Goal: Task Accomplishment & Management: Use online tool/utility

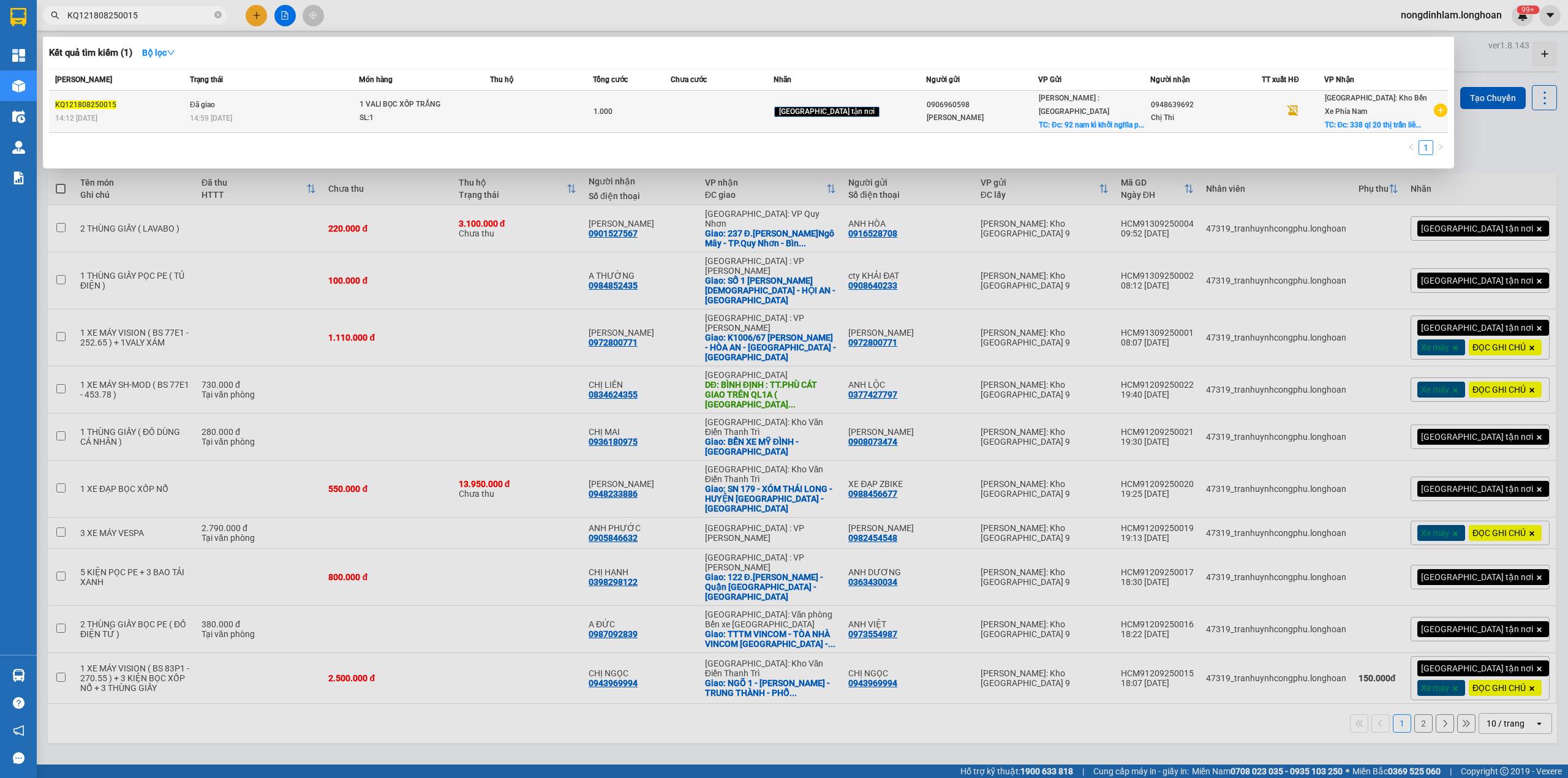
type input "KQ121808250015"
click at [186, 121] on div "14:12 [DATE]" at bounding box center [120, 117] width 131 height 13
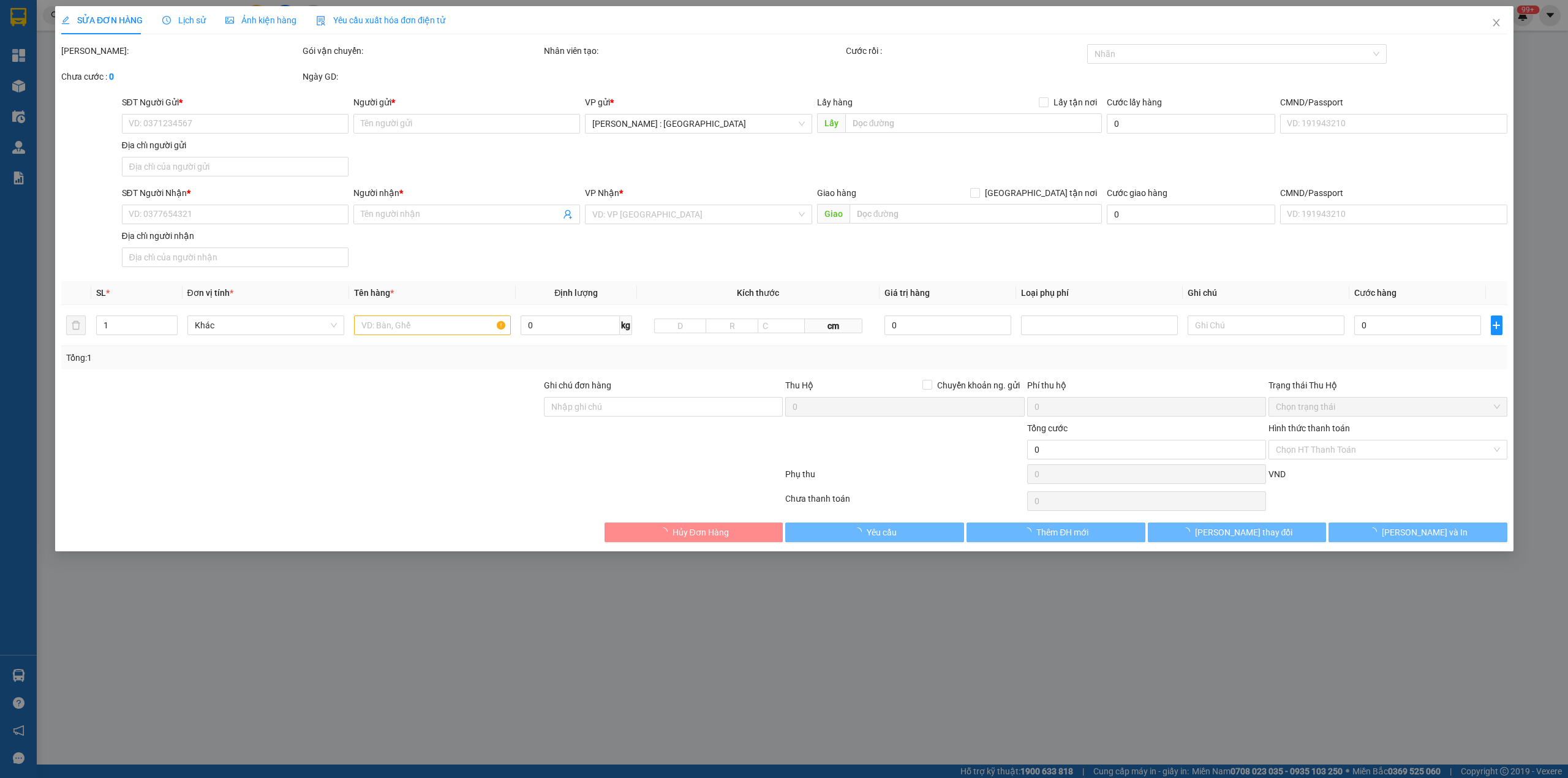
type input "0906960598"
type input "[PERSON_NAME]"
checkbox input "true"
type input "Đc: 92 nam kì khởi nghĩa phường [GEOGRAPHIC_DATA] 1 [GEOGRAPHIC_DATA]"
type input "0948639692"
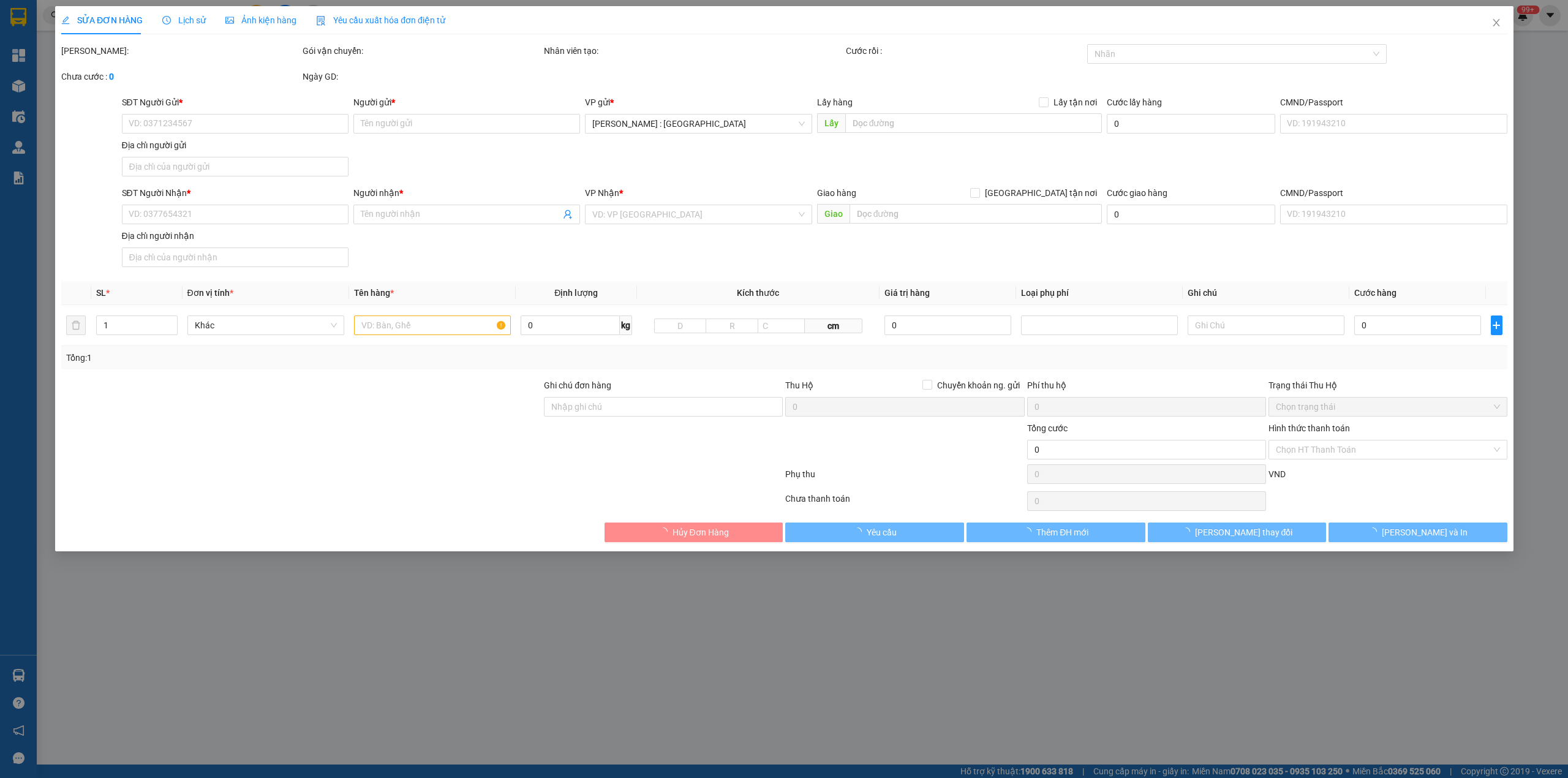
type input "Chị Thi"
checkbox input "true"
type input "Đc: 338 ql 20 thị trấn [GEOGRAPHIC_DATA], đức trọng, [GEOGRAPHIC_DATA]"
type input "KHÔNG GIAO ĐƯỢC TRONG GIỪO HÀNH CHÍNH,ĐÃ HỖ TRỢ KHÁCH GỬI VỀ ĐỊA CHỈ NHẬN HÀNG"
type input "1.000"
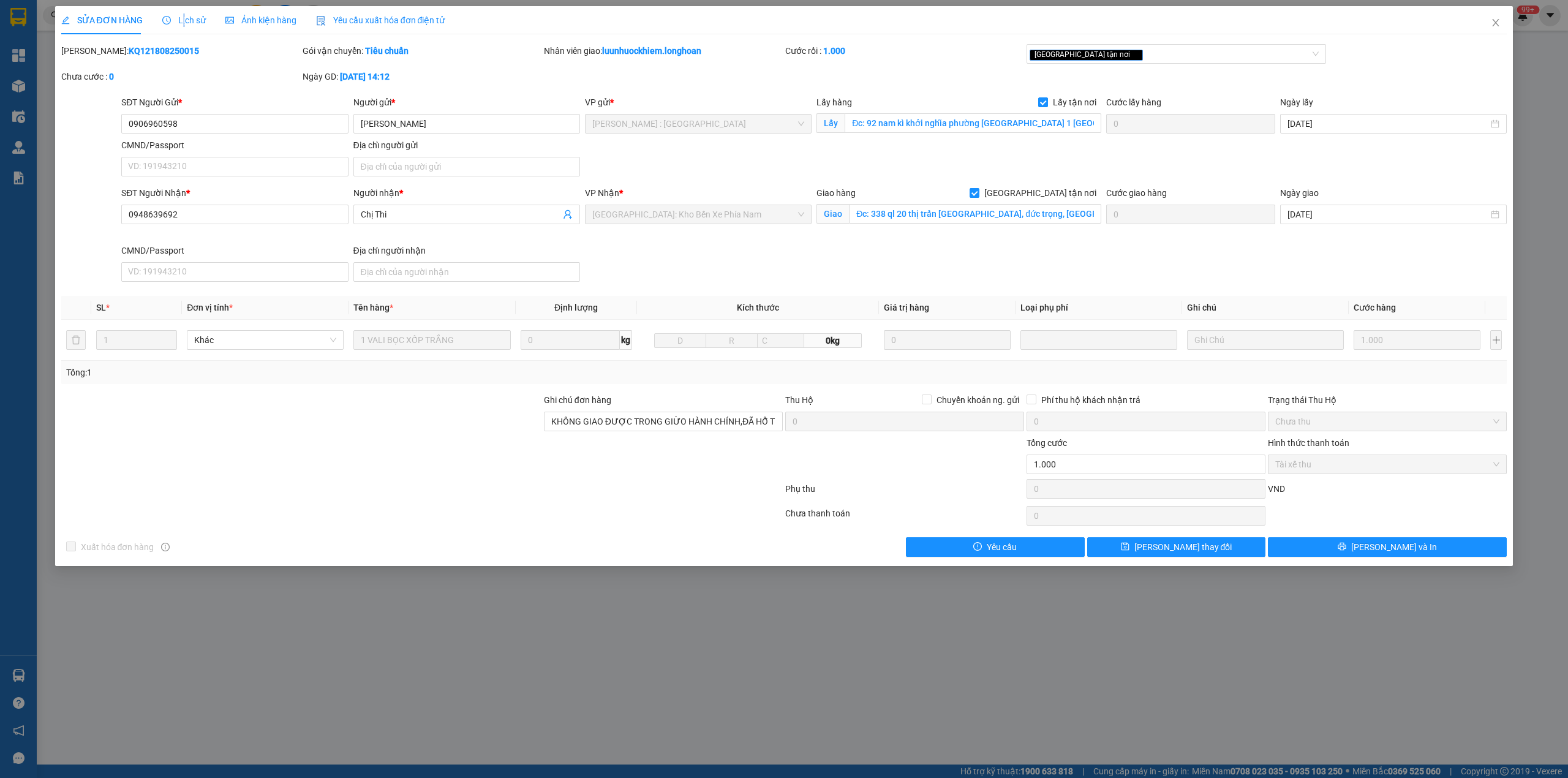
click at [181, 23] on span "Lịch sử" at bounding box center [184, 20] width 44 height 10
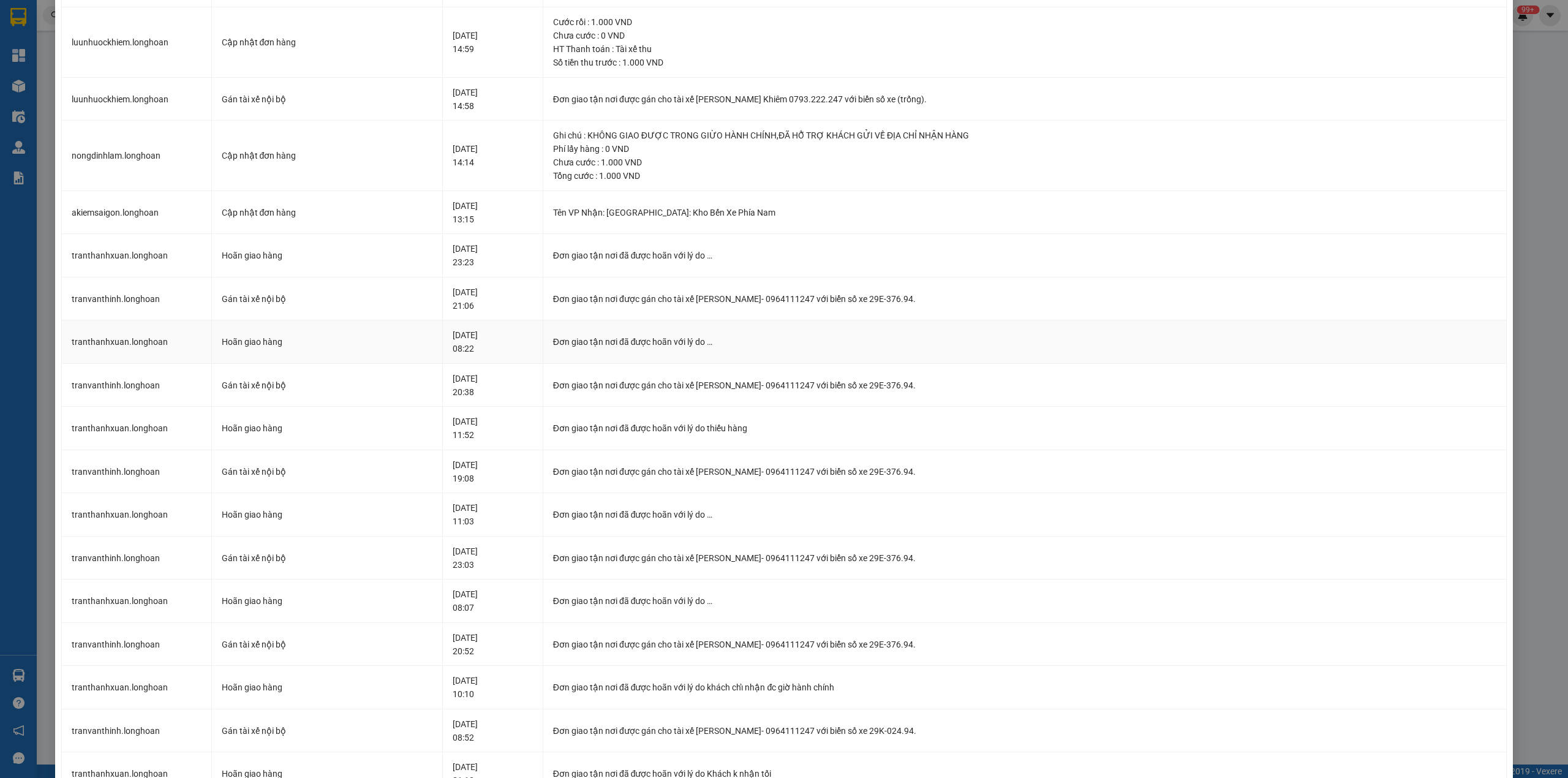
scroll to position [94, 0]
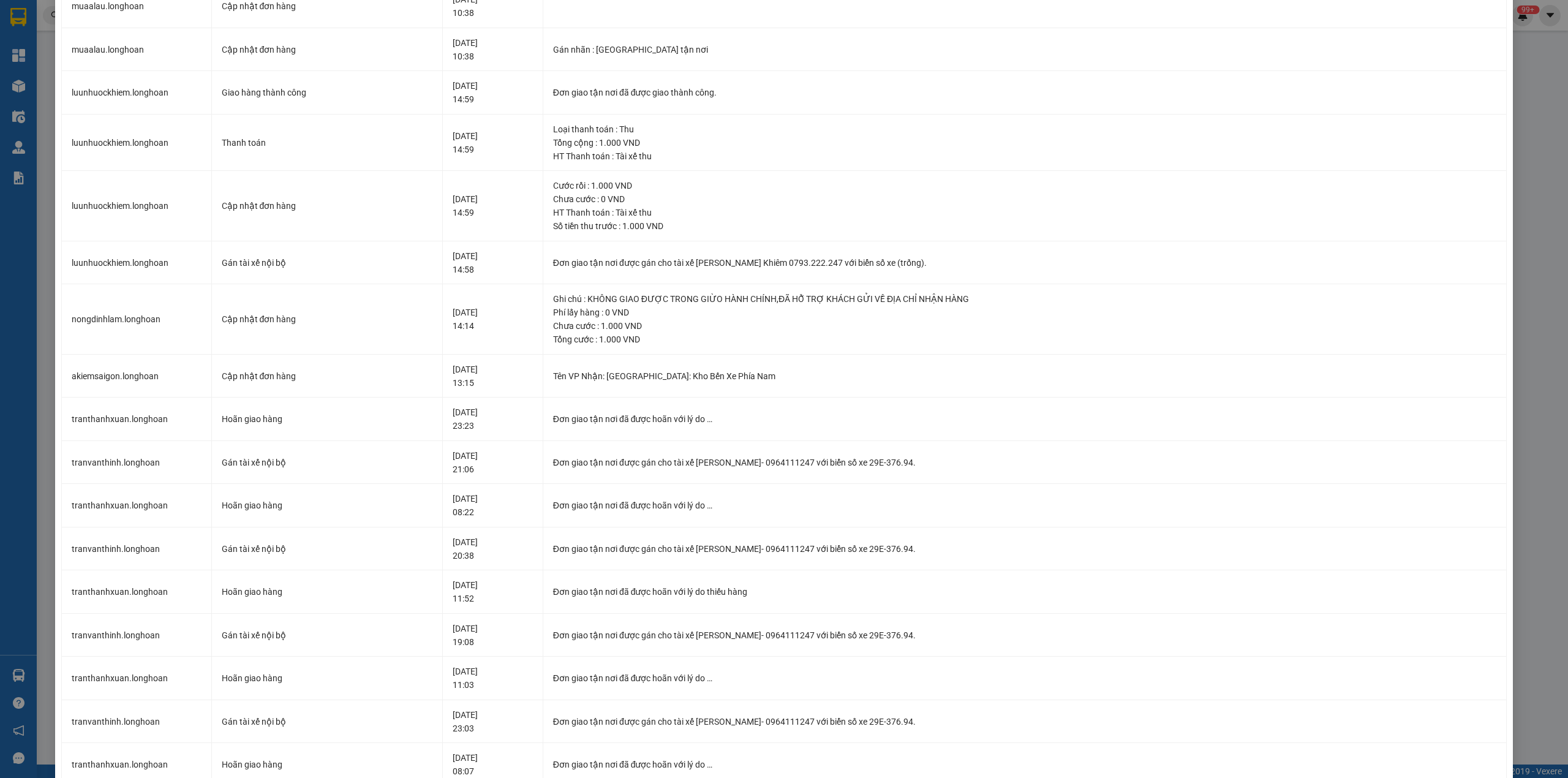
drag, startPoint x: 1545, startPoint y: 249, endPoint x: 1566, endPoint y: 235, distance: 25.2
click at [1566, 235] on div "SỬA ĐƠN HÀNG Lịch sử Ảnh kiện hàng Yêu cầu xuất hóa đơn điện tử Total Paid Fee …" at bounding box center [784, 389] width 1568 height 778
drag, startPoint x: 1554, startPoint y: 281, endPoint x: 1566, endPoint y: 93, distance: 188.4
click at [1566, 93] on div "SỬA ĐƠN HÀNG Lịch sử Ảnh kiện hàng Yêu cầu xuất hóa đơn điện tử Total Paid Fee …" at bounding box center [784, 389] width 1568 height 778
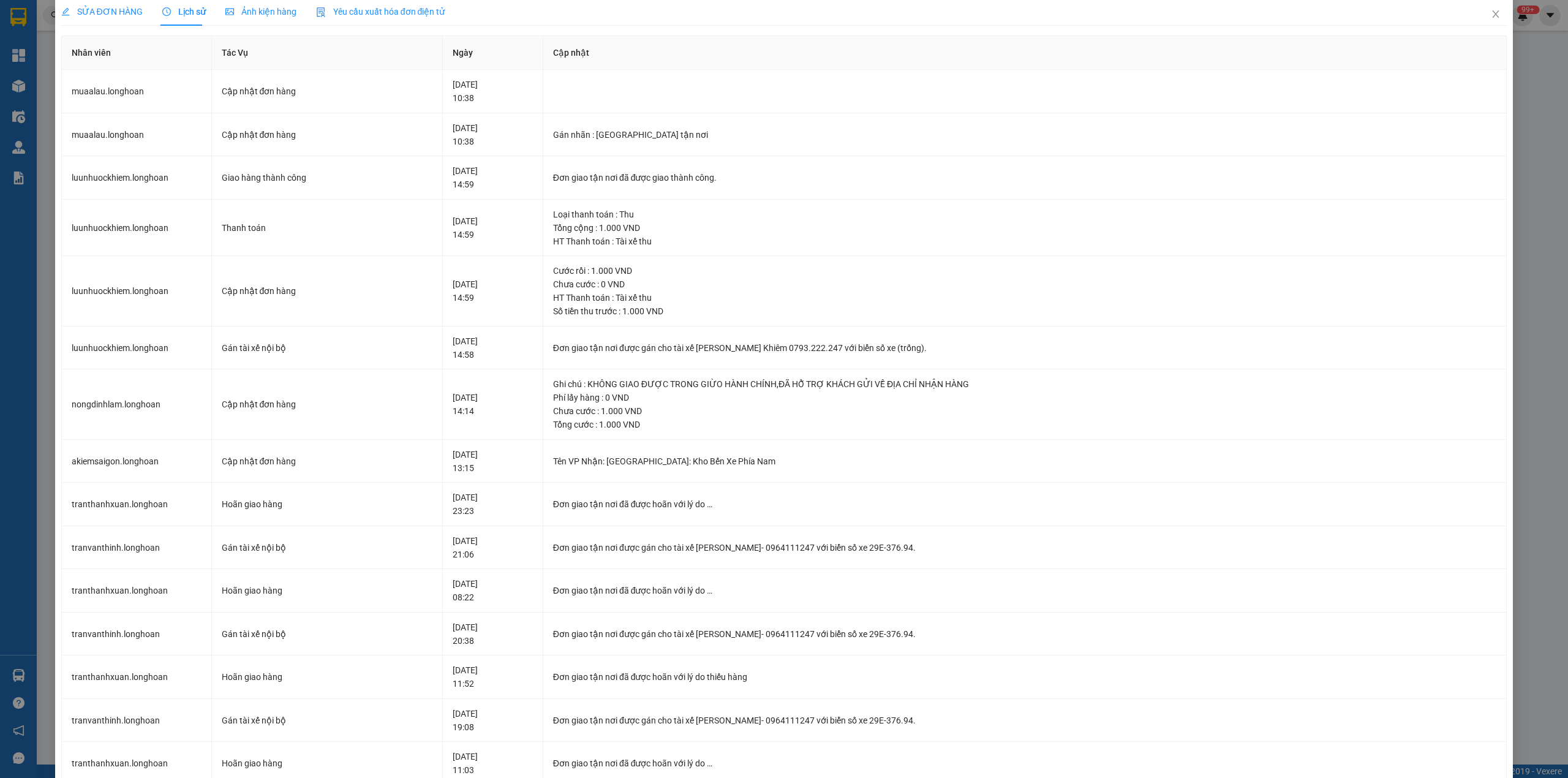
scroll to position [0, 0]
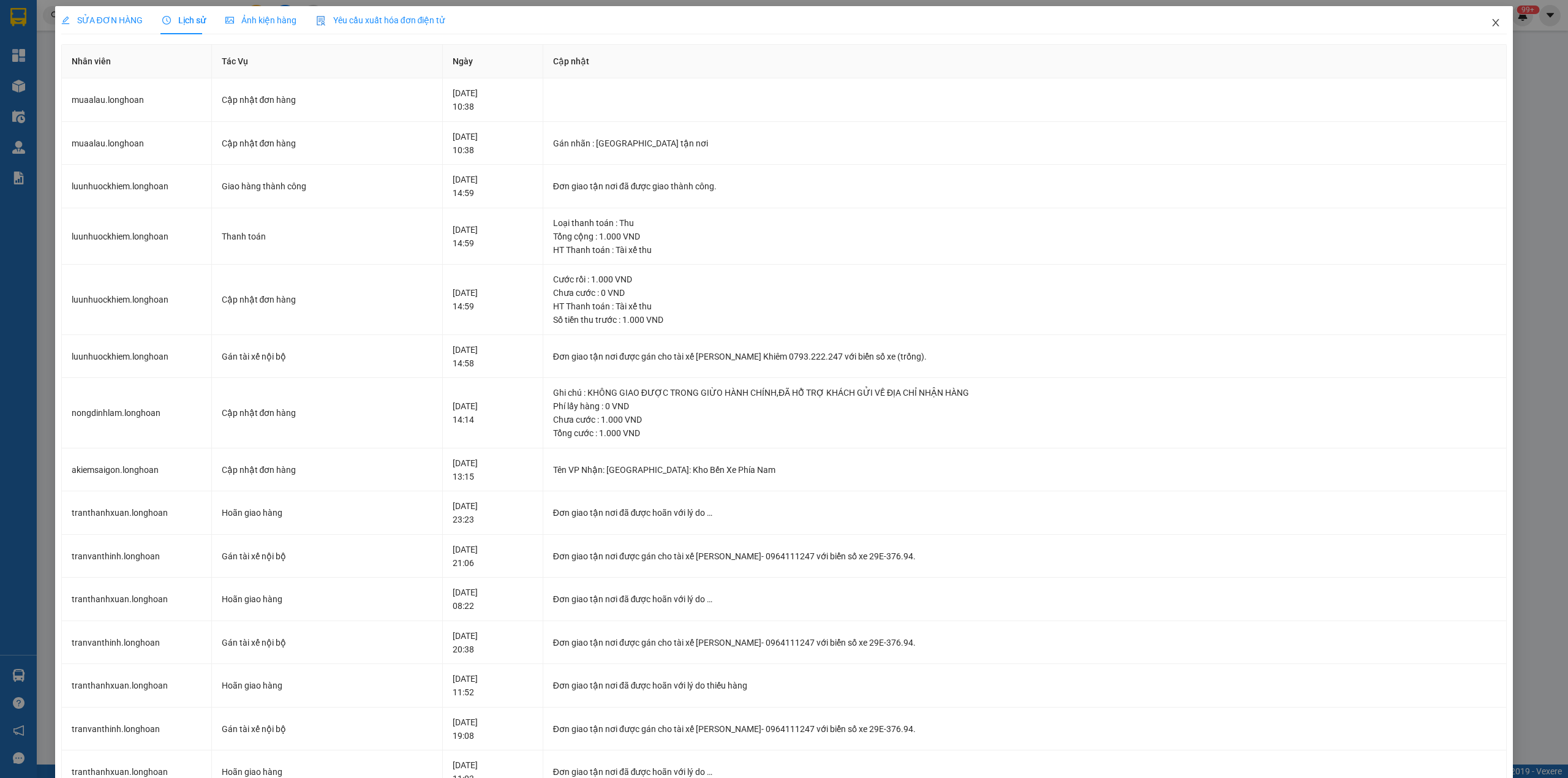
click at [1490, 21] on icon "close" at bounding box center [1495, 23] width 10 height 10
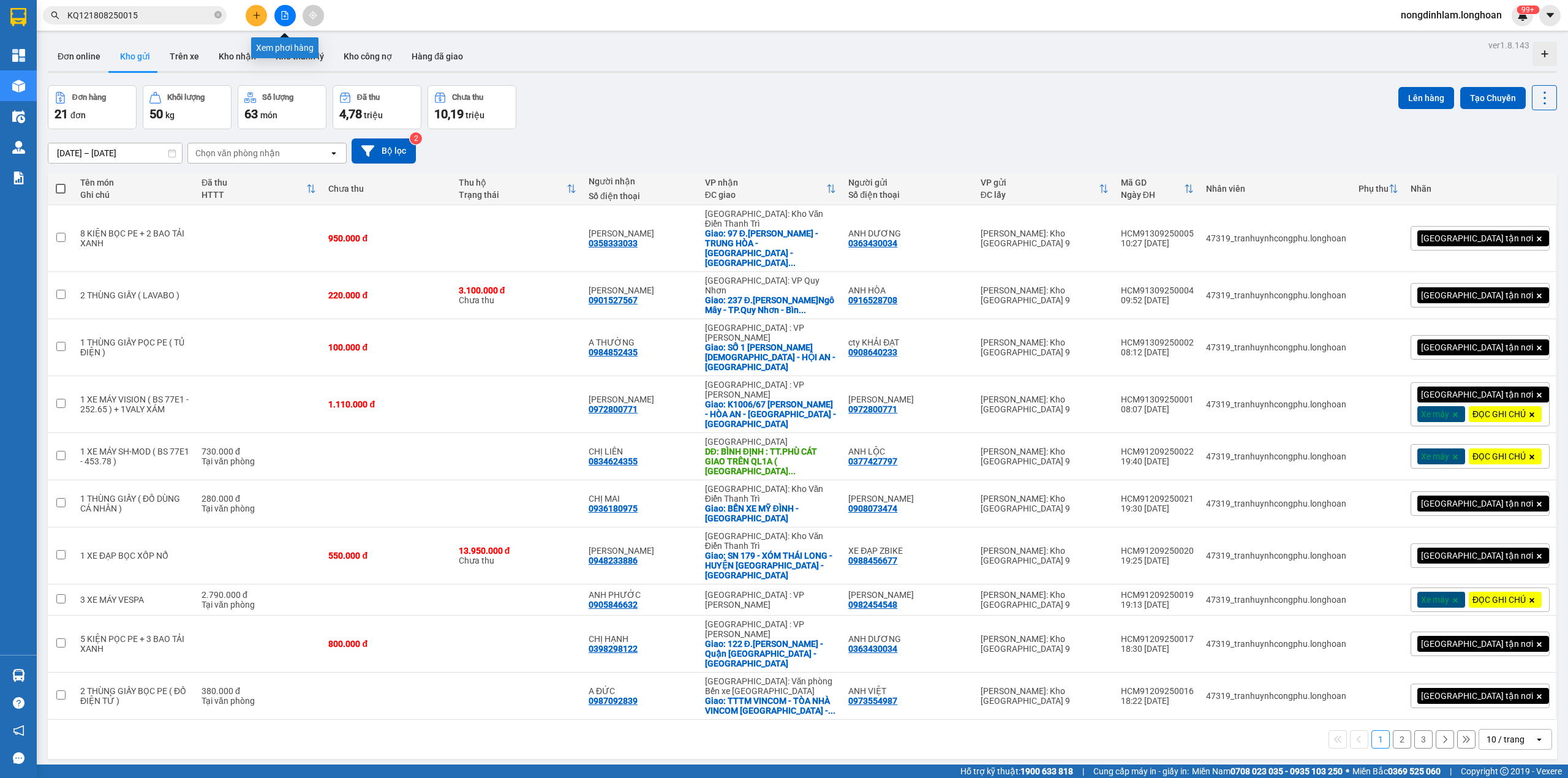
click at [287, 9] on button at bounding box center [285, 16] width 22 height 22
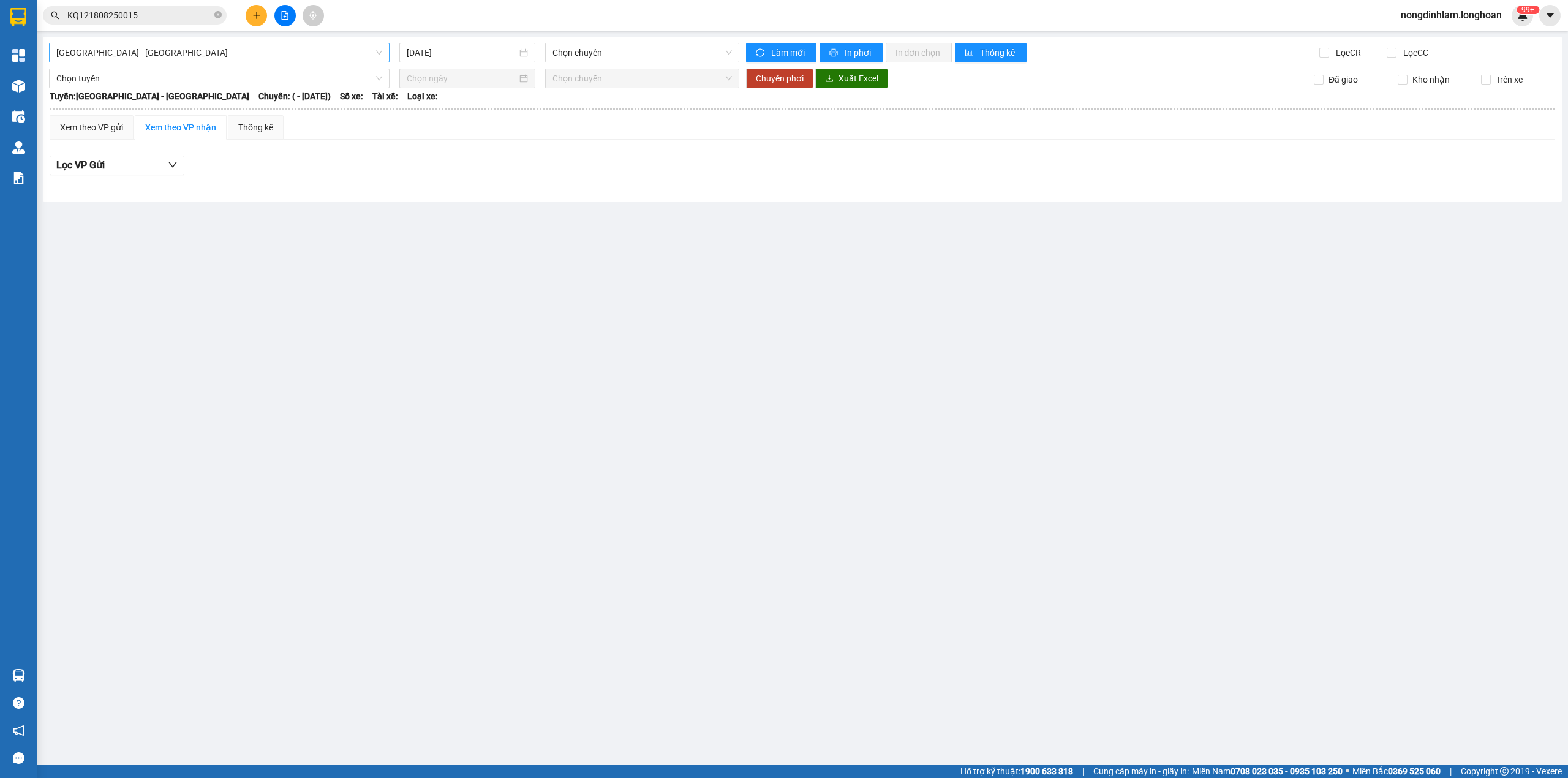
click at [236, 47] on span "[GEOGRAPHIC_DATA] - [GEOGRAPHIC_DATA]" at bounding box center [219, 53] width 326 height 19
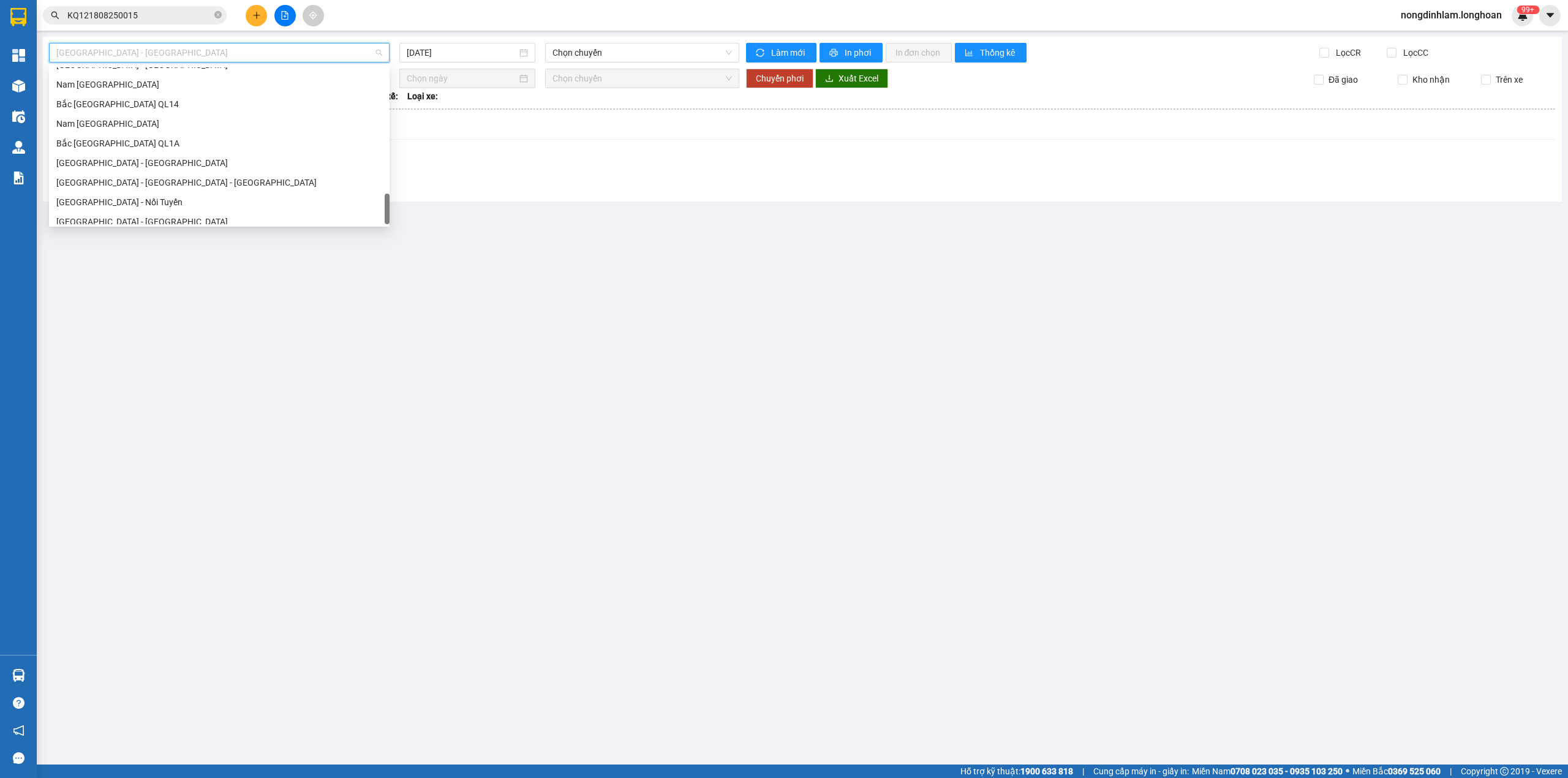
scroll to position [843, 0]
click at [155, 117] on div "Nam [GEOGRAPHIC_DATA]" at bounding box center [219, 116] width 326 height 13
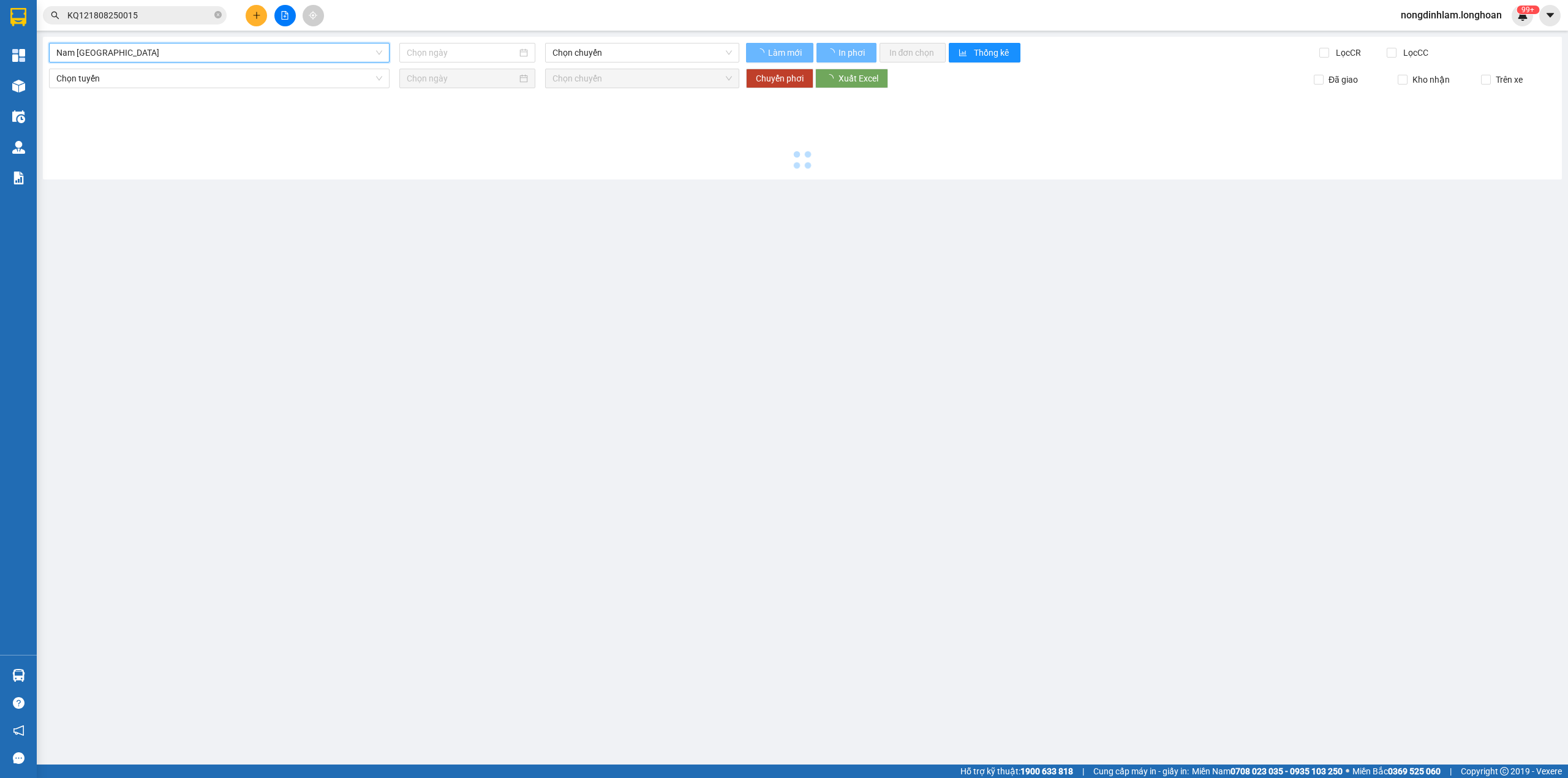
type input "[DATE]"
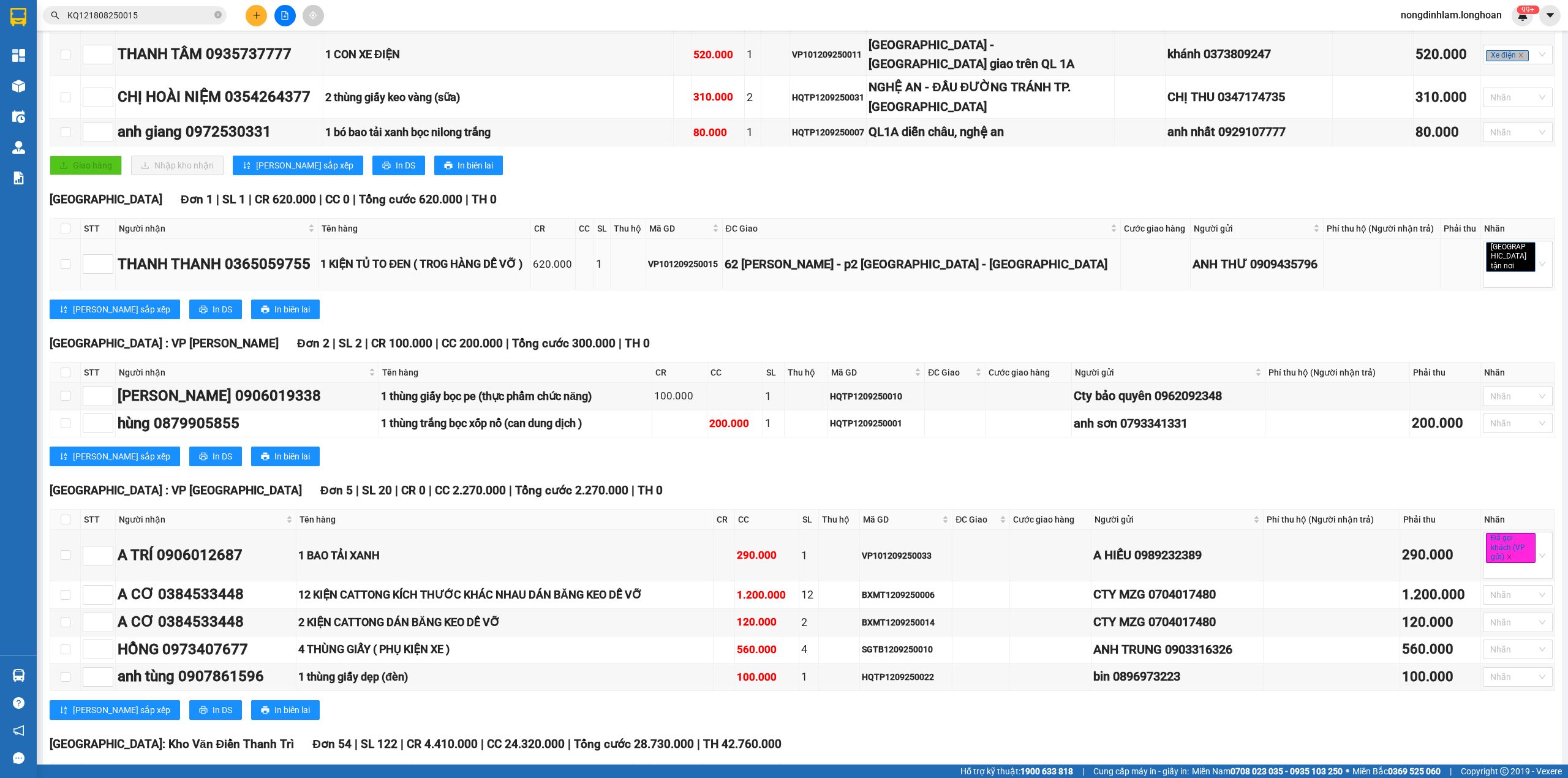
scroll to position [410, 0]
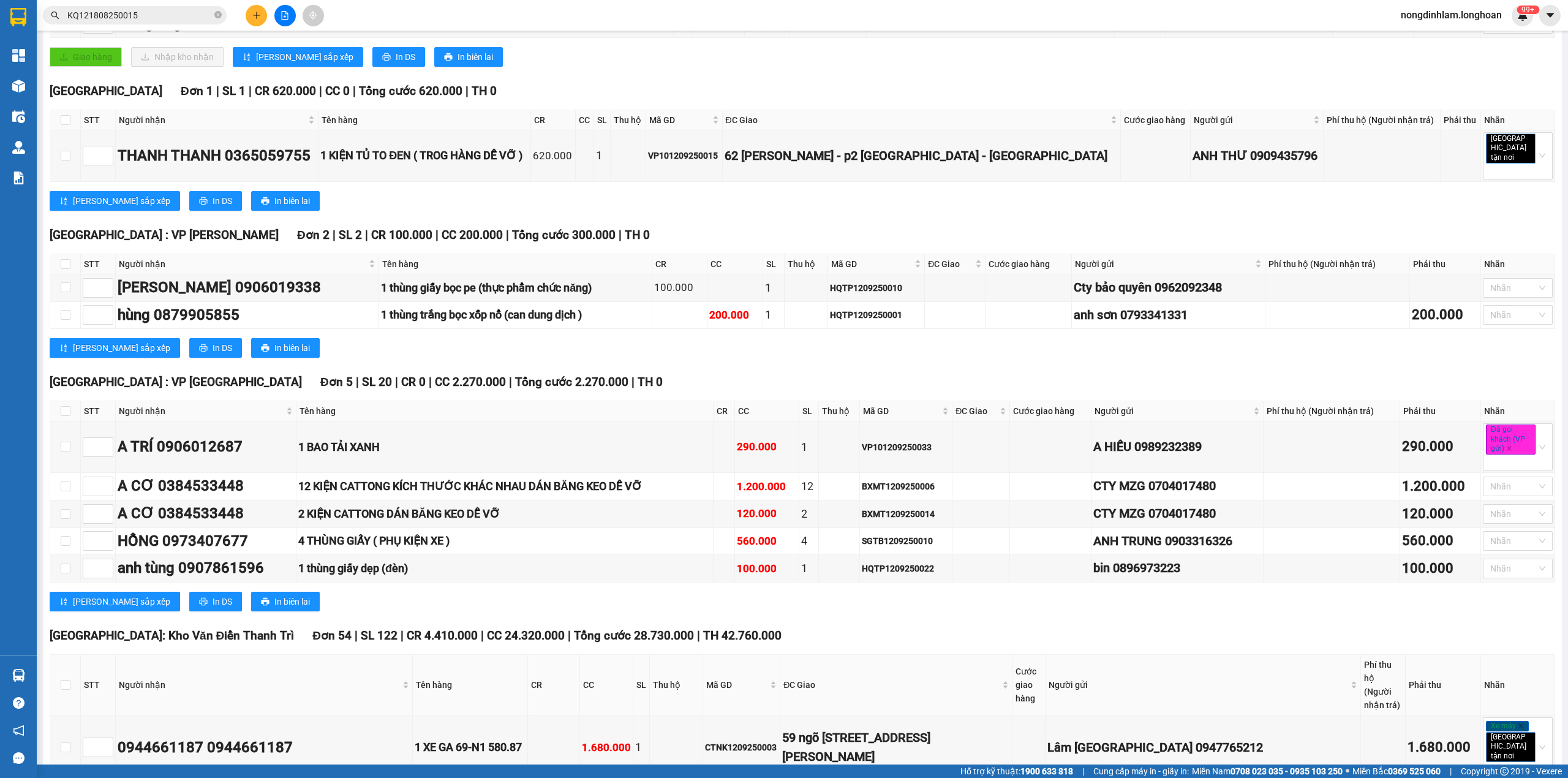
click at [223, 20] on span "KQ121808250015" at bounding box center [134, 16] width 183 height 19
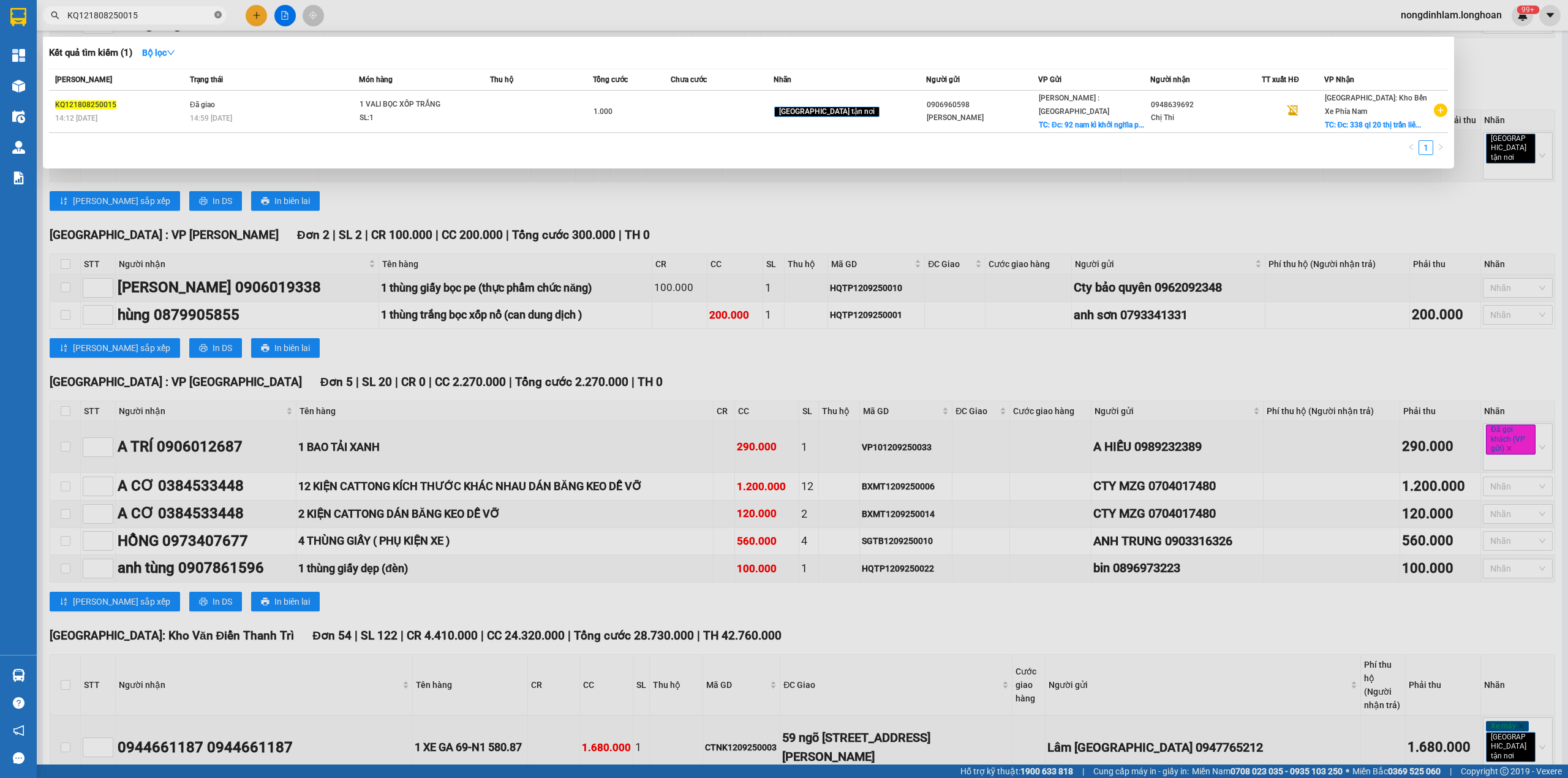
click at [221, 11] on icon "close-circle" at bounding box center [218, 14] width 7 height 7
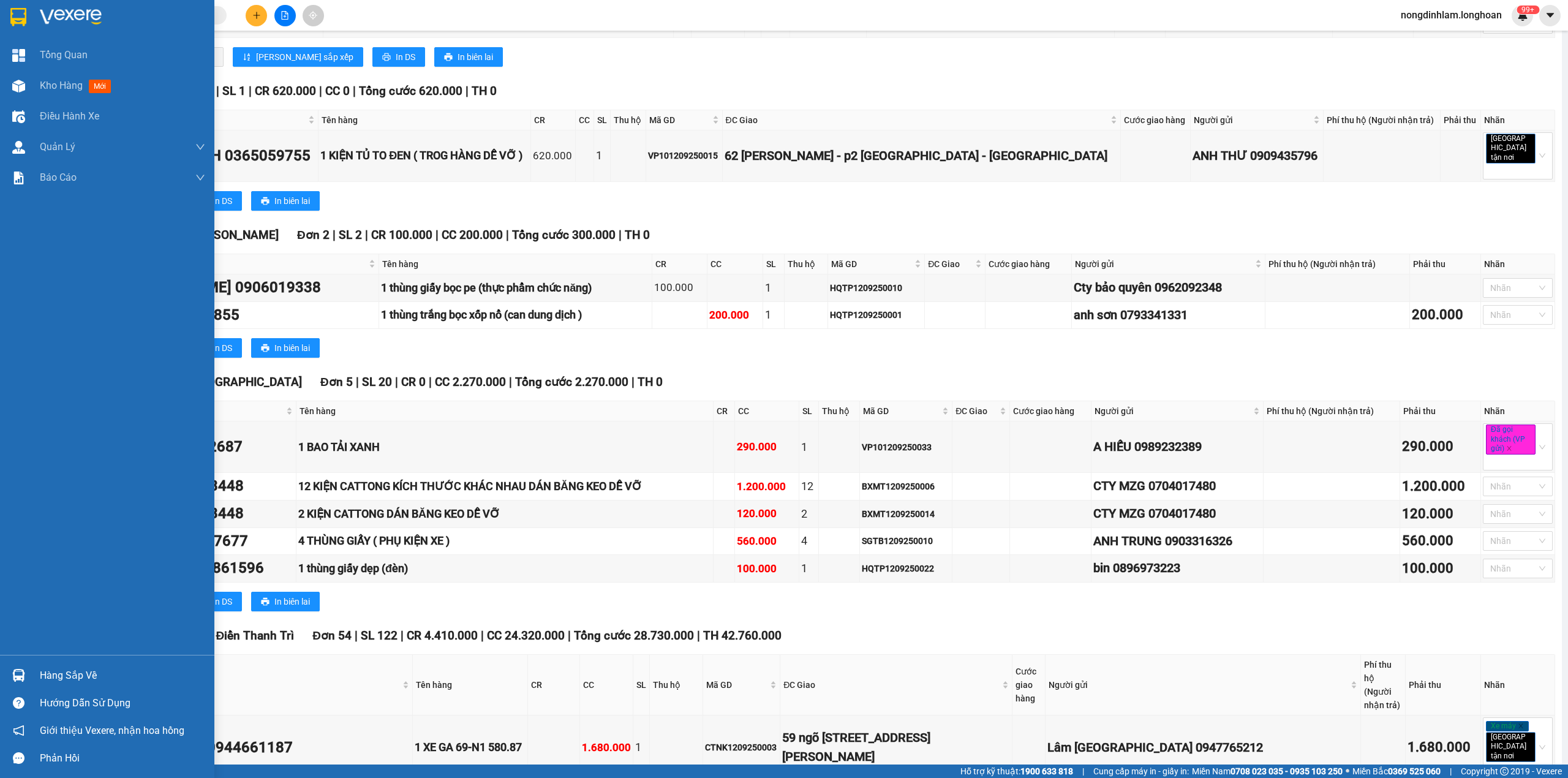
click at [5, 15] on div at bounding box center [107, 19] width 214 height 40
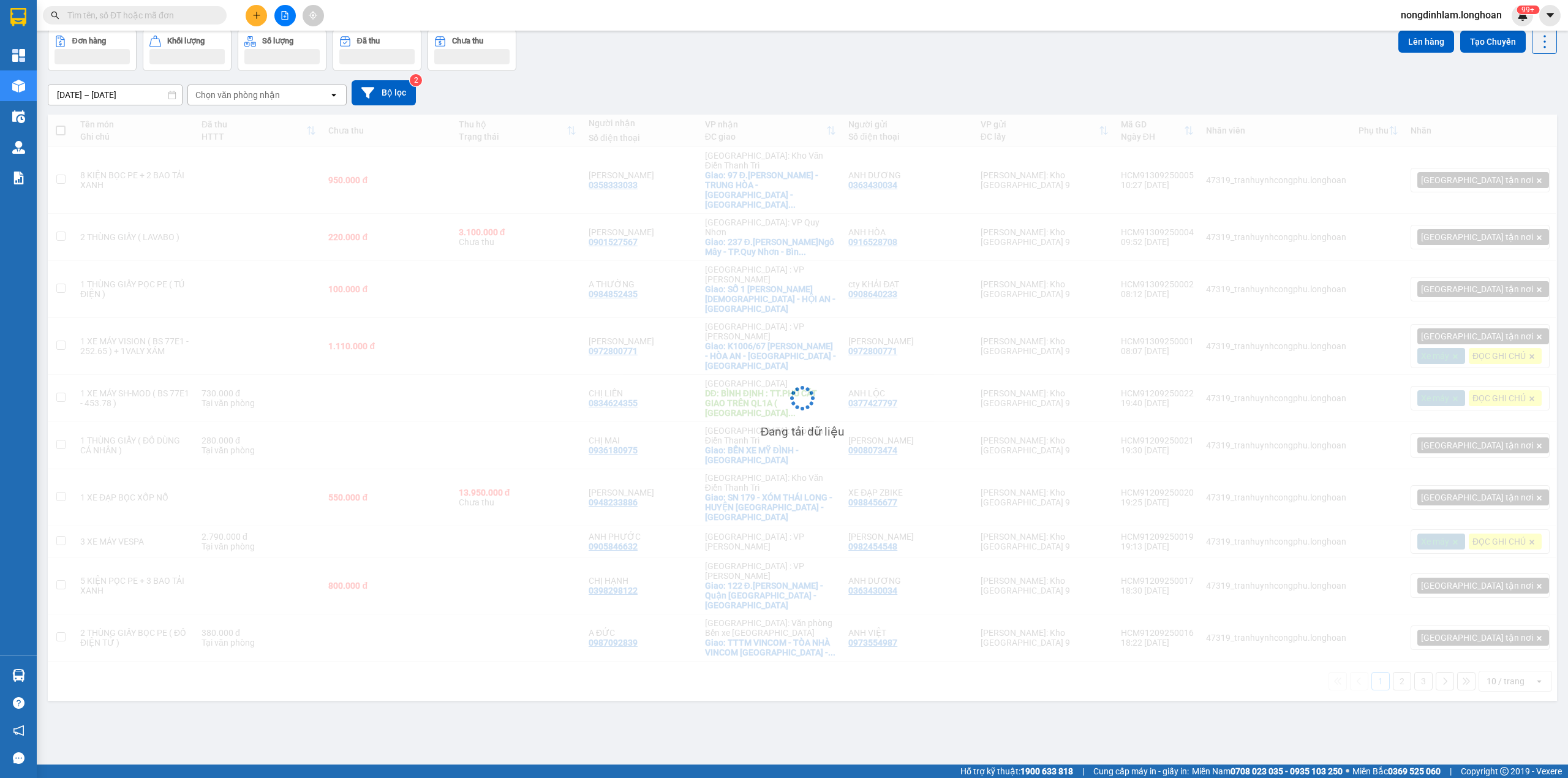
scroll to position [57, 0]
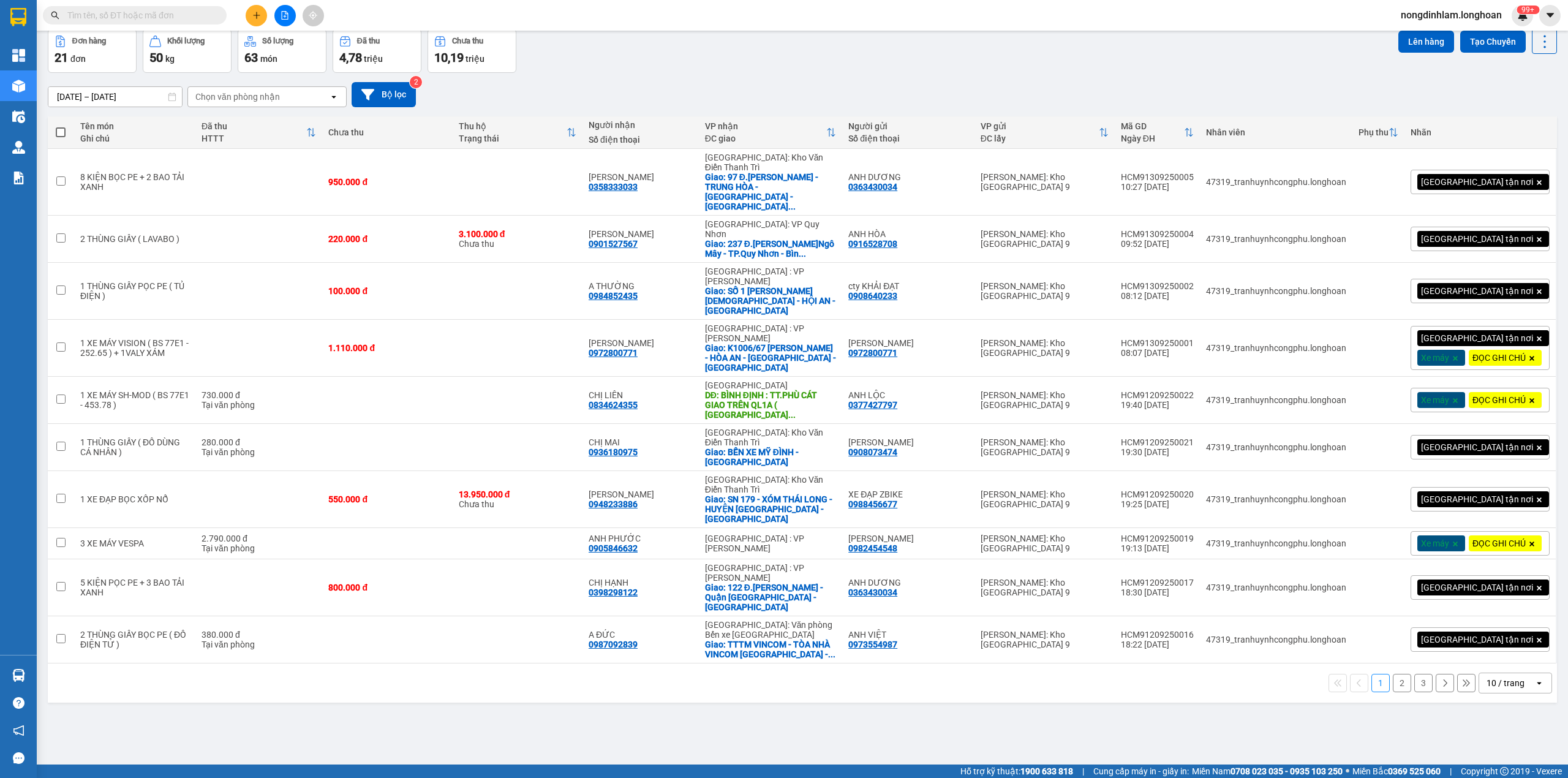
click at [1488, 677] on div "10 / trang" at bounding box center [1505, 683] width 38 height 12
click at [1485, 602] on span "100 / trang" at bounding box center [1497, 603] width 44 height 12
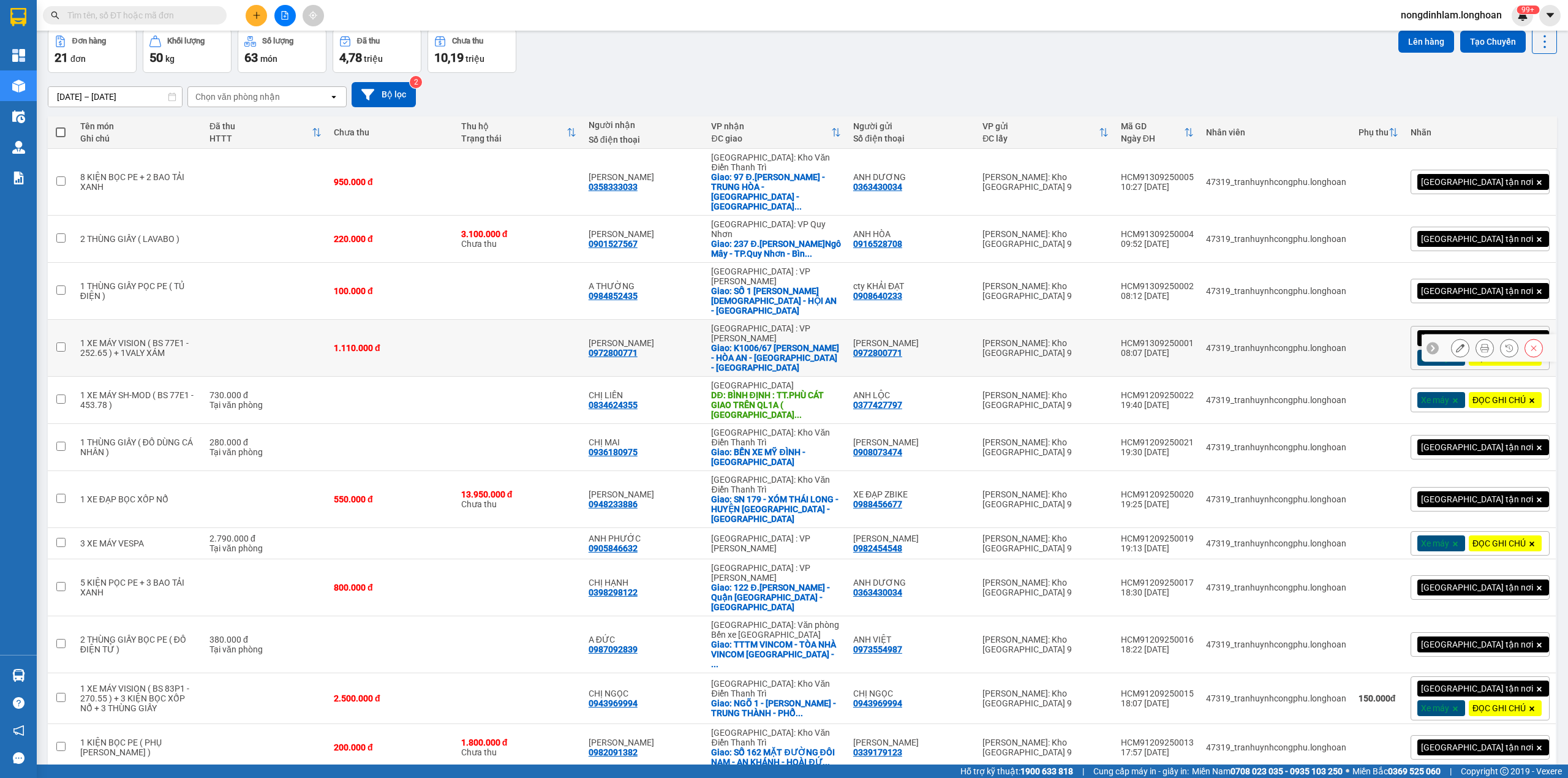
scroll to position [0, 0]
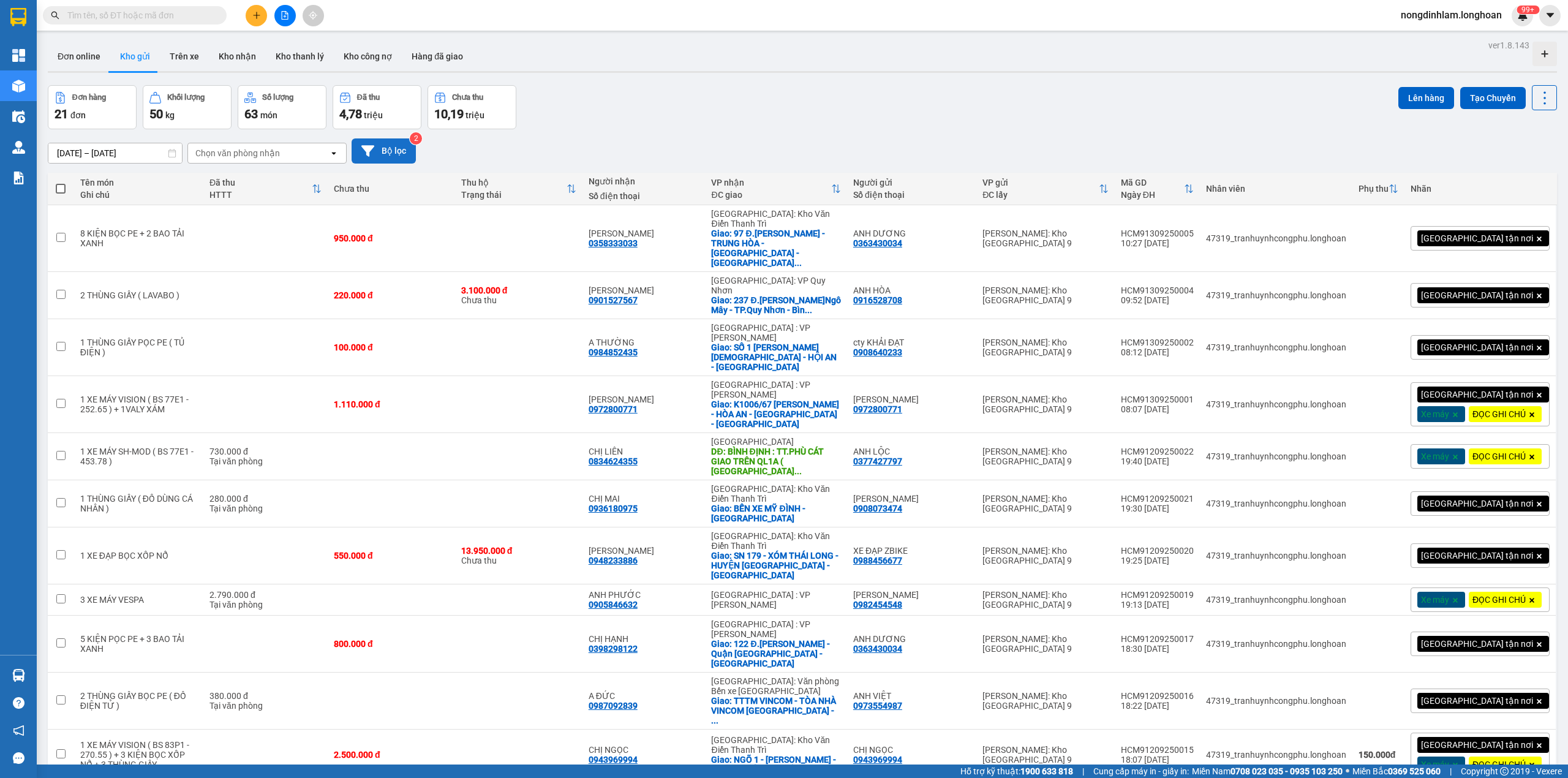
click at [389, 155] on button "Bộ lọc" at bounding box center [383, 151] width 64 height 25
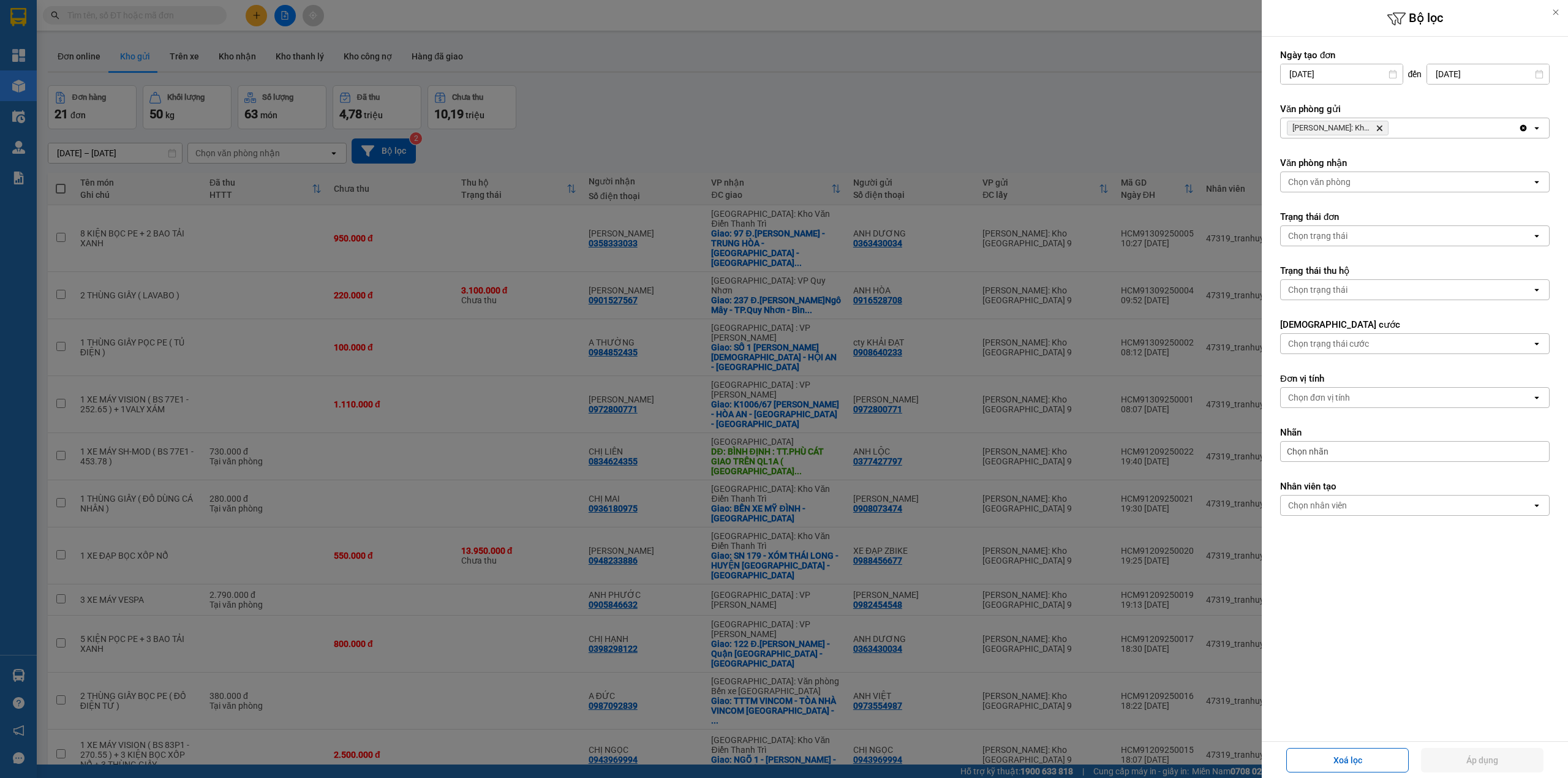
click at [1380, 124] on span "[PERSON_NAME]: Kho [GEOGRAPHIC_DATA] & Quận 9 [GEOGRAPHIC_DATA]" at bounding box center [1337, 127] width 102 height 15
click at [1378, 126] on icon "Delete" at bounding box center [1378, 127] width 7 height 7
click at [1378, 126] on div "Chọn văn phòng" at bounding box center [1406, 127] width 251 height 19
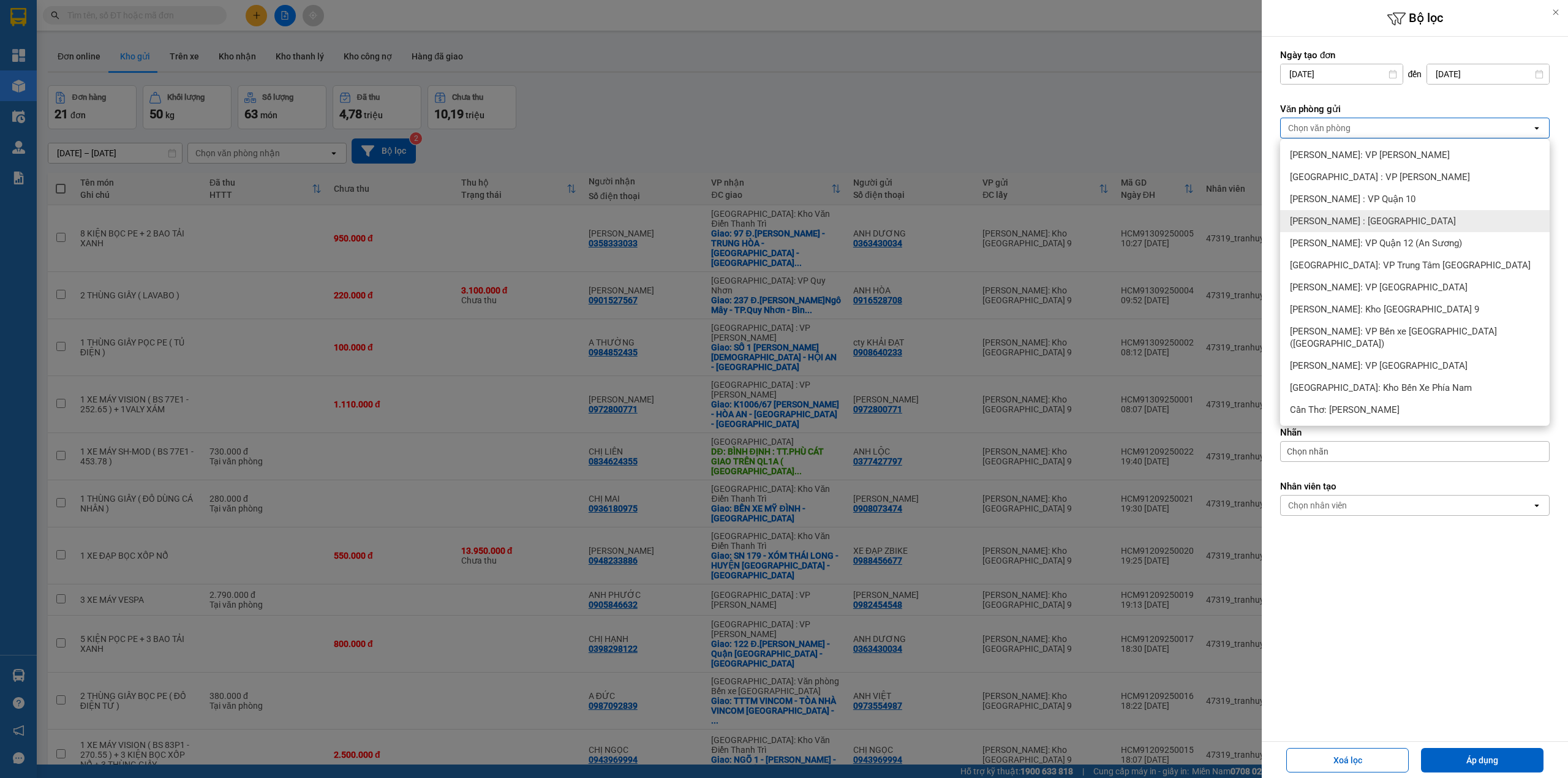
click at [1399, 213] on div "[PERSON_NAME] : [GEOGRAPHIC_DATA]" at bounding box center [1414, 221] width 270 height 22
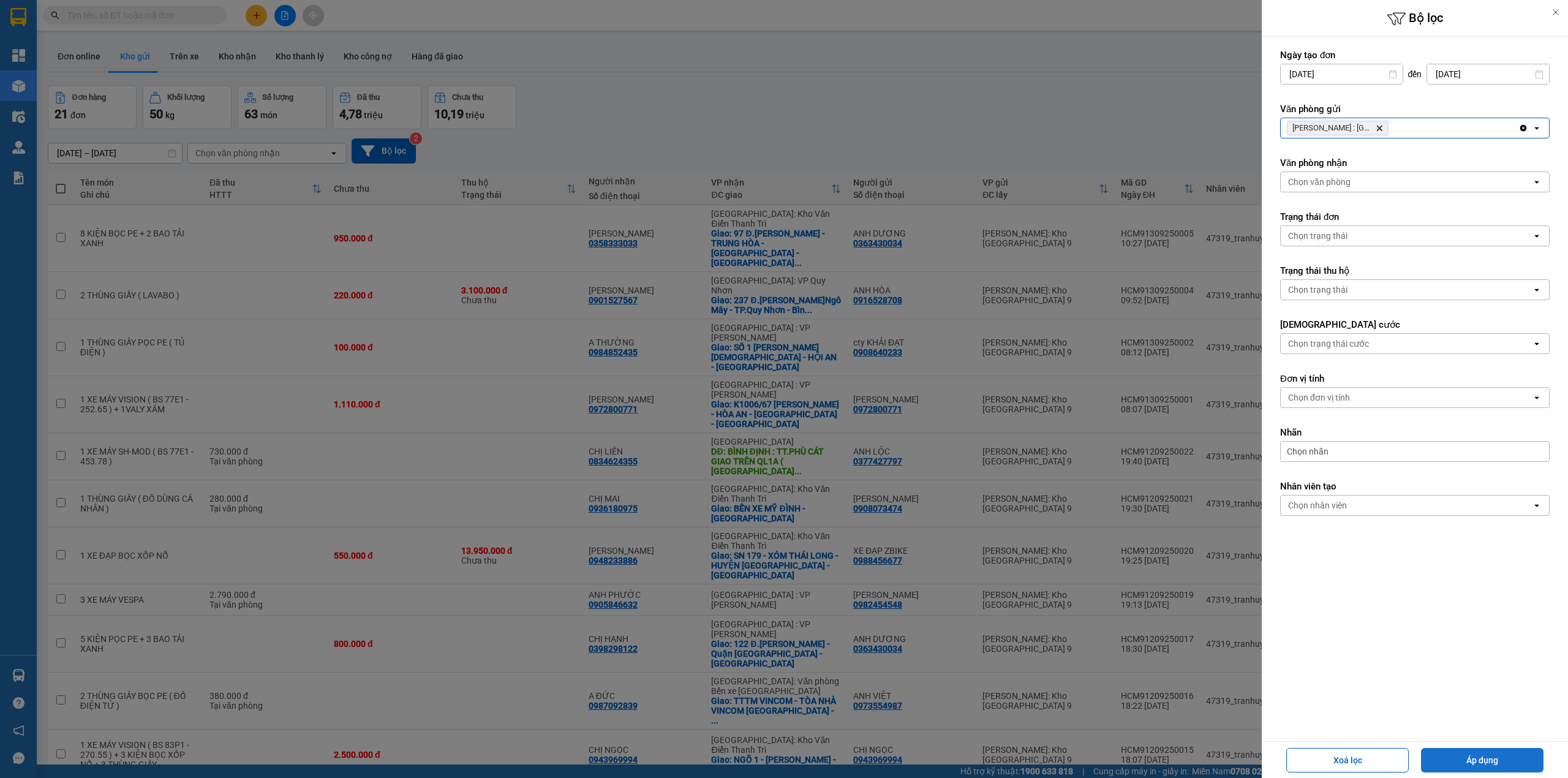
drag, startPoint x: 1504, startPoint y: 757, endPoint x: 831, endPoint y: 563, distance: 700.4
click at [1504, 756] on button "Áp dụng" at bounding box center [1483, 760] width 123 height 25
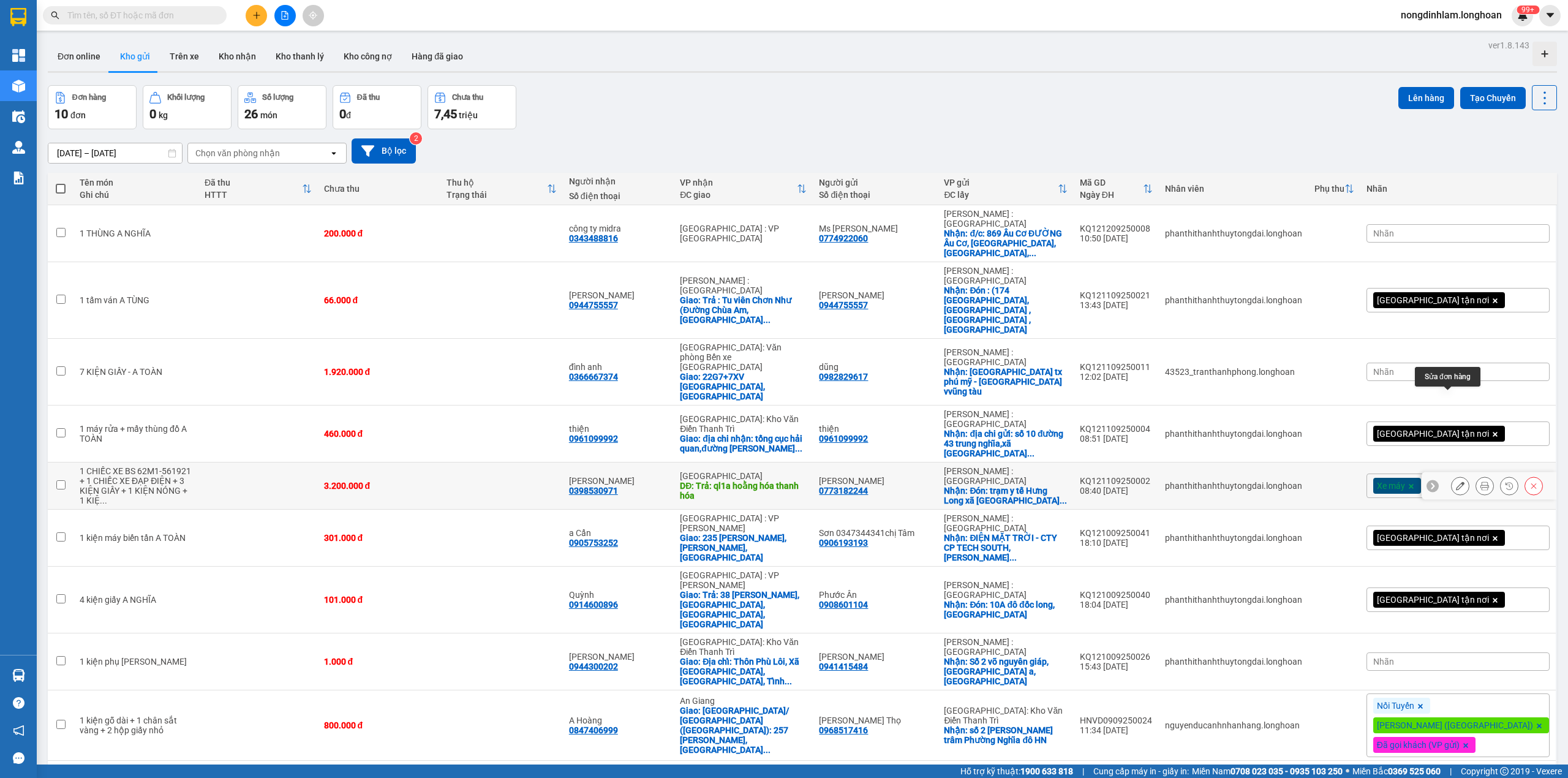
click at [1455, 481] on icon at bounding box center [1459, 485] width 9 height 9
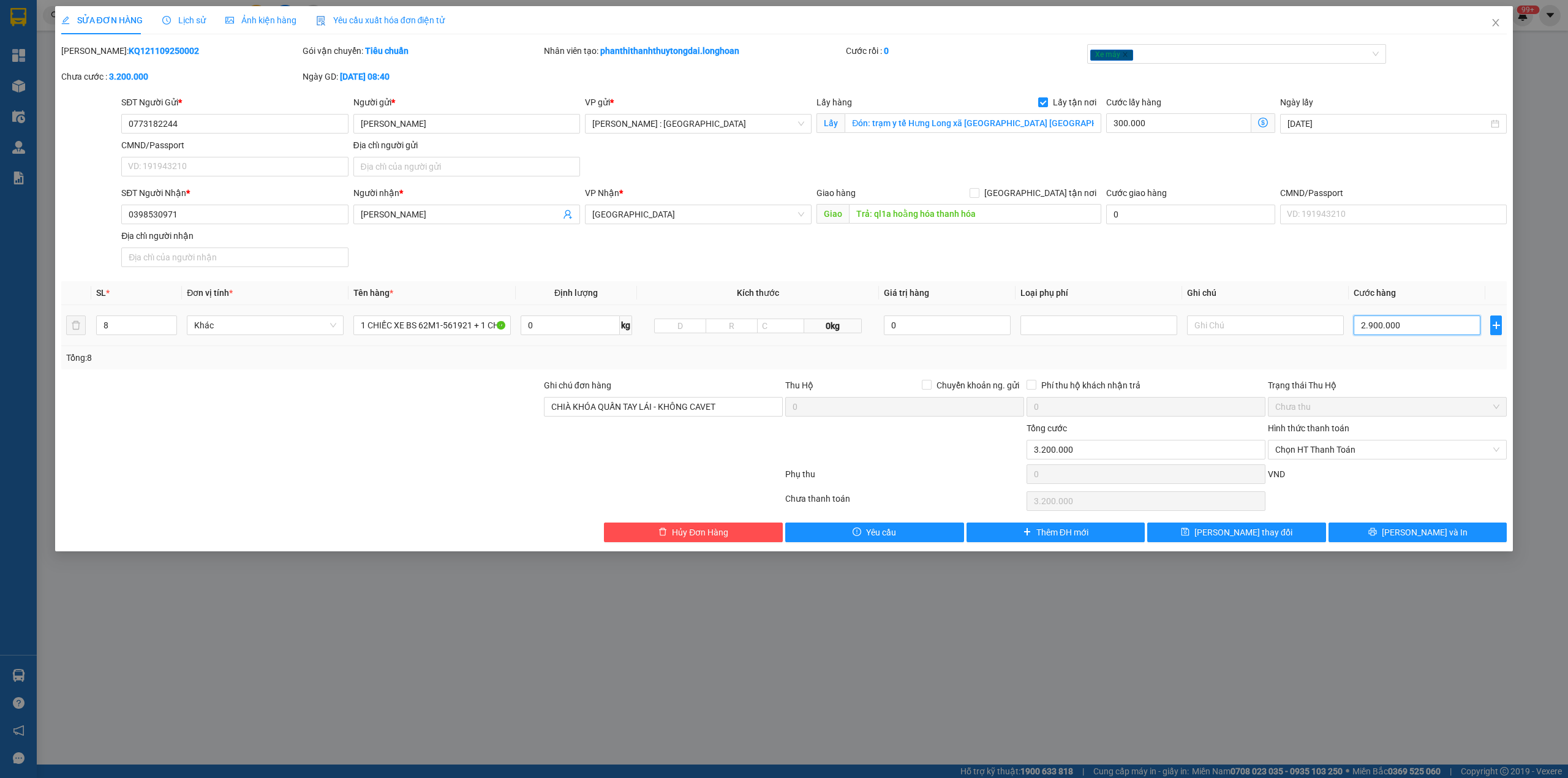
click at [1375, 329] on input "2.900.000" at bounding box center [1416, 325] width 127 height 19
type input "1"
type input "300.001"
type input "1.000"
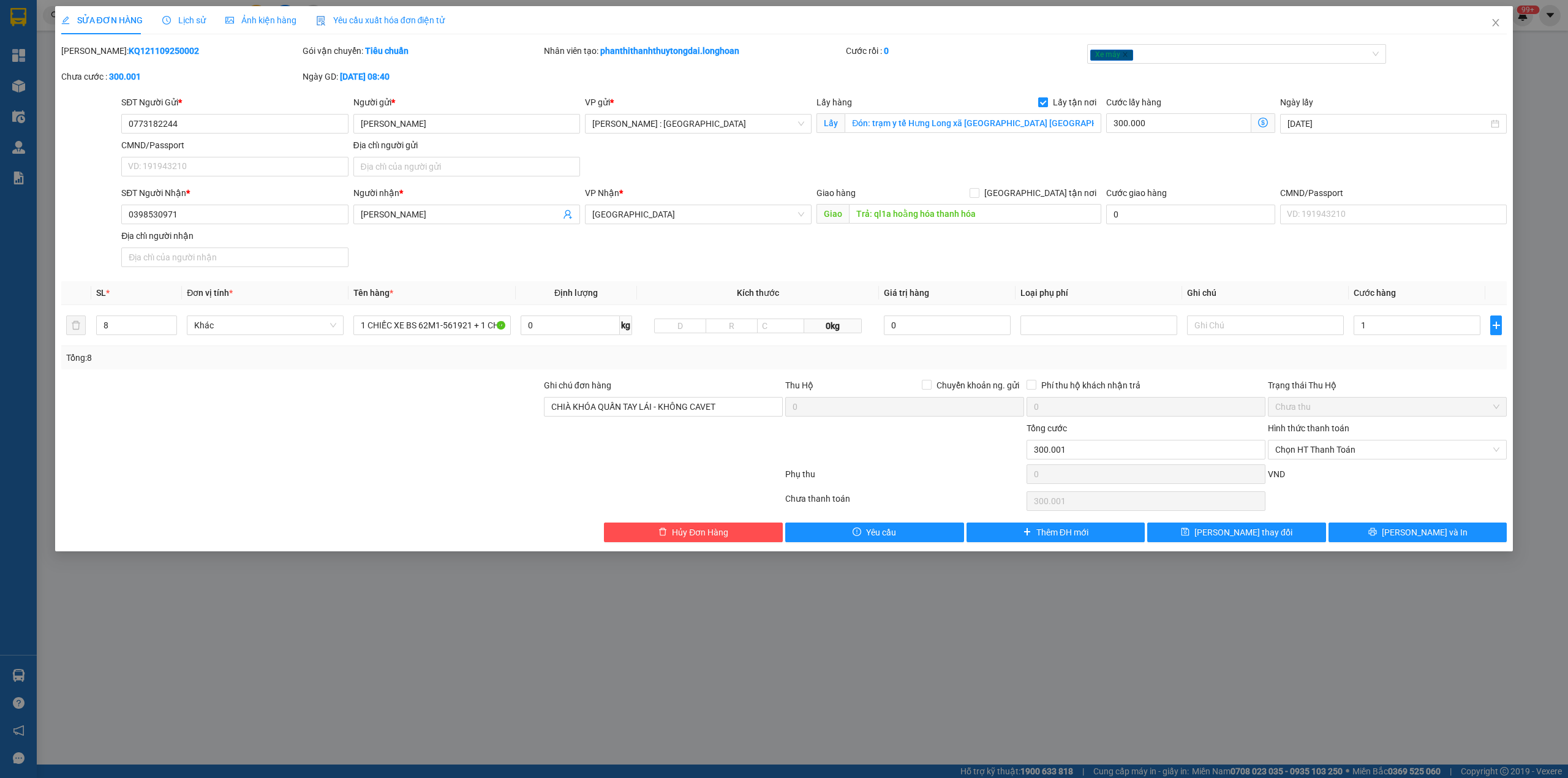
type input "301.000"
click at [1054, 106] on span "Lấy tận nơi" at bounding box center [1075, 102] width 54 height 13
click at [1047, 106] on input "Lấy tận nơi" at bounding box center [1042, 101] width 9 height 9
checkbox input "false"
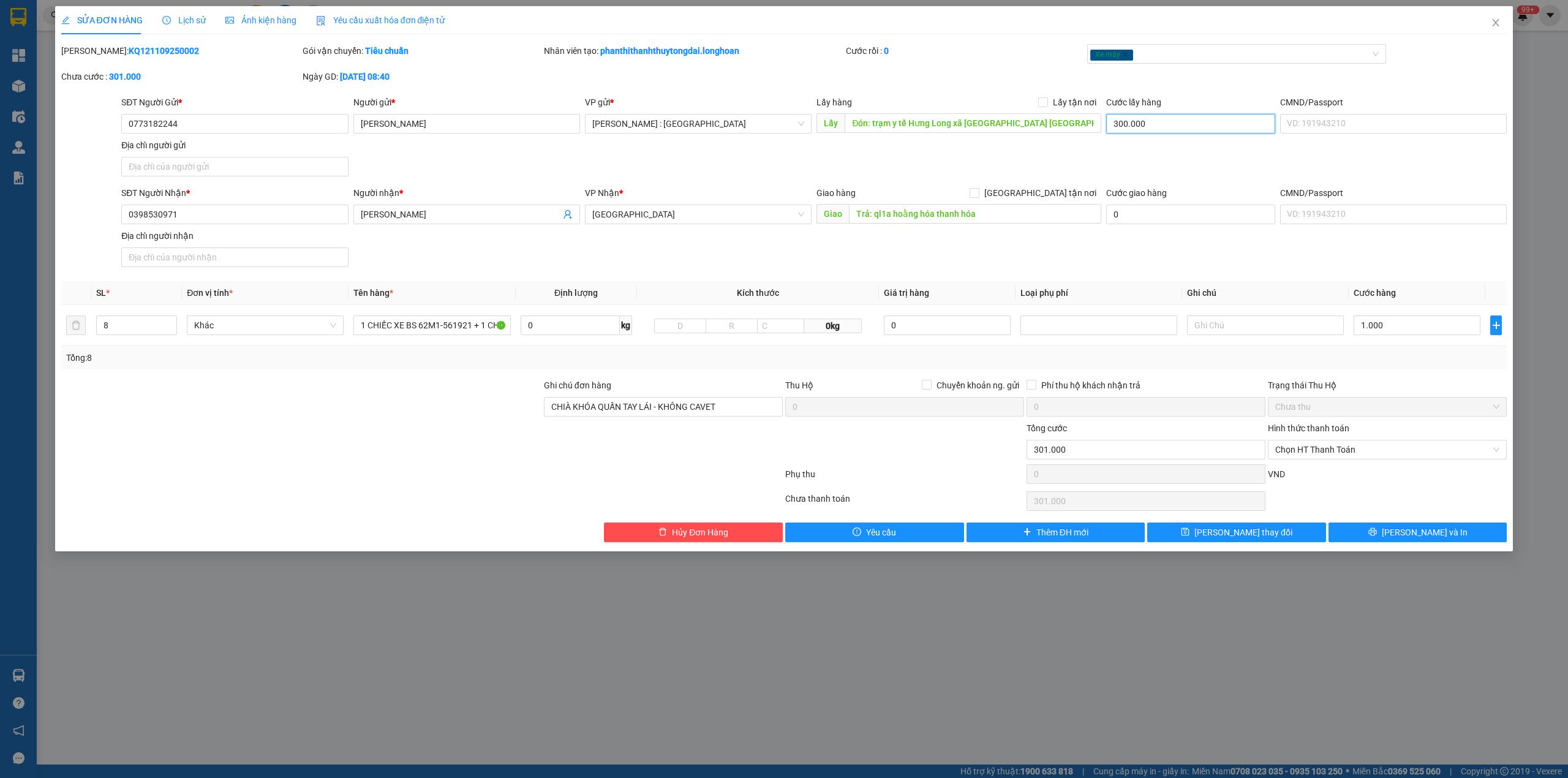
click at [1164, 120] on input "300.000" at bounding box center [1190, 124] width 169 height 19
type input "1.000"
type input "0"
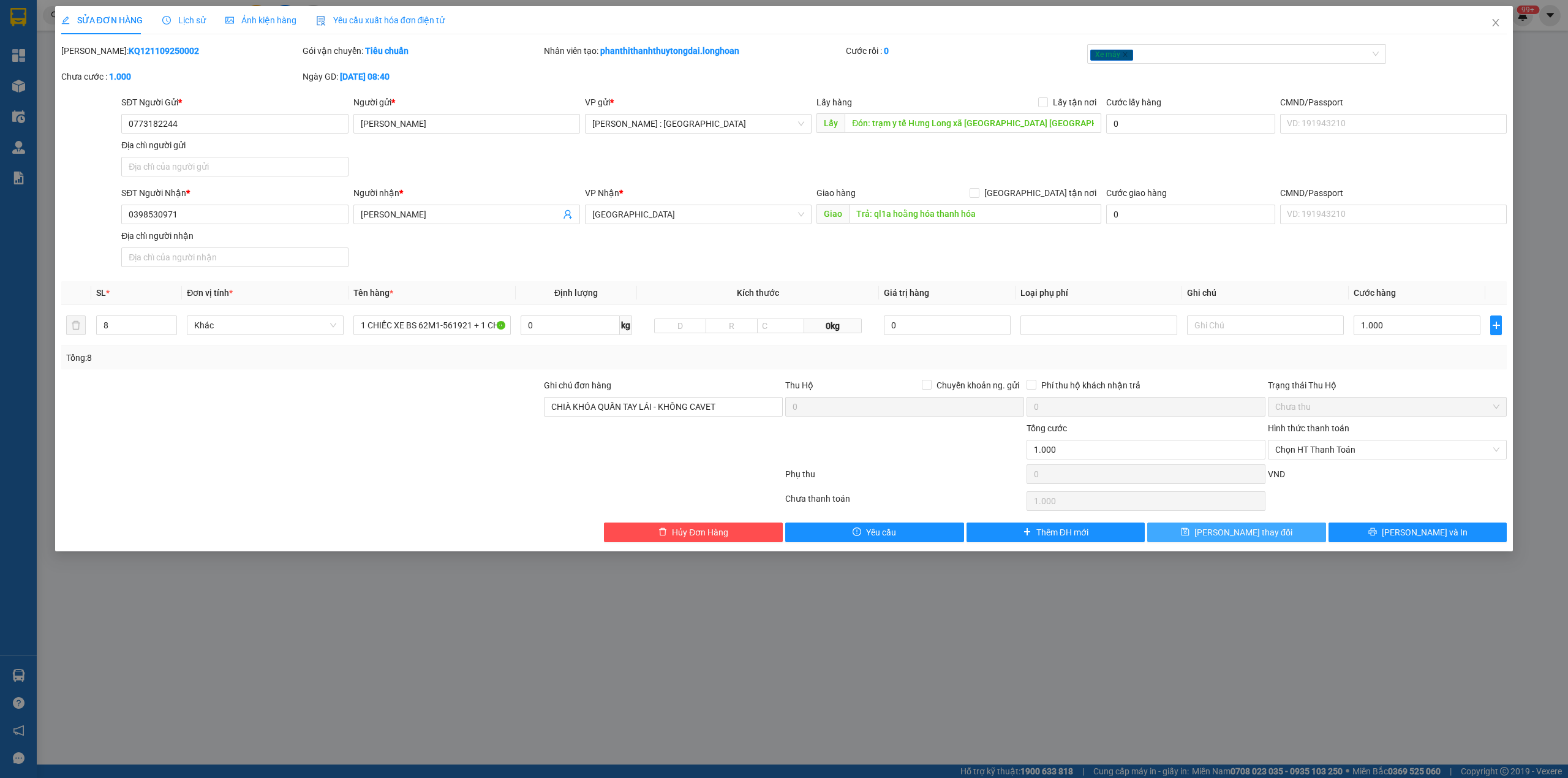
click at [1254, 531] on span "[PERSON_NAME] thay đổi" at bounding box center [1243, 532] width 98 height 13
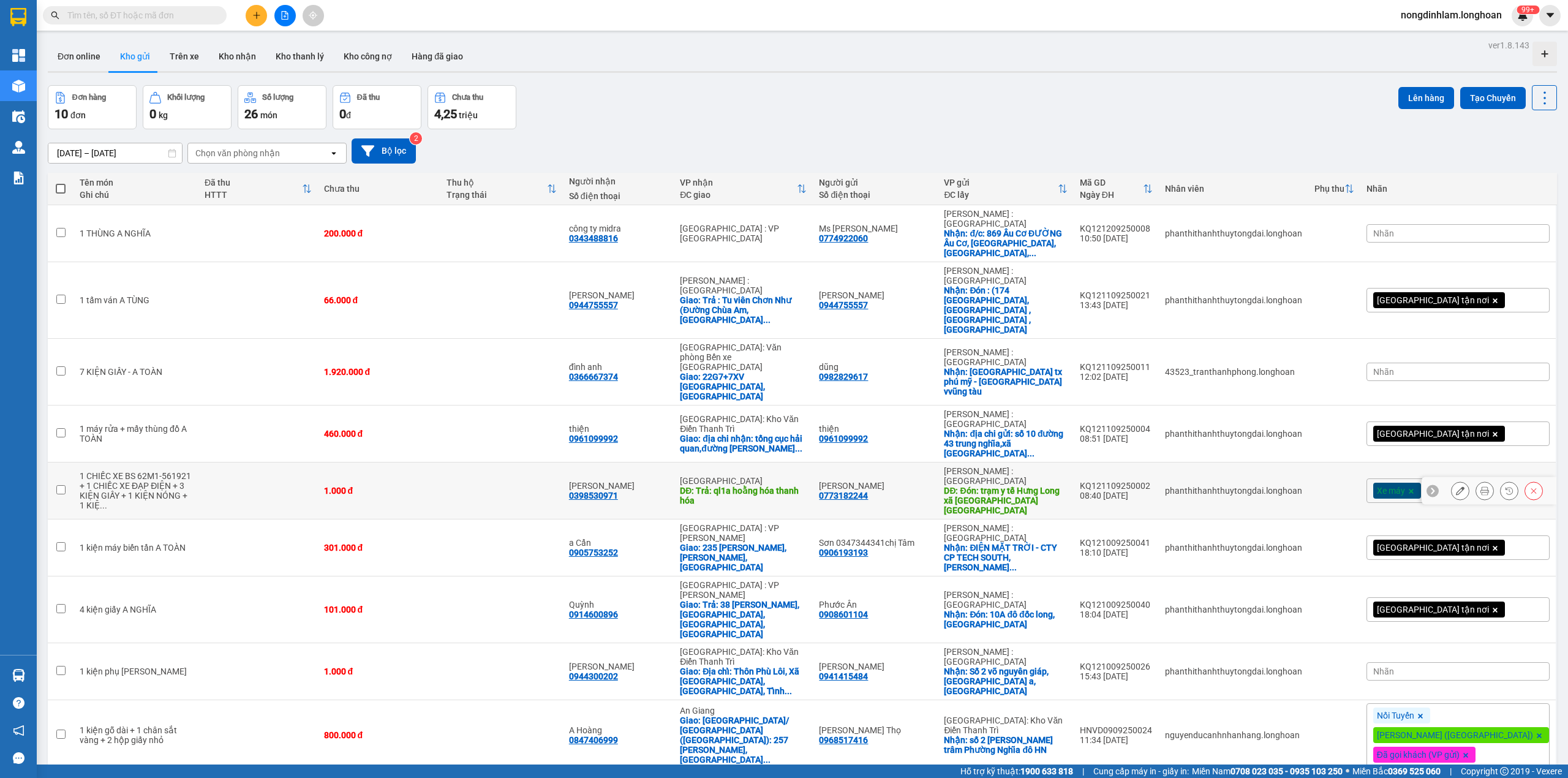
click at [1451, 480] on button at bounding box center [1460, 491] width 17 height 22
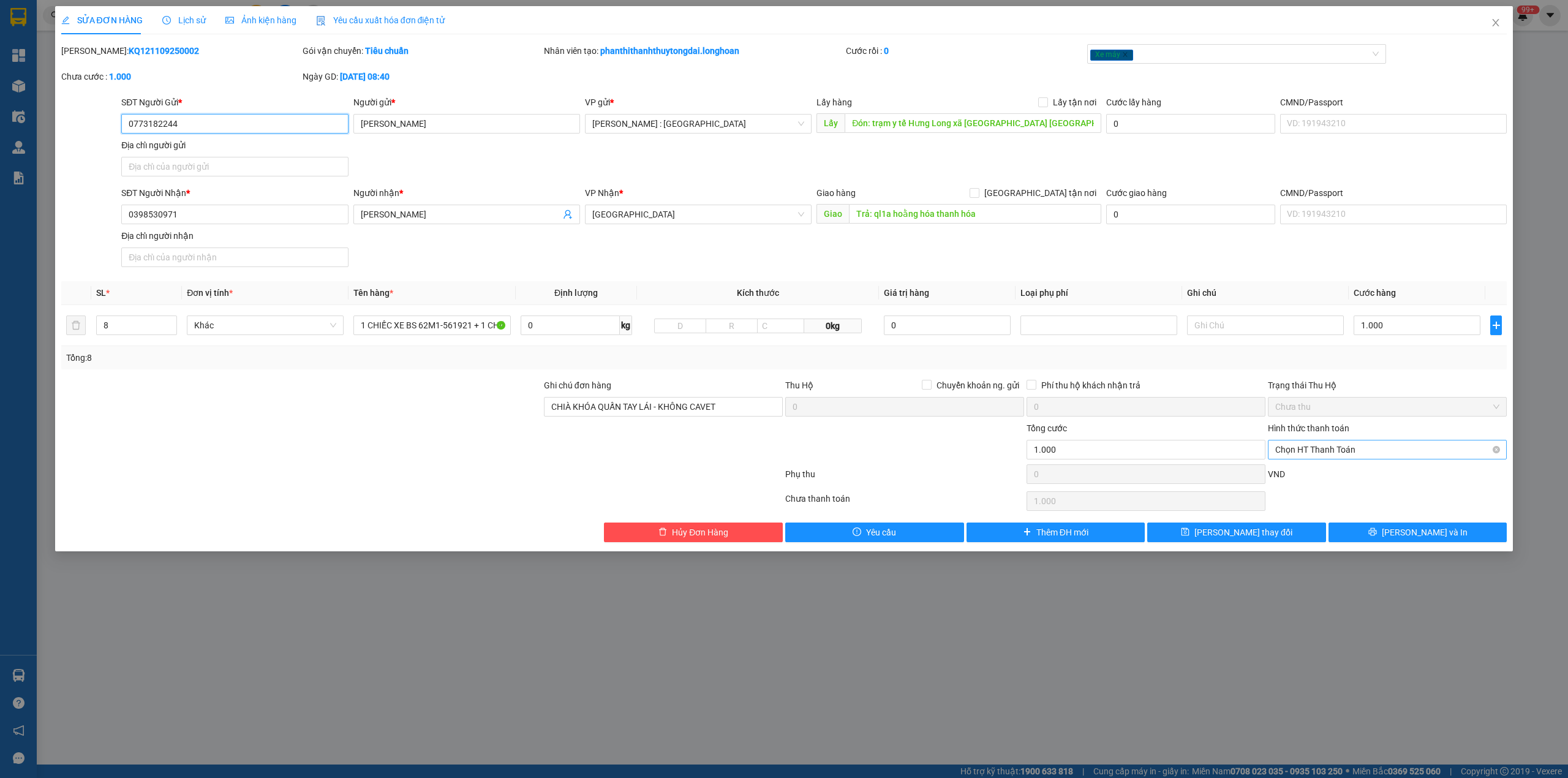
click at [1331, 453] on span "Chọn HT Thanh Toán" at bounding box center [1387, 450] width 224 height 19
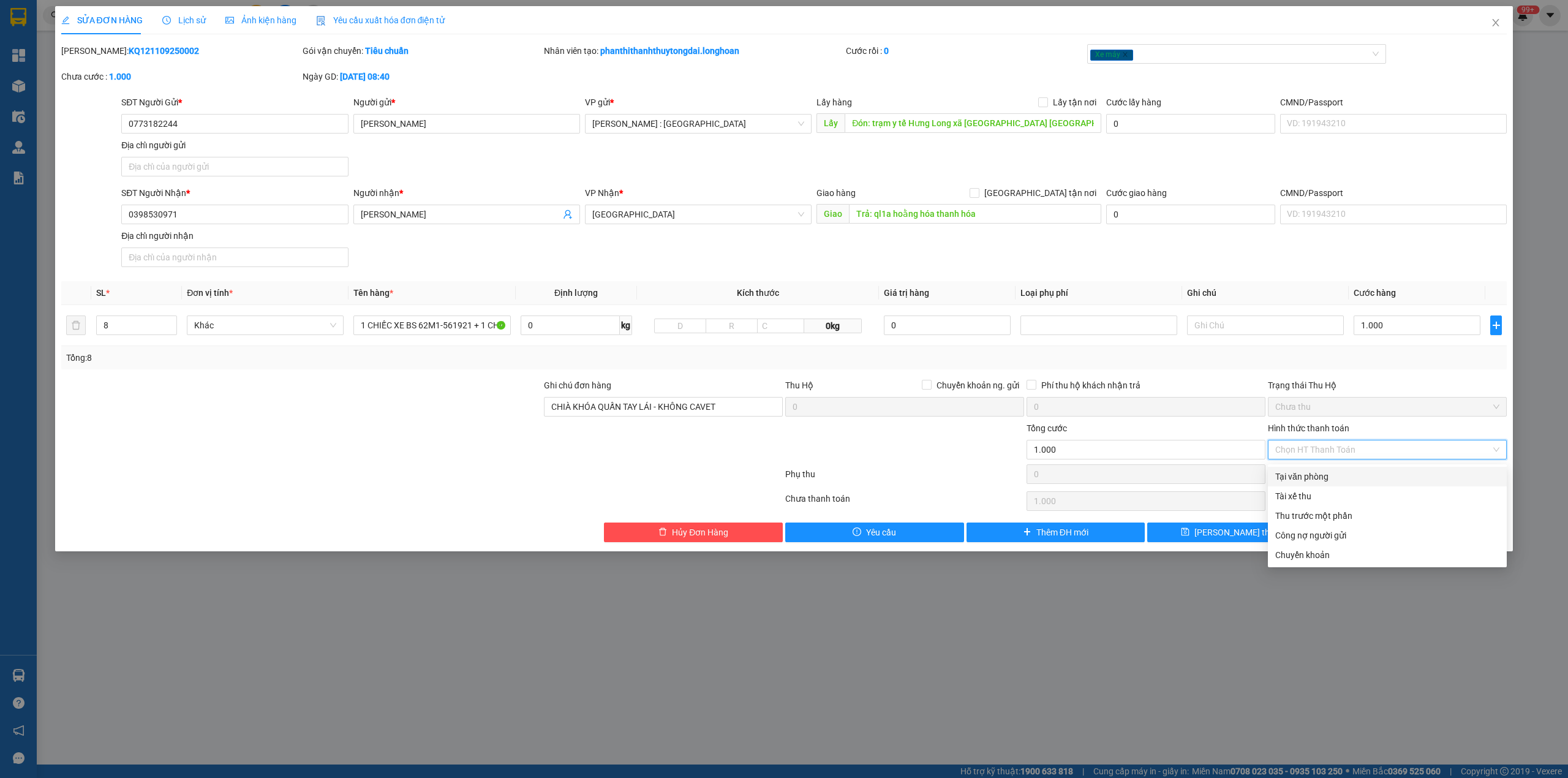
click at [1171, 260] on div "SĐT Người Nhận * 0398530971 Người nhận * Phùng Thị Ngân VP Nhận * [GEOGRAPHIC_D…" at bounding box center [814, 229] width 1390 height 85
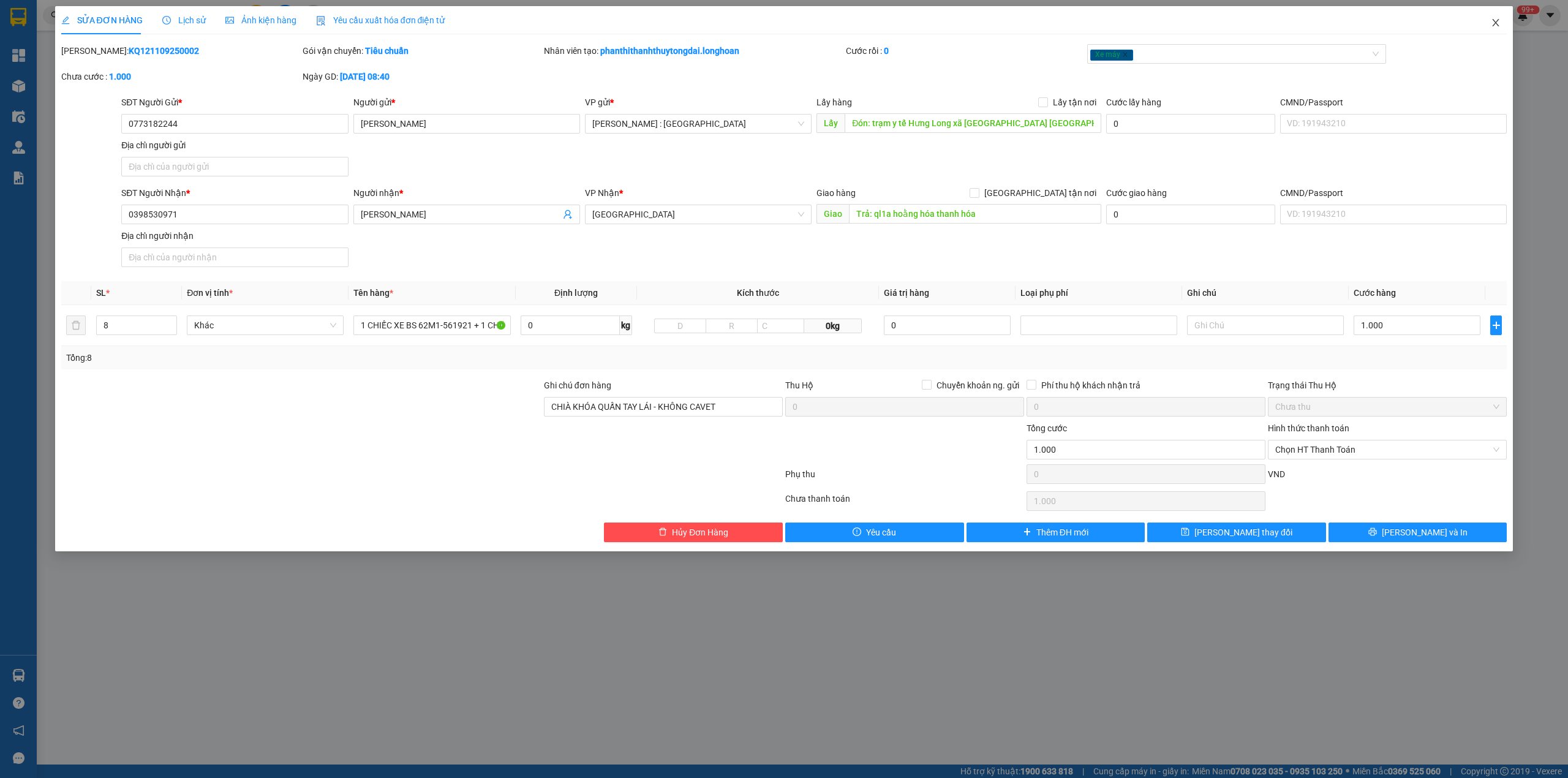
click at [1497, 18] on span "Close" at bounding box center [1496, 23] width 34 height 34
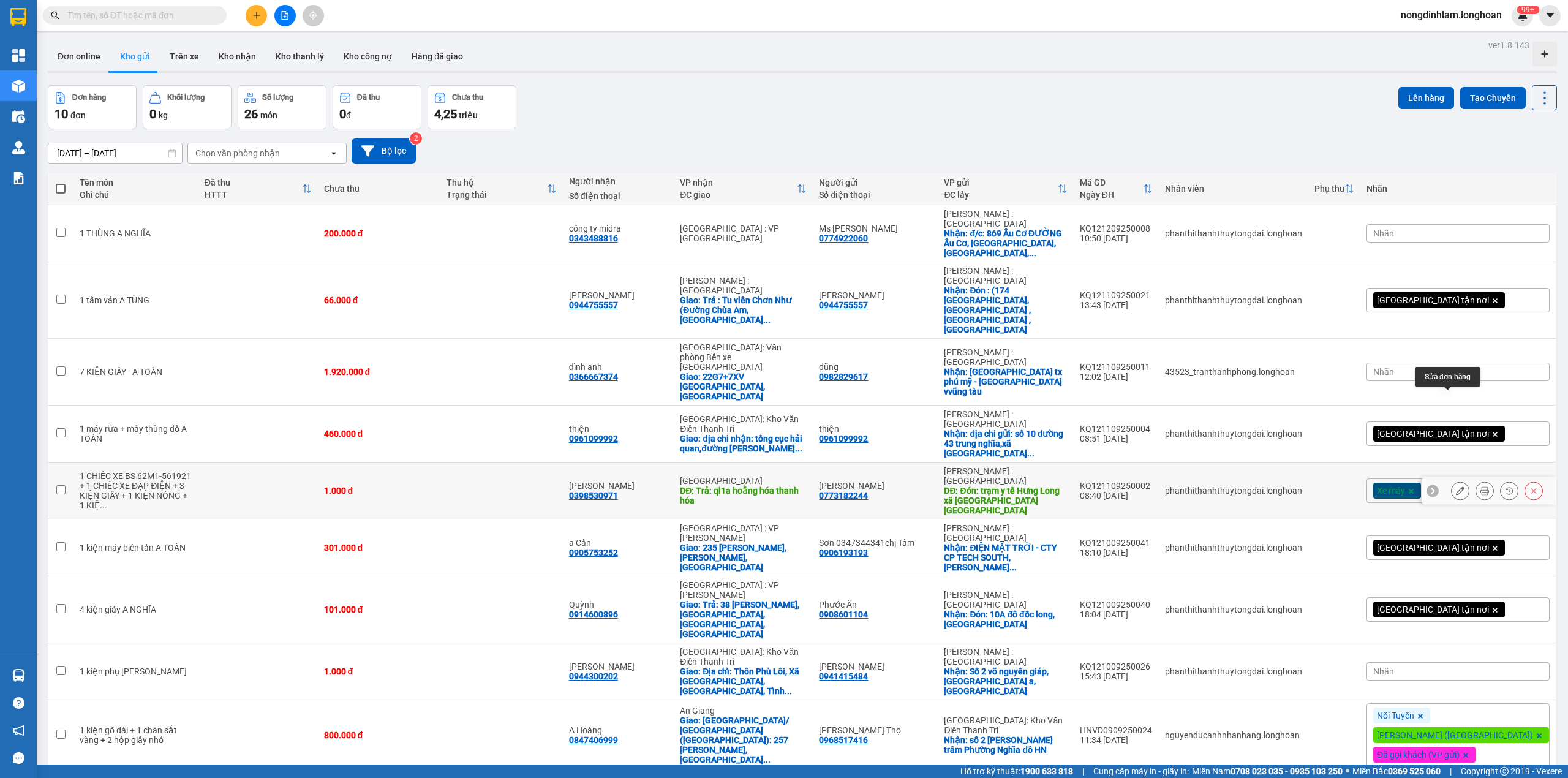
click at [1455, 487] on icon at bounding box center [1459, 490] width 9 height 9
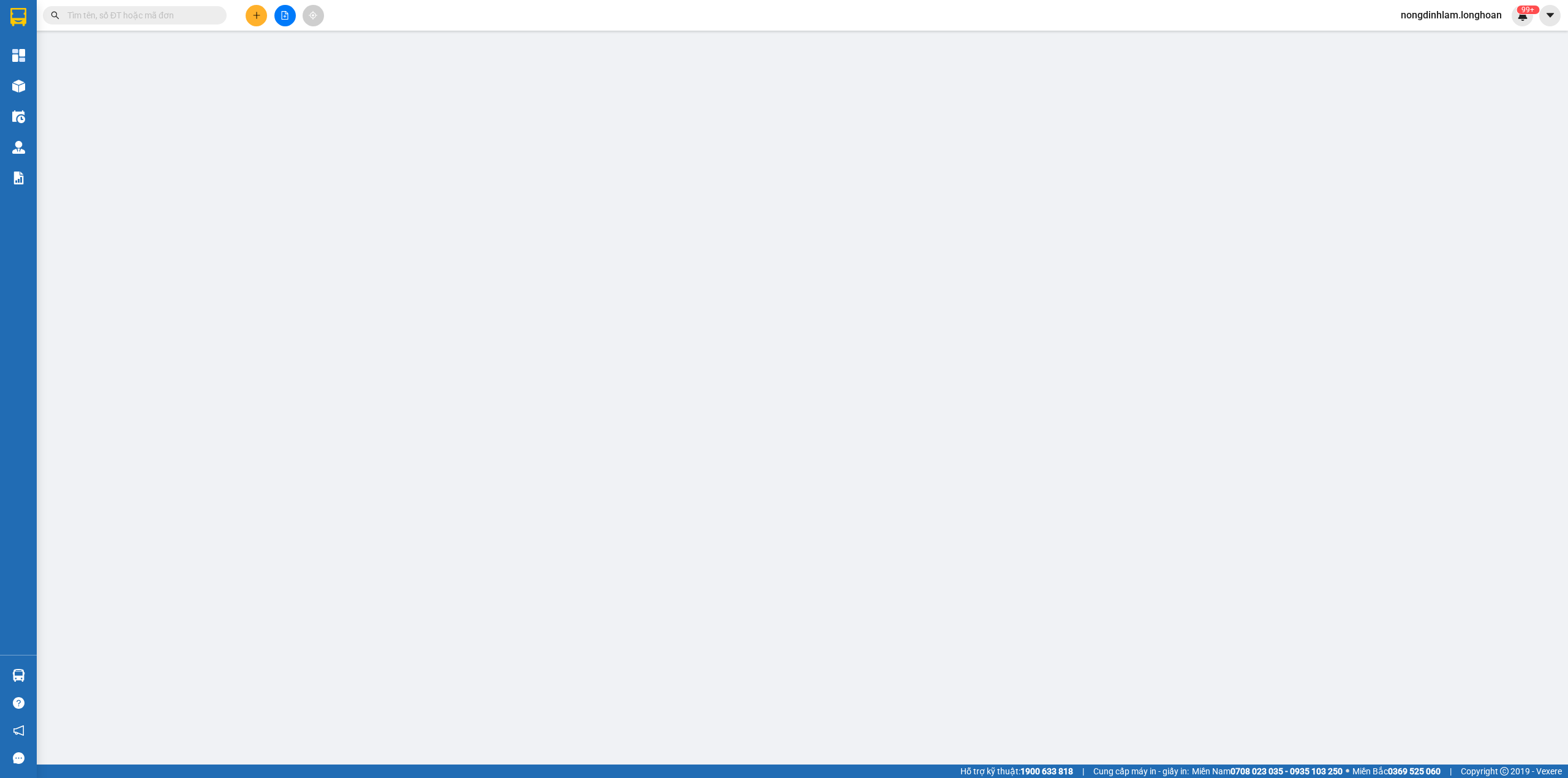
type input "0773182244"
type input "[PERSON_NAME]"
type input "Đón: trạm y tế Hưng Long xã [GEOGRAPHIC_DATA] [GEOGRAPHIC_DATA]"
type input "0398530971"
type input "[PERSON_NAME]"
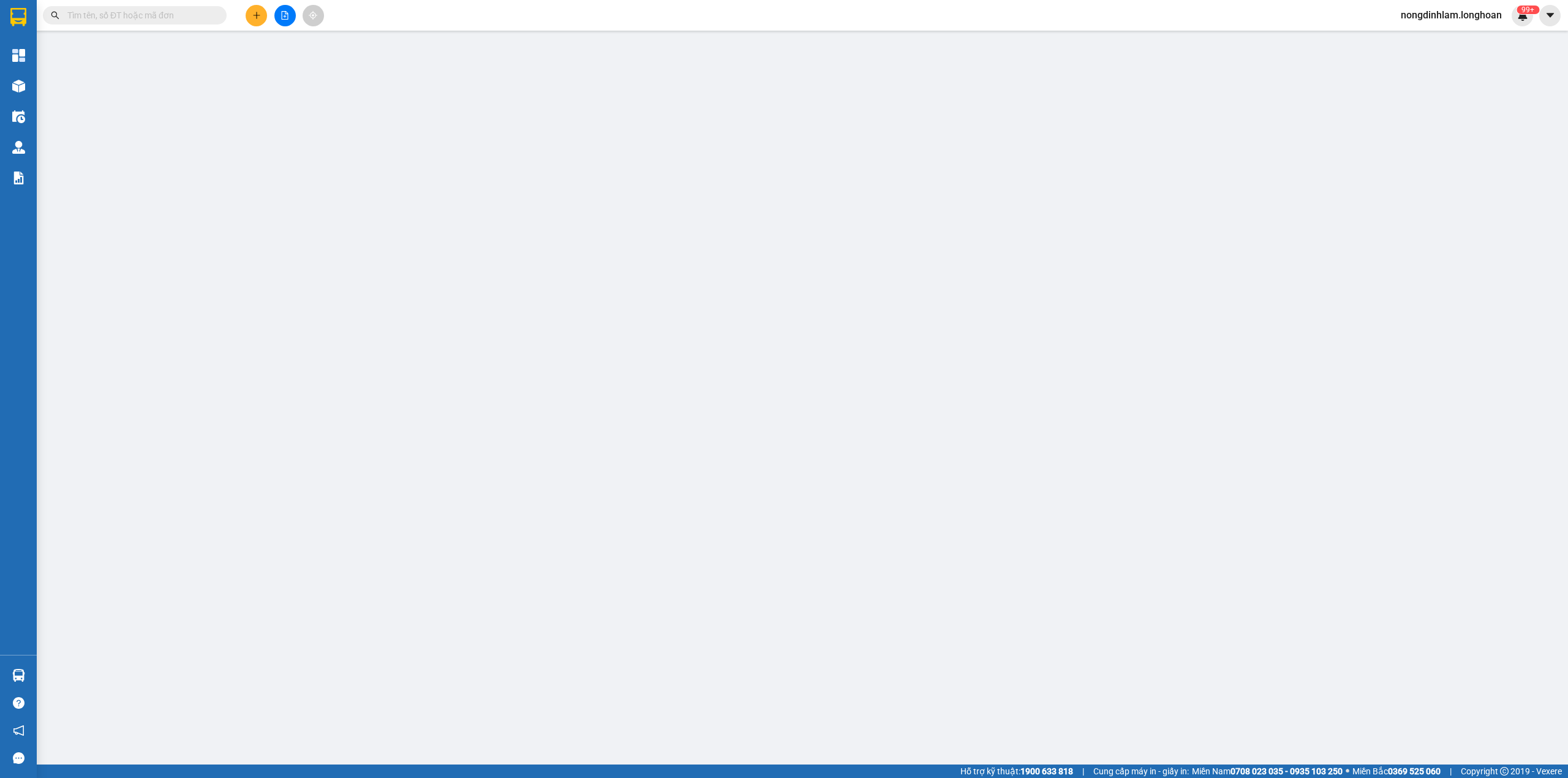
type input "Trả: ql1a hoằng hóa thanh hóa"
type input "CHIÀ KHÓA QUẤN TAY LÁI - KHÔNG CAVET"
type input "1.000"
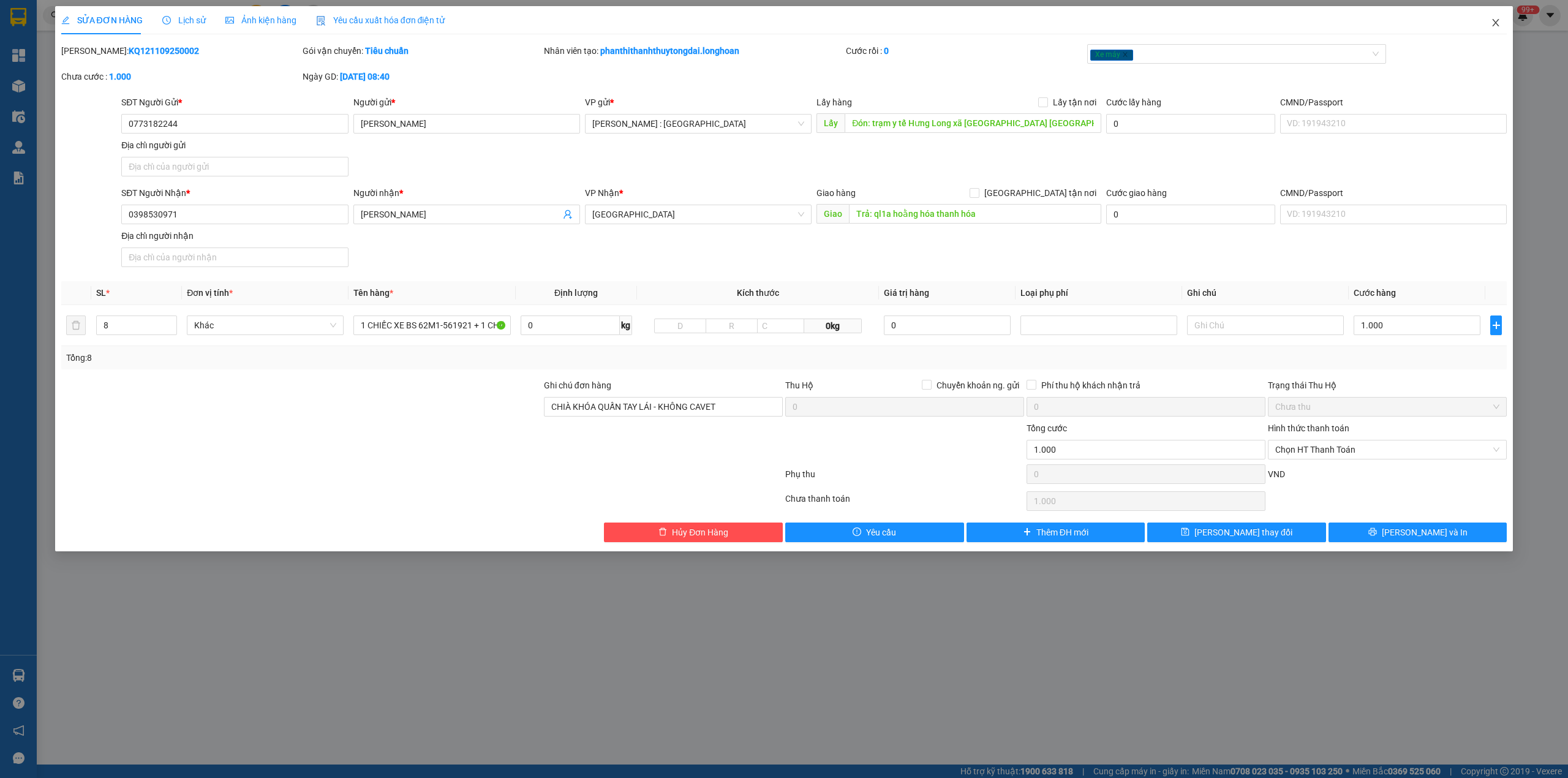
click at [1496, 17] on span "Close" at bounding box center [1496, 23] width 34 height 34
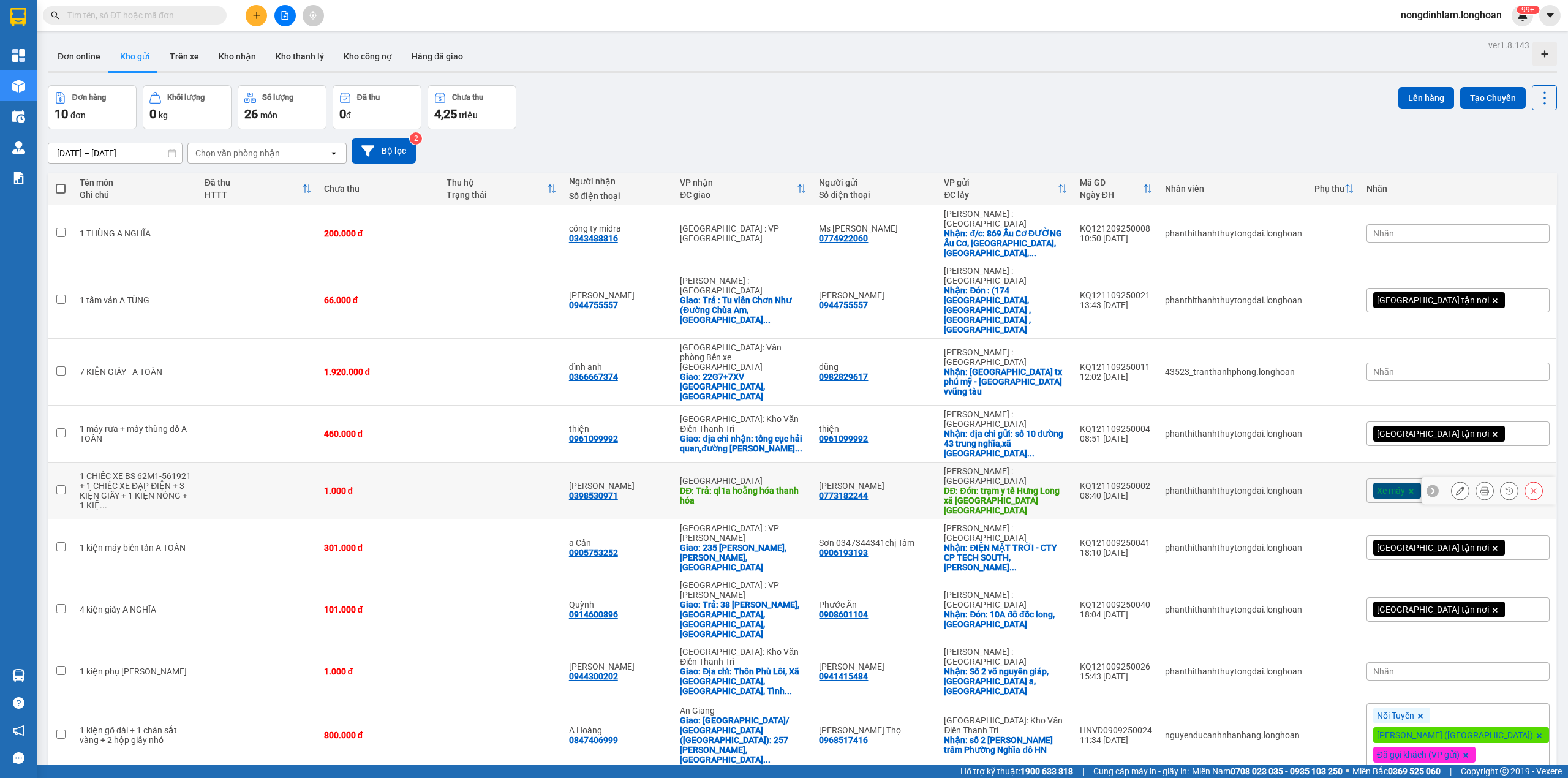
click at [62, 462] on td at bounding box center [60, 490] width 26 height 57
checkbox input "true"
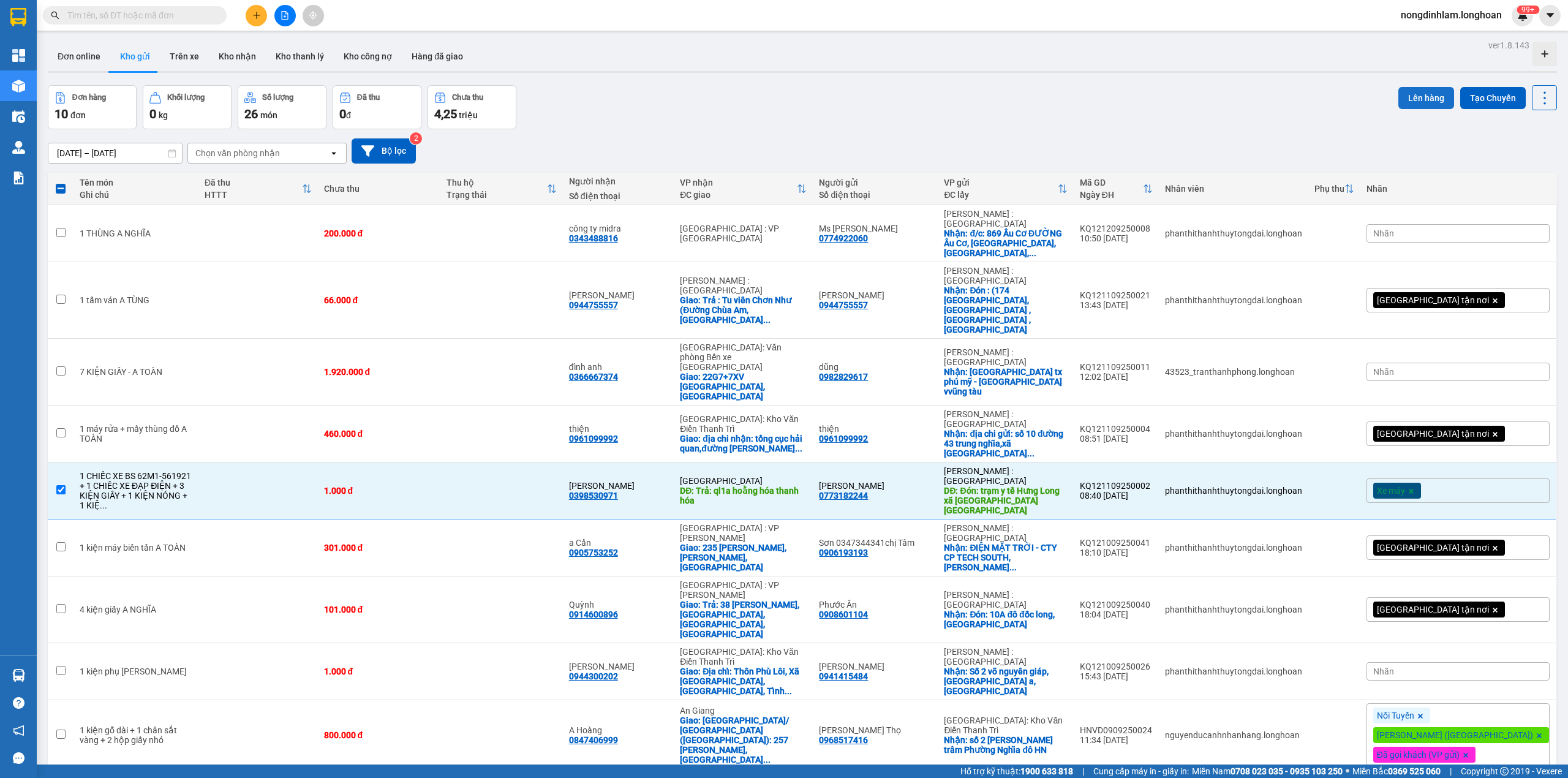
click at [1409, 94] on button "Lên hàng" at bounding box center [1426, 98] width 56 height 22
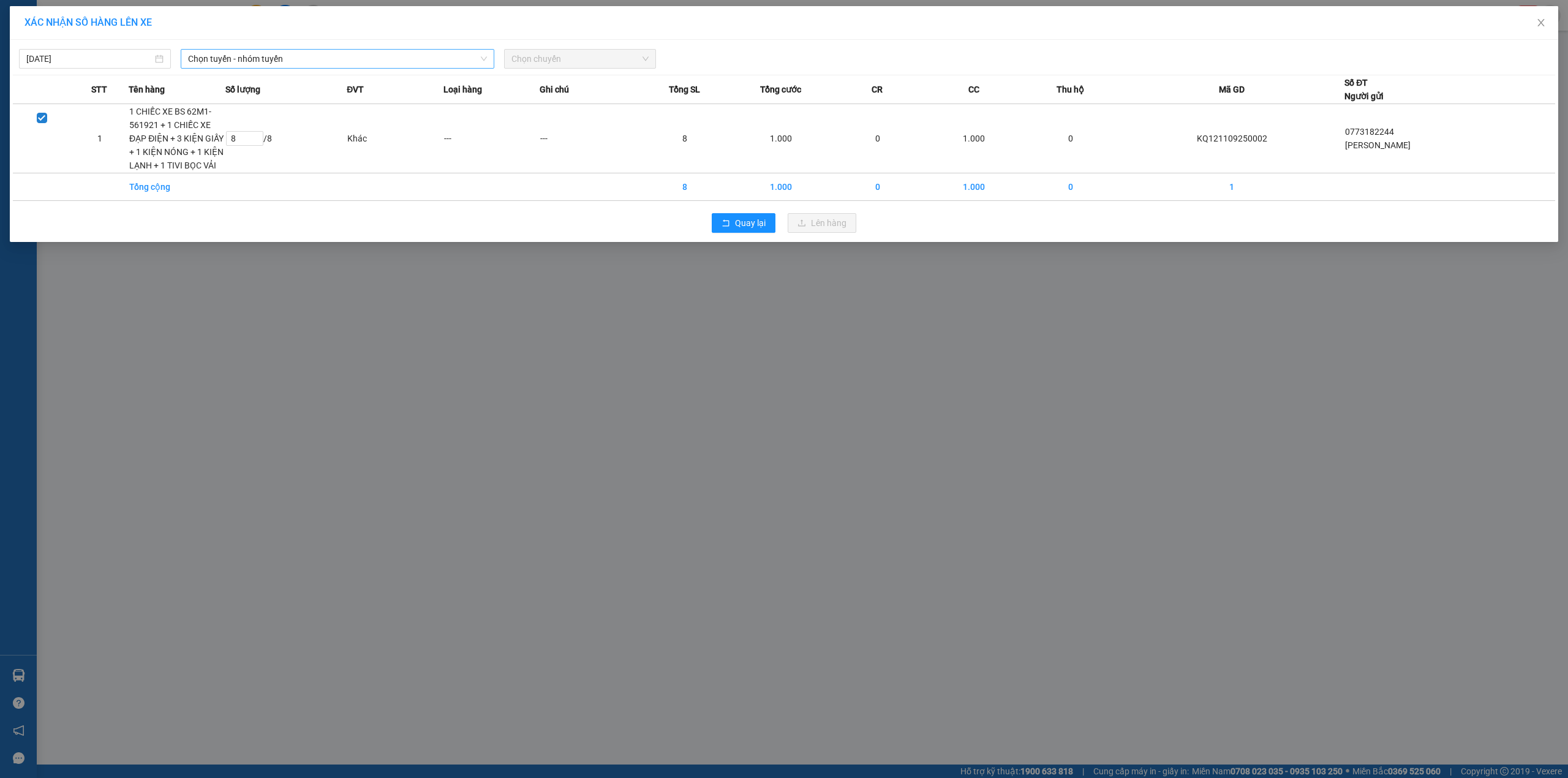
click at [346, 53] on span "Chọn tuyến - nhóm tuyến" at bounding box center [337, 59] width 299 height 19
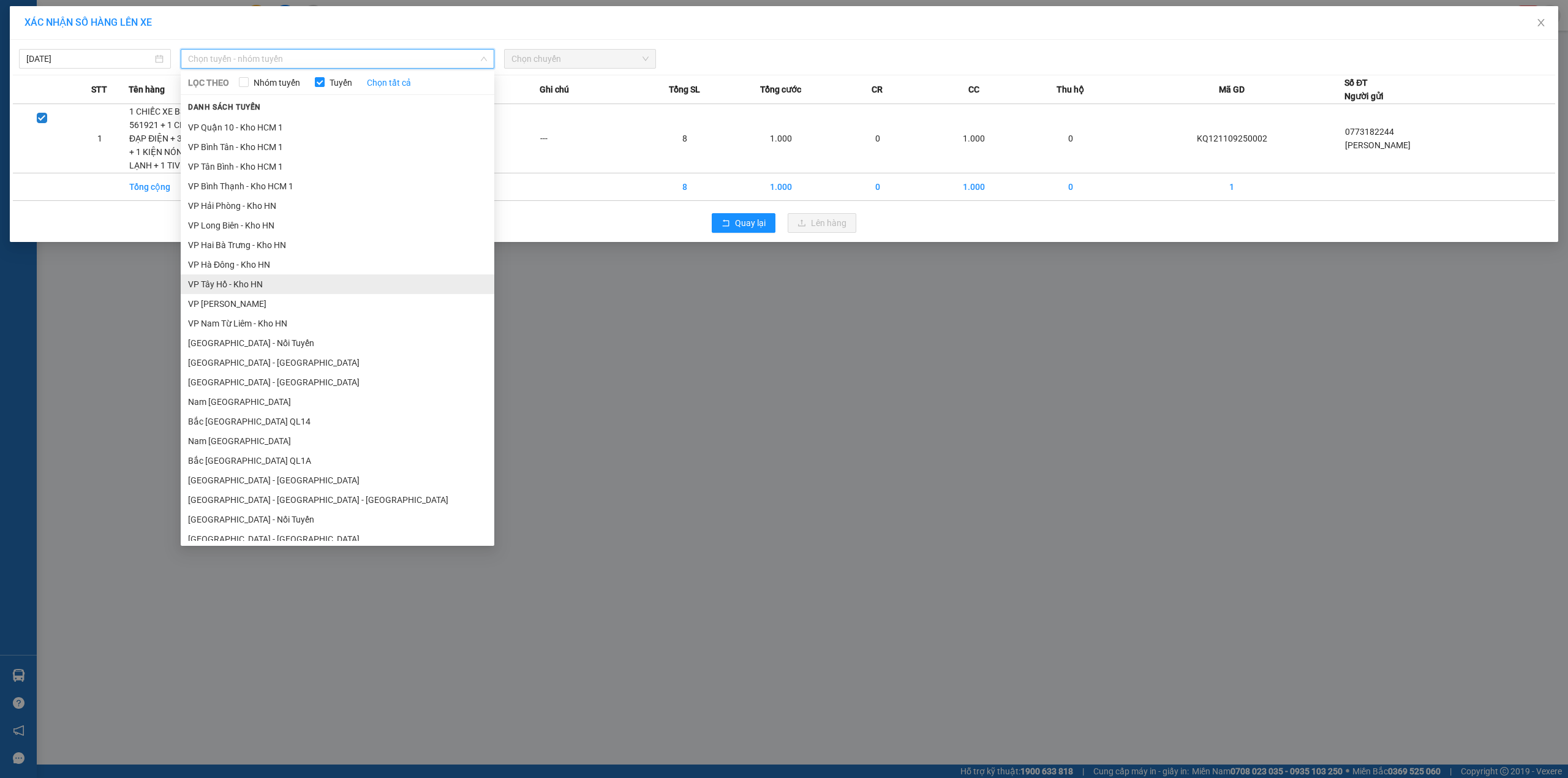
scroll to position [552, 0]
click at [268, 440] on li "Nam [GEOGRAPHIC_DATA]" at bounding box center [338, 433] width 314 height 19
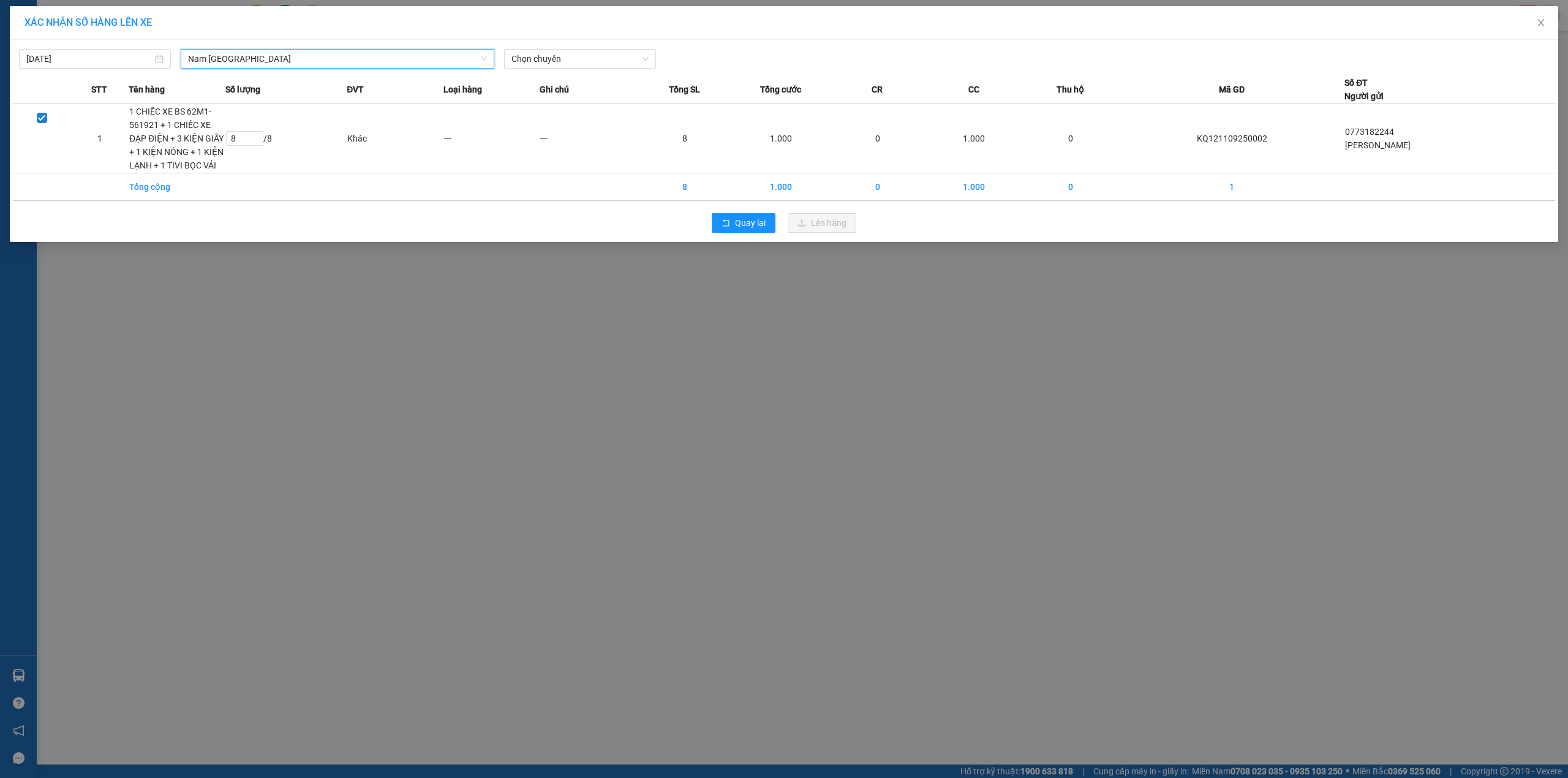
click at [599, 47] on div "[DATE] [GEOGRAPHIC_DATA] [GEOGRAPHIC_DATA] LỌC THEO Nhóm tuyến Tuyến Chọn tất c…" at bounding box center [784, 55] width 1542 height 26
click at [599, 54] on span "Chọn chuyến" at bounding box center [580, 59] width 138 height 19
click at [591, 106] on div "15:00 (TC) - 37H-119.61" at bounding box center [559, 103] width 96 height 13
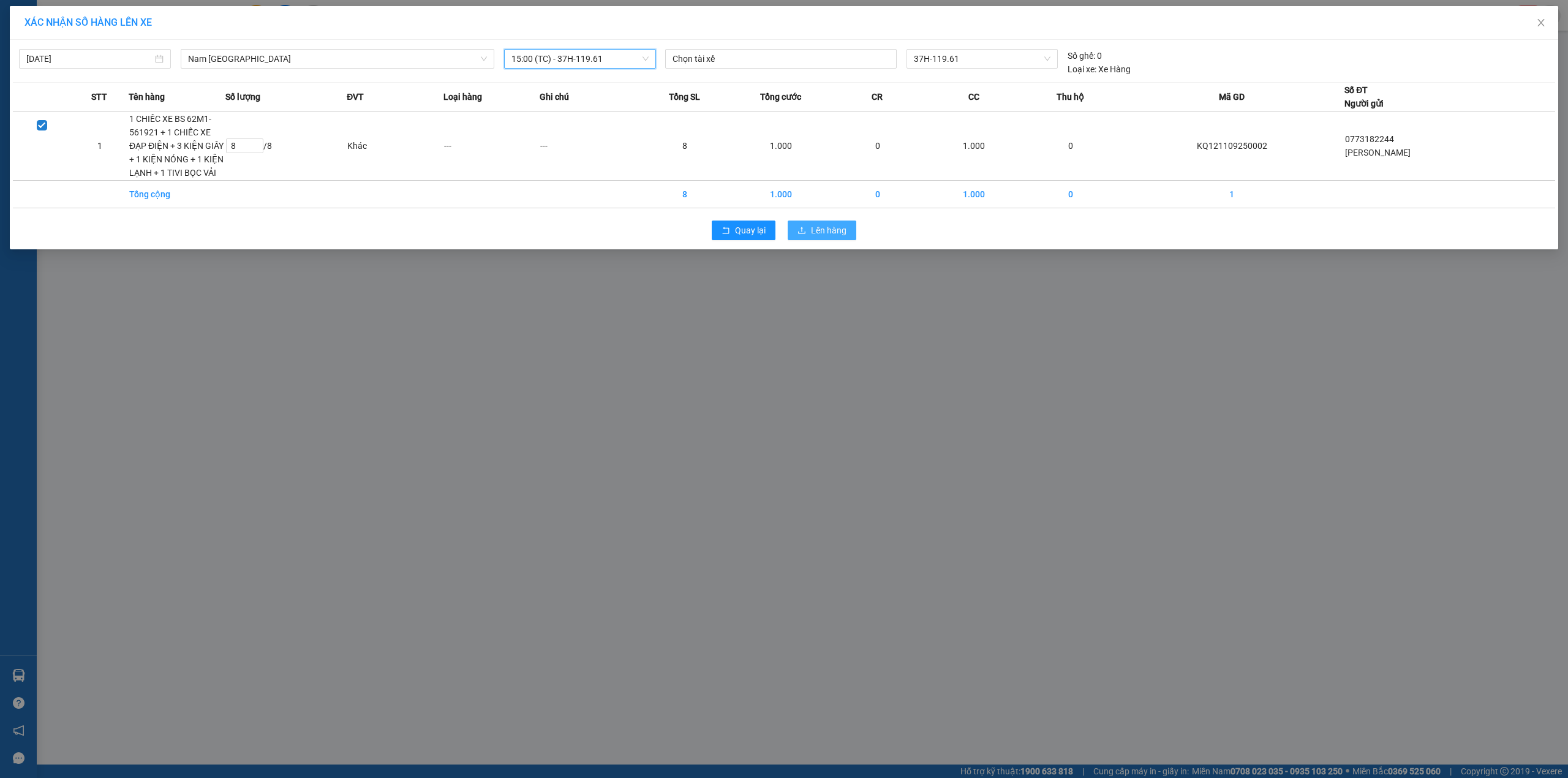
click at [817, 230] on span "Lên hàng" at bounding box center [829, 230] width 36 height 13
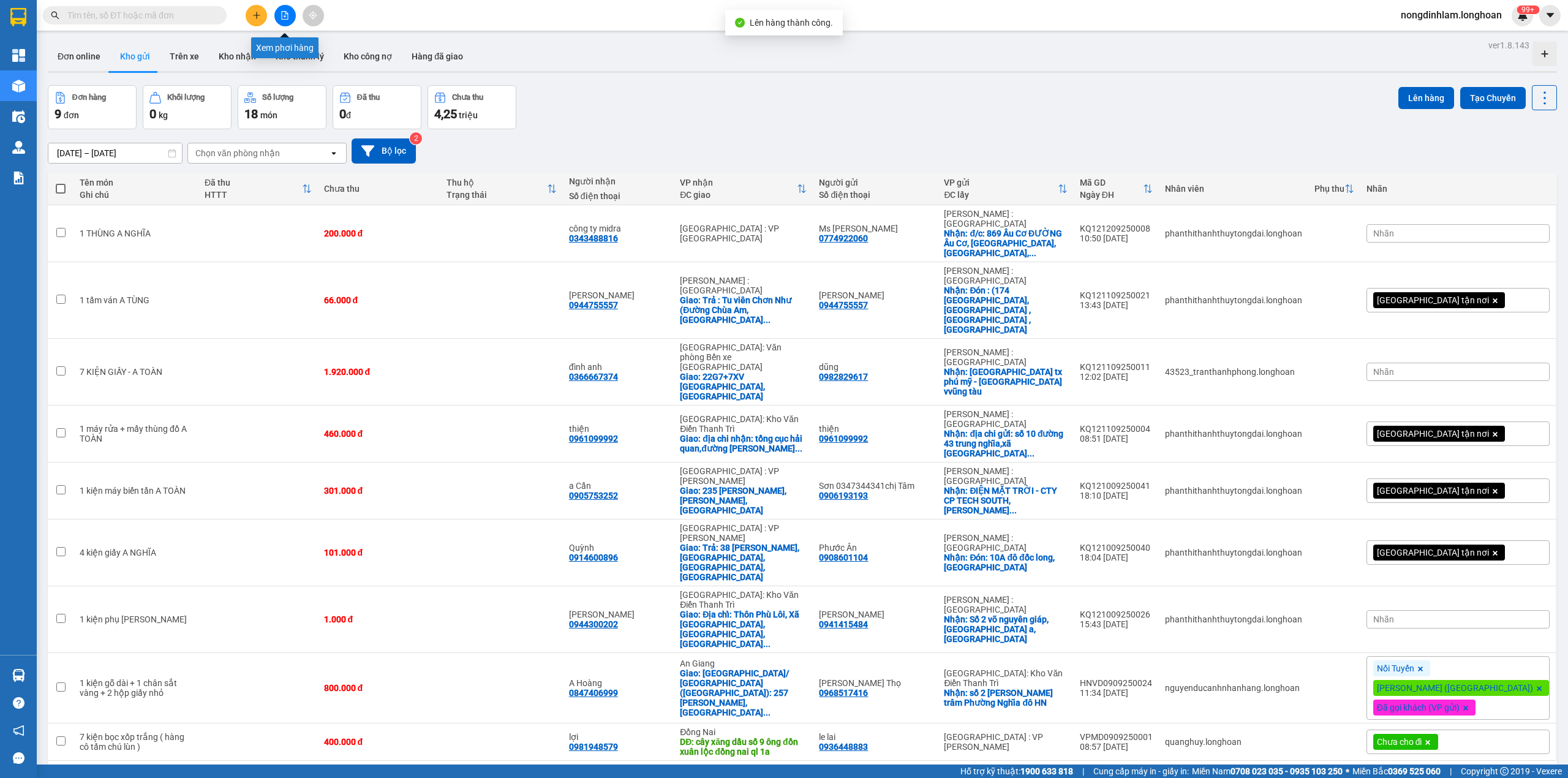
click at [287, 12] on icon "file-add" at bounding box center [284, 15] width 9 height 9
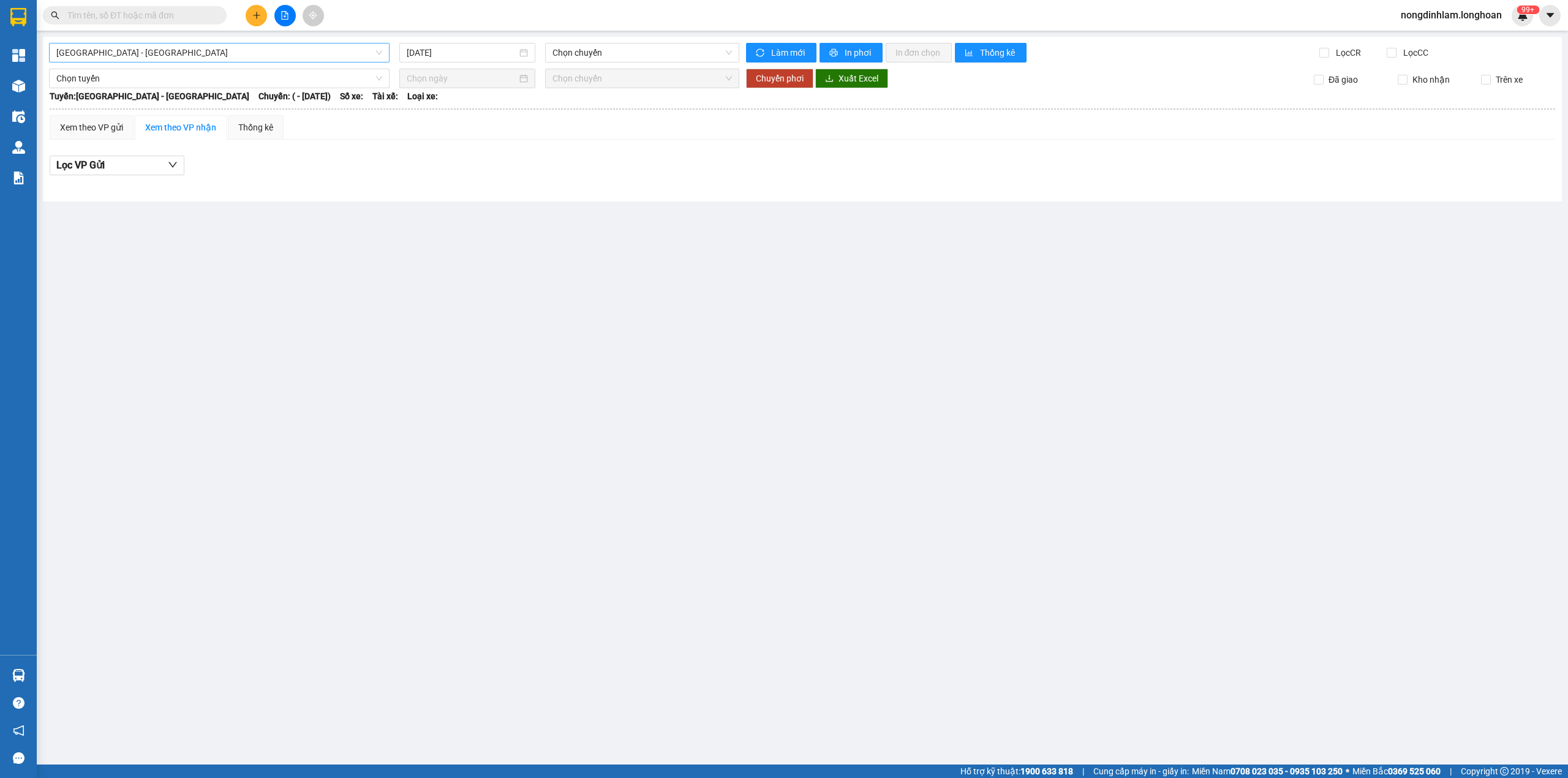
click at [297, 55] on span "[GEOGRAPHIC_DATA] - [GEOGRAPHIC_DATA]" at bounding box center [219, 53] width 326 height 19
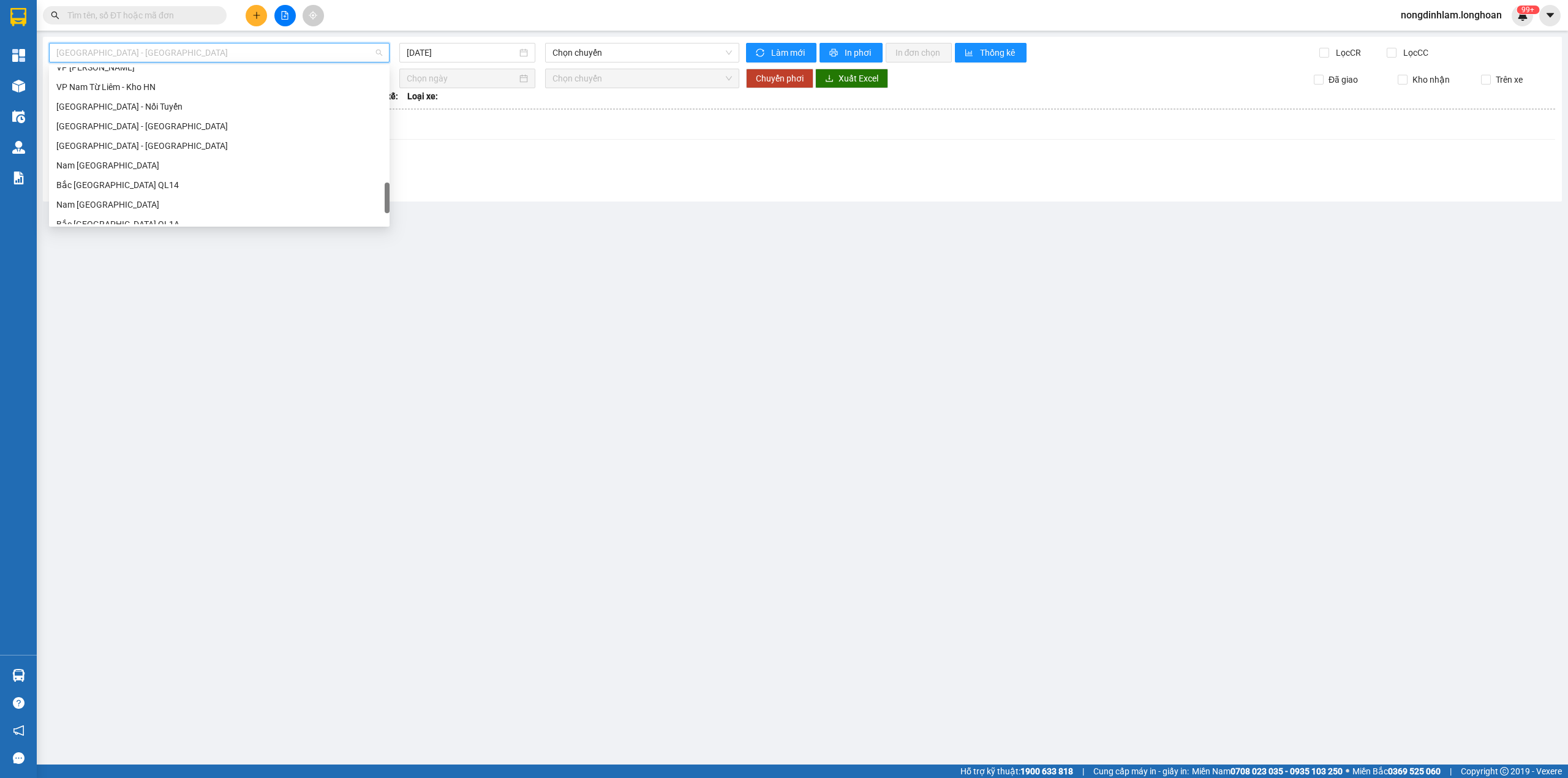
scroll to position [843, 0]
click at [164, 115] on div "Nam [GEOGRAPHIC_DATA]" at bounding box center [219, 116] width 326 height 13
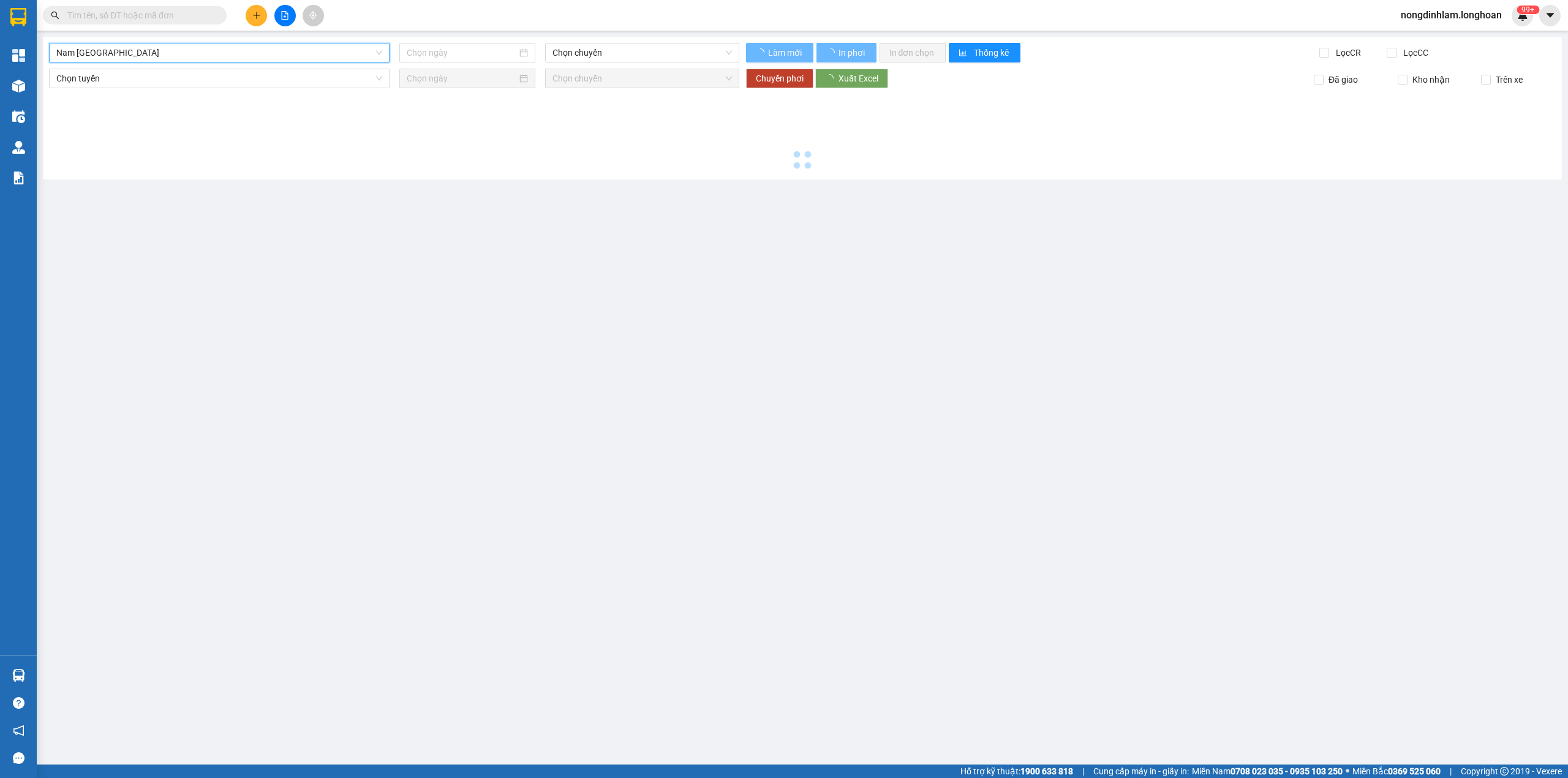
type input "[DATE]"
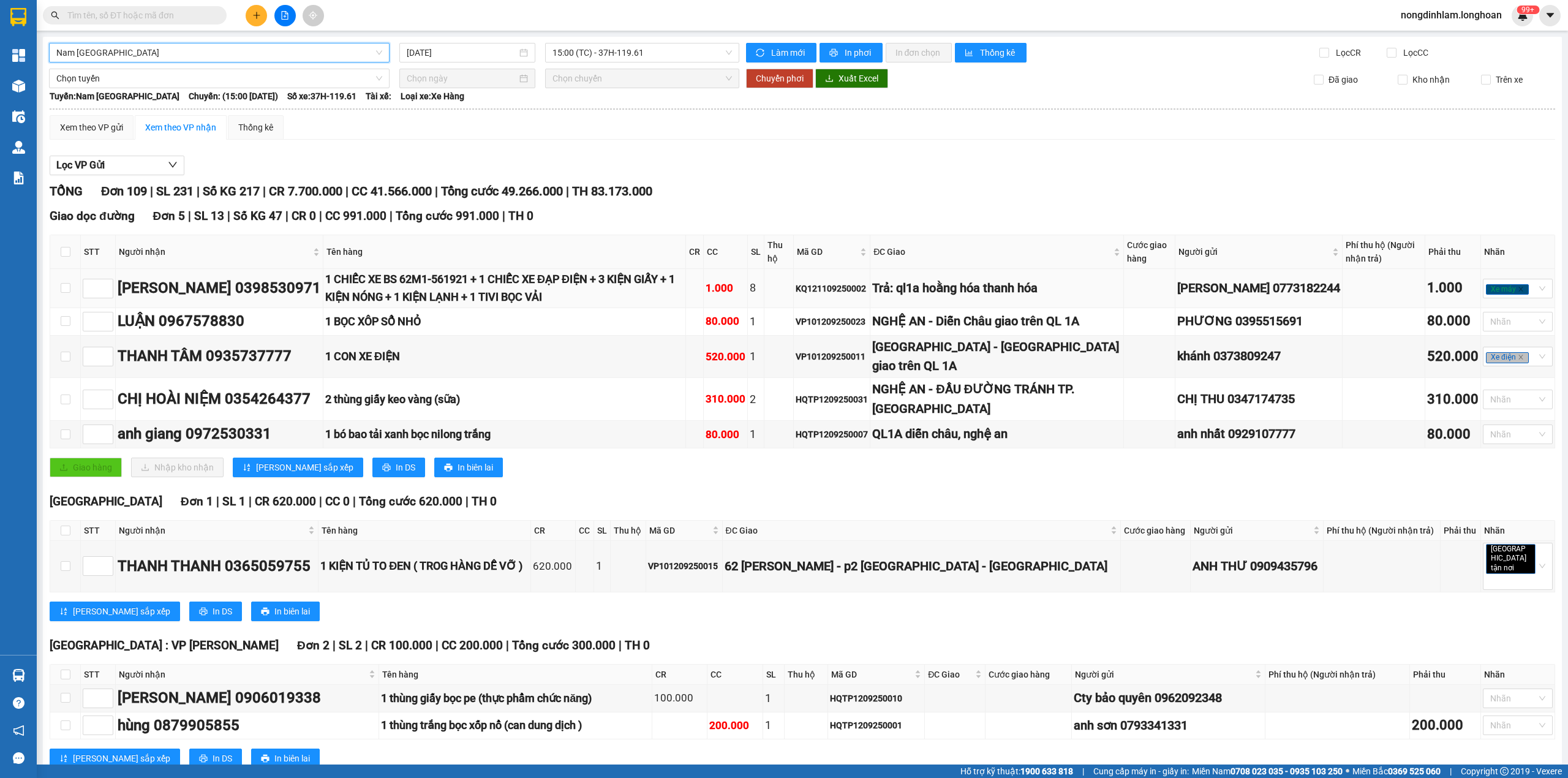
click at [981, 298] on div "Trả: ql1a hoằng hóa thanh hóa" at bounding box center [996, 288] width 249 height 19
click at [1008, 316] on div "NGHỆ AN - Diễn Châu giao trên QL 1A" at bounding box center [996, 321] width 249 height 19
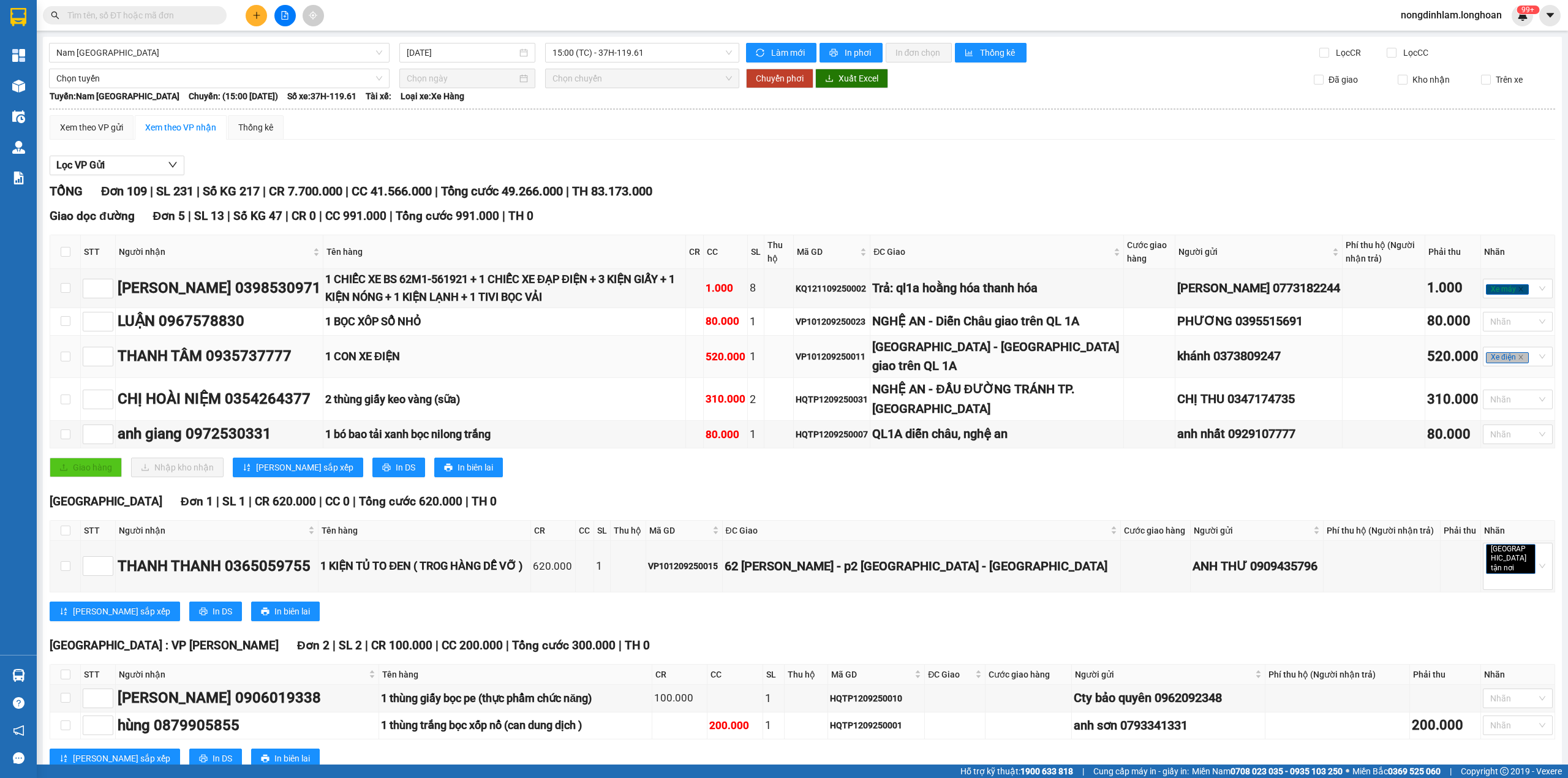
click at [1002, 374] on div "[GEOGRAPHIC_DATA] - [GEOGRAPHIC_DATA] giao trên QL 1A" at bounding box center [996, 357] width 249 height 39
click at [1001, 372] on div "[GEOGRAPHIC_DATA] - [GEOGRAPHIC_DATA] giao trên QL 1A" at bounding box center [996, 357] width 249 height 39
click at [1005, 412] on div "NGHỆ AN - ĐẦU ĐƯỜNG TRÁNH TP. [GEOGRAPHIC_DATA]" at bounding box center [996, 399] width 249 height 39
click at [1014, 442] on div "QL1A diễn châu, nghệ an" at bounding box center [996, 434] width 249 height 19
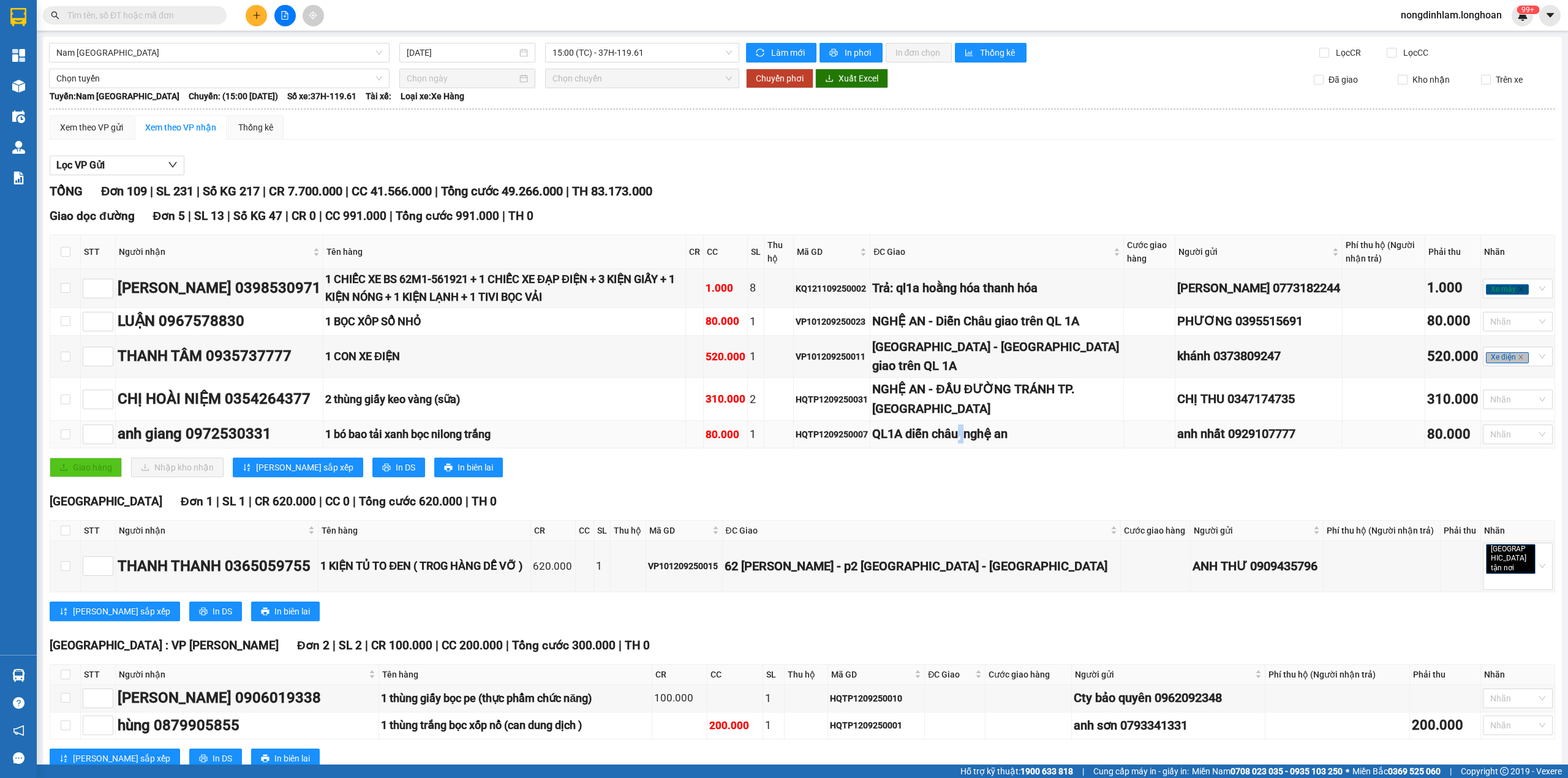
click at [1014, 442] on div "QL1A diễn châu, nghệ an" at bounding box center [996, 434] width 249 height 19
click at [978, 372] on div "[GEOGRAPHIC_DATA] - [GEOGRAPHIC_DATA] giao trên QL 1A" at bounding box center [996, 357] width 249 height 39
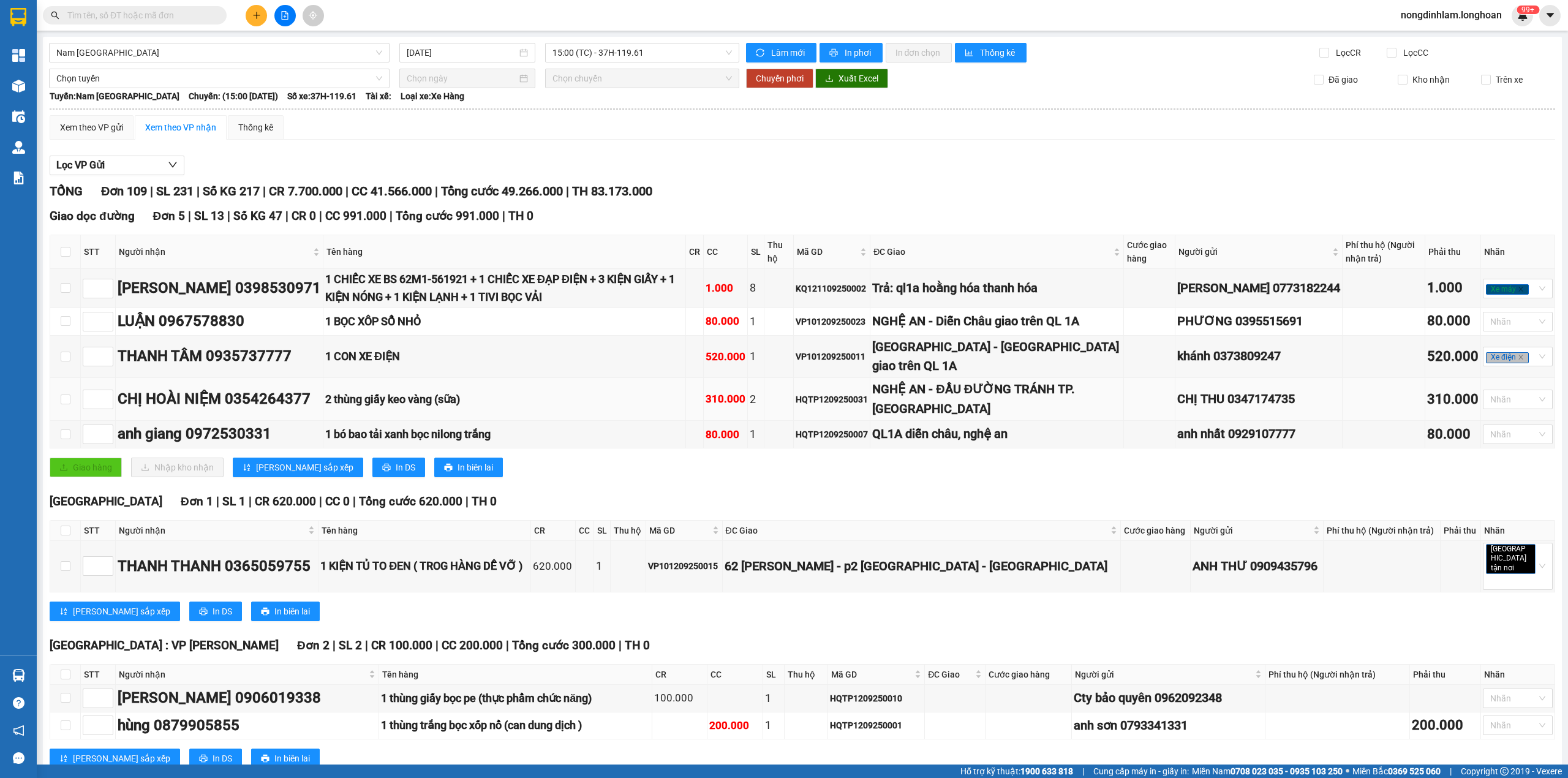
click at [1037, 405] on div "NGHỆ AN - ĐẦU ĐƯỜNG TRÁNH TP. [GEOGRAPHIC_DATA]" at bounding box center [996, 399] width 249 height 39
click at [1040, 444] on div "QL1A diễn châu, nghệ an" at bounding box center [996, 434] width 249 height 19
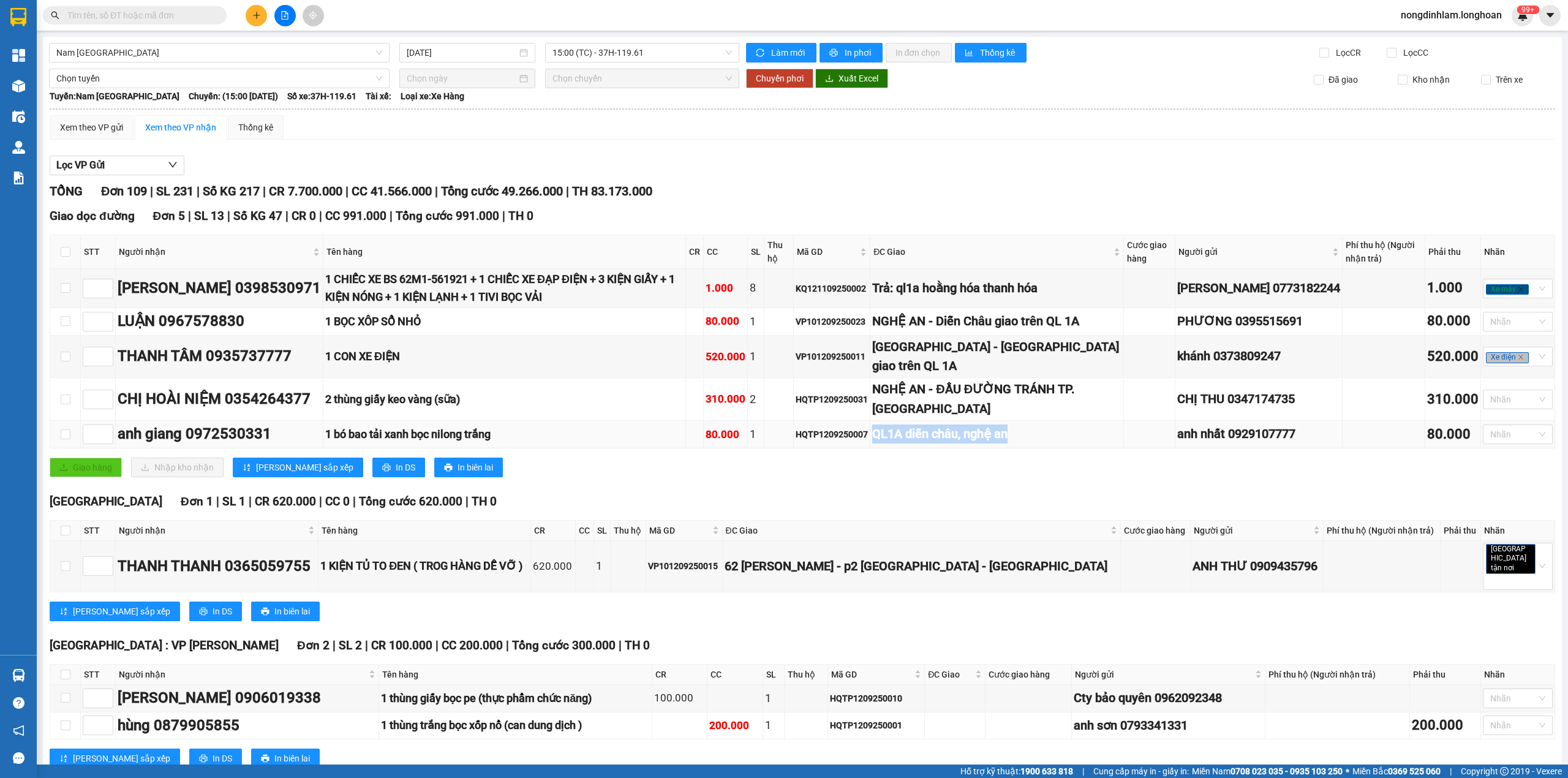
click at [1040, 444] on div "QL1A diễn châu, nghệ an" at bounding box center [996, 434] width 249 height 19
click at [1022, 418] on div "NGHỆ AN - ĐẦU ĐƯỜNG TRÁNH TP. [GEOGRAPHIC_DATA]" at bounding box center [996, 399] width 249 height 39
click at [1044, 290] on div "Trả: ql1a hoằng hóa thanh hóa" at bounding box center [996, 288] width 249 height 19
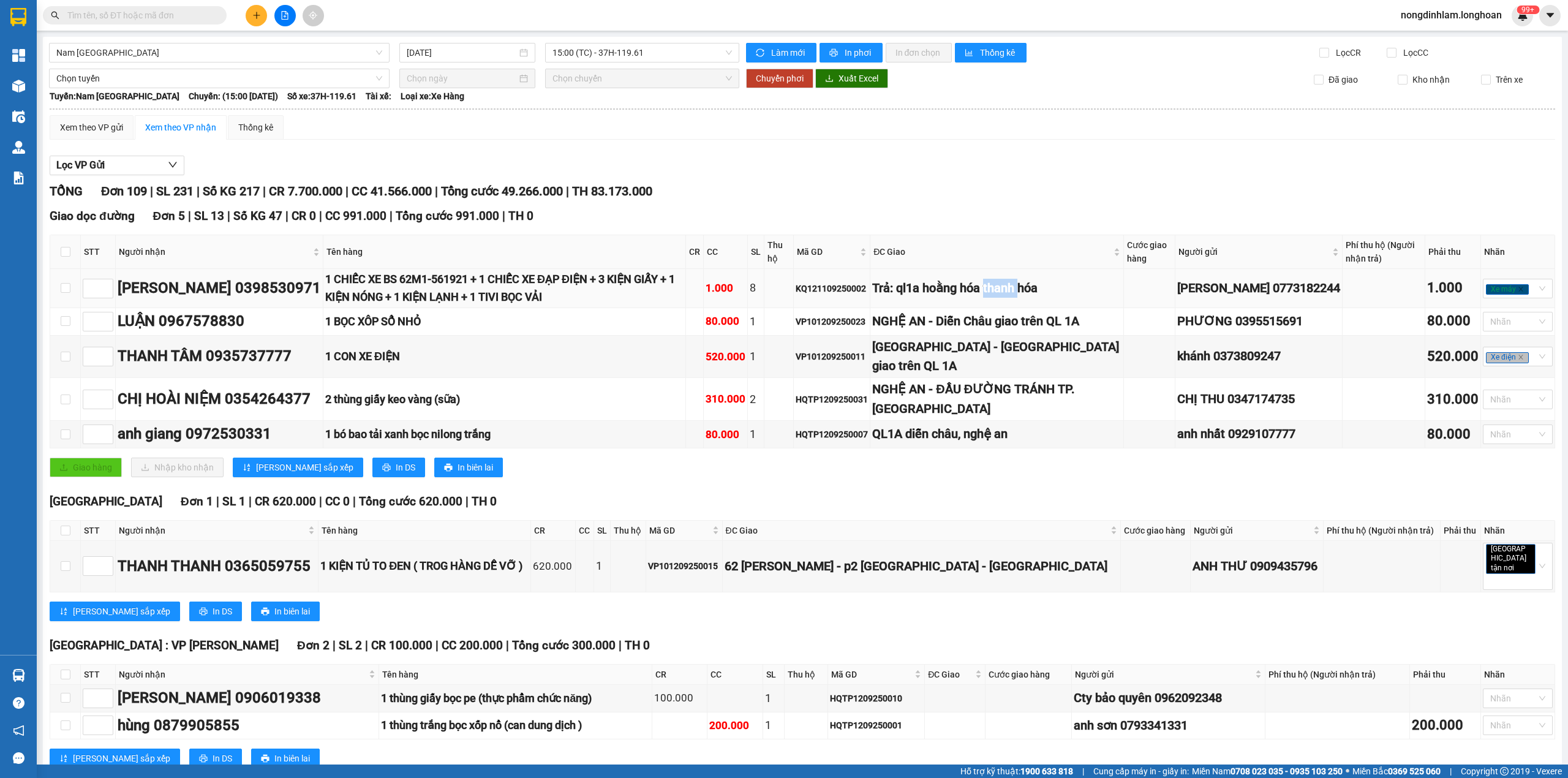
click at [1044, 290] on div "Trả: ql1a hoằng hóa thanh hóa" at bounding box center [996, 288] width 249 height 19
click at [1041, 325] on div "NGHỆ AN - Diễn Châu giao trên QL 1A" at bounding box center [996, 321] width 249 height 19
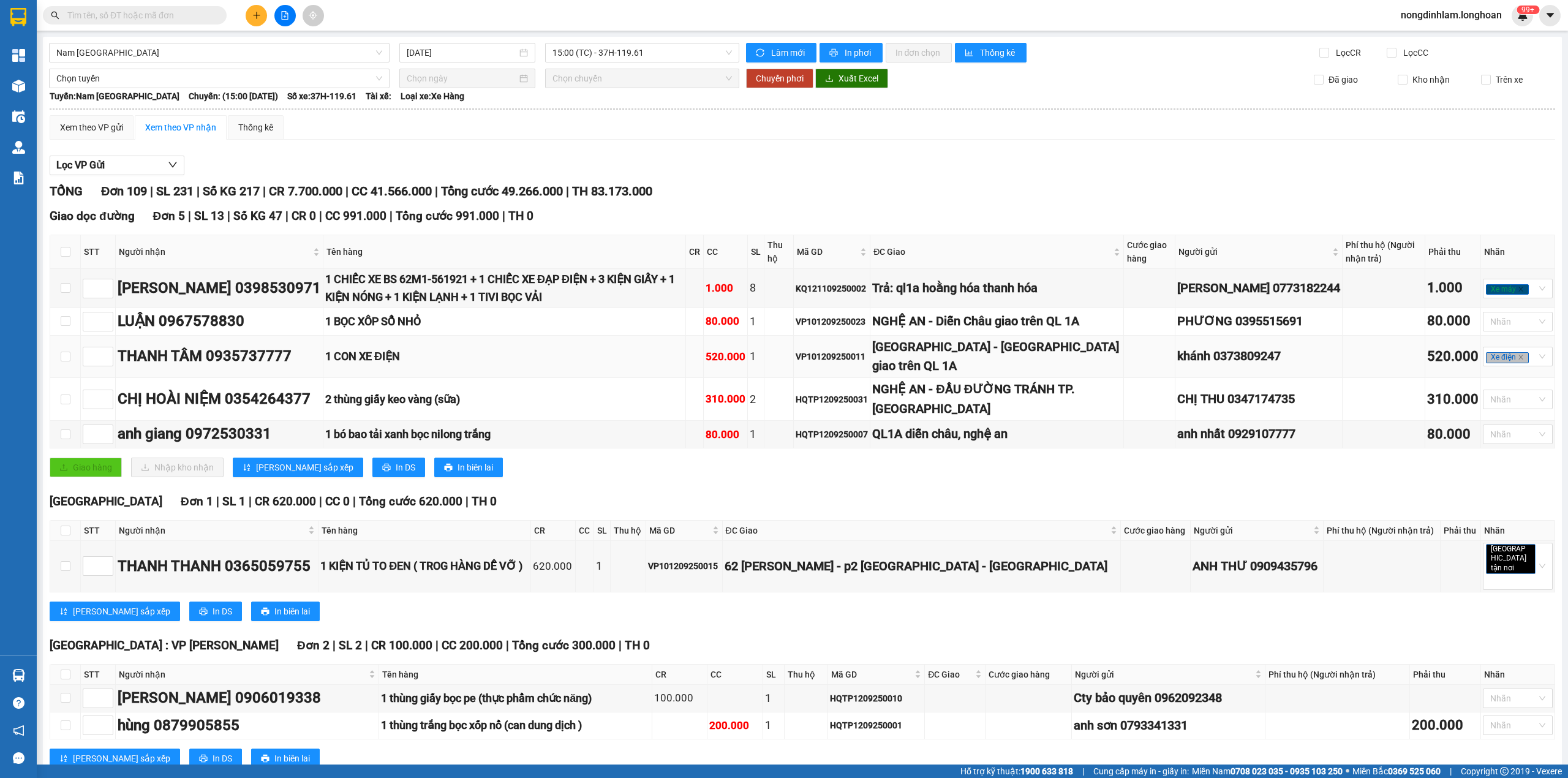
click at [1026, 363] on div "[GEOGRAPHIC_DATA] - [GEOGRAPHIC_DATA] giao trên QL 1A" at bounding box center [996, 357] width 249 height 39
click at [1025, 364] on div "[GEOGRAPHIC_DATA] - [GEOGRAPHIC_DATA] giao trên QL 1A" at bounding box center [996, 357] width 249 height 39
click at [1025, 365] on div "[GEOGRAPHIC_DATA] - [GEOGRAPHIC_DATA] giao trên QL 1A" at bounding box center [996, 357] width 249 height 39
click at [1031, 379] on td "[GEOGRAPHIC_DATA] - [GEOGRAPHIC_DATA] giao trên QL 1A" at bounding box center [997, 357] width 253 height 43
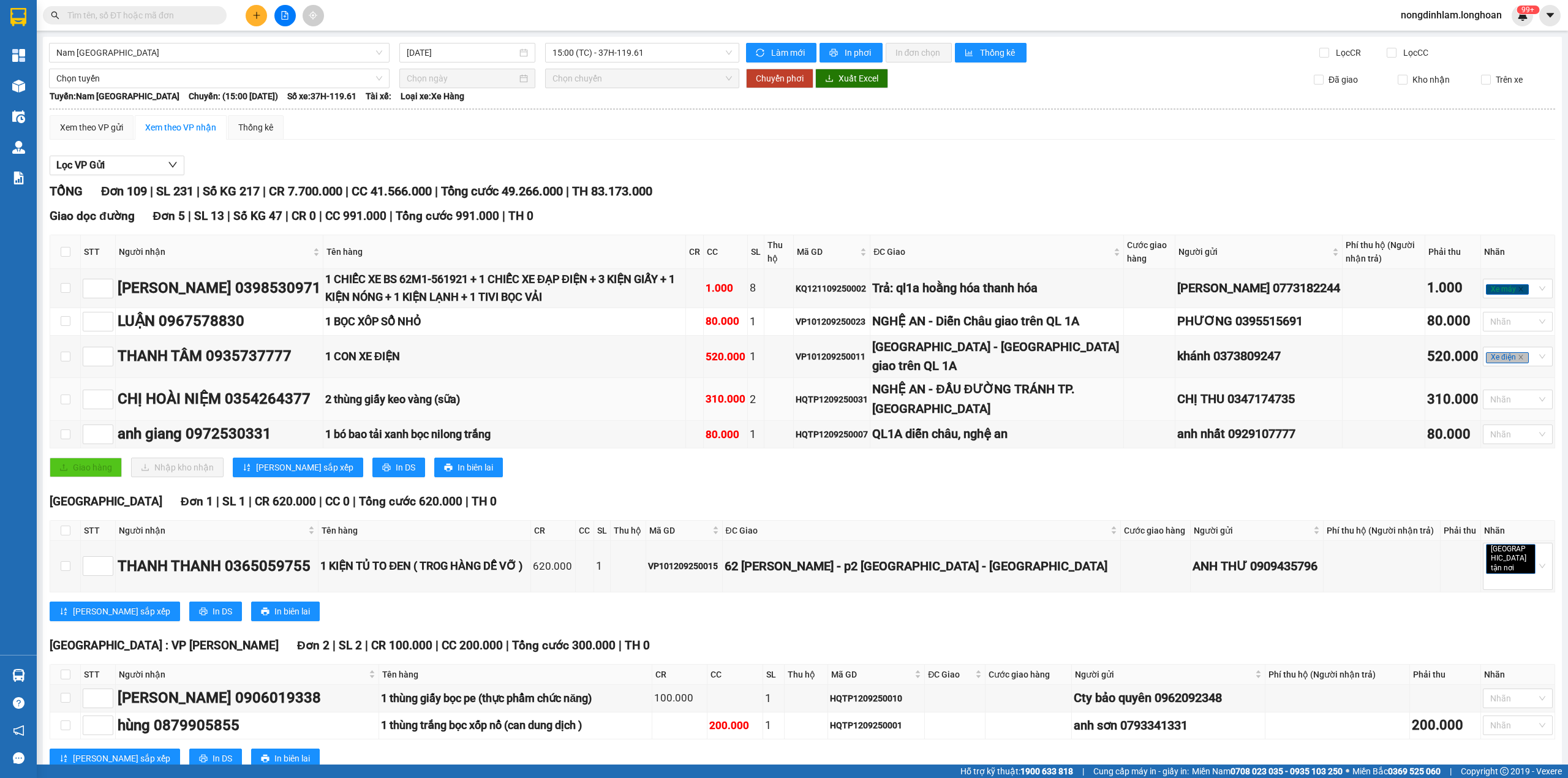
click at [1031, 396] on td "NGHỆ AN - ĐẦU ĐƯỜNG TRÁNH TP. [GEOGRAPHIC_DATA]" at bounding box center [997, 399] width 253 height 43
click at [1030, 410] on div "NGHỆ AN - ĐẦU ĐƯỜNG TRÁNH TP. [GEOGRAPHIC_DATA]" at bounding box center [996, 399] width 249 height 39
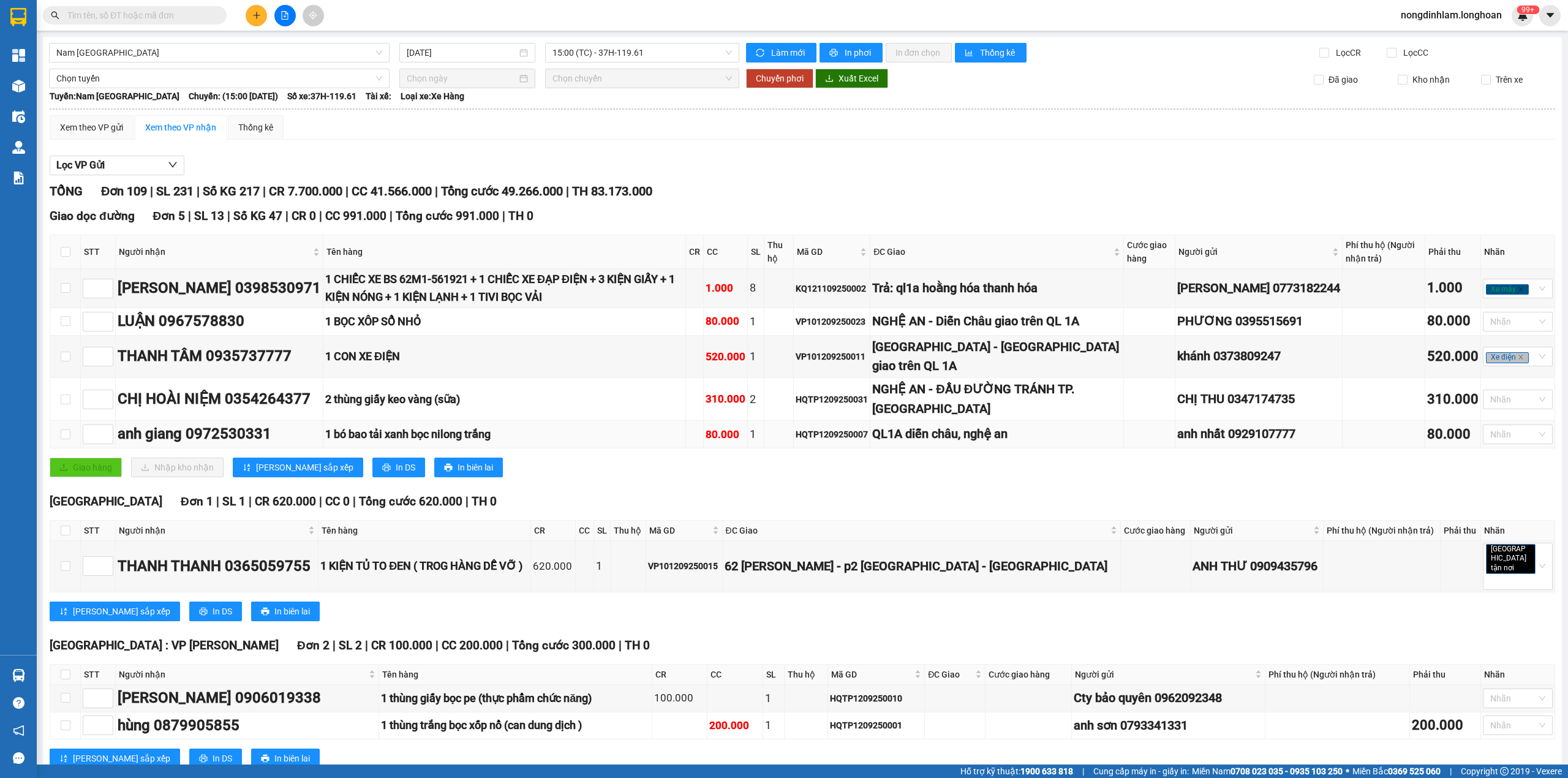
click at [1022, 444] on div "QL1A diễn châu, nghệ an" at bounding box center [996, 434] width 249 height 19
click at [1008, 418] on div "NGHỆ AN - ĐẦU ĐƯỜNG TRÁNH TP. [GEOGRAPHIC_DATA]" at bounding box center [996, 399] width 249 height 39
click at [393, 295] on div "1 CHIẾC XE BS 62M1-561921 + 1 CHIẾC XE ĐẠP ĐIỆN + 3 KIỆN GIẤY + 1 KIỆN NÓNG + 1…" at bounding box center [504, 288] width 358 height 35
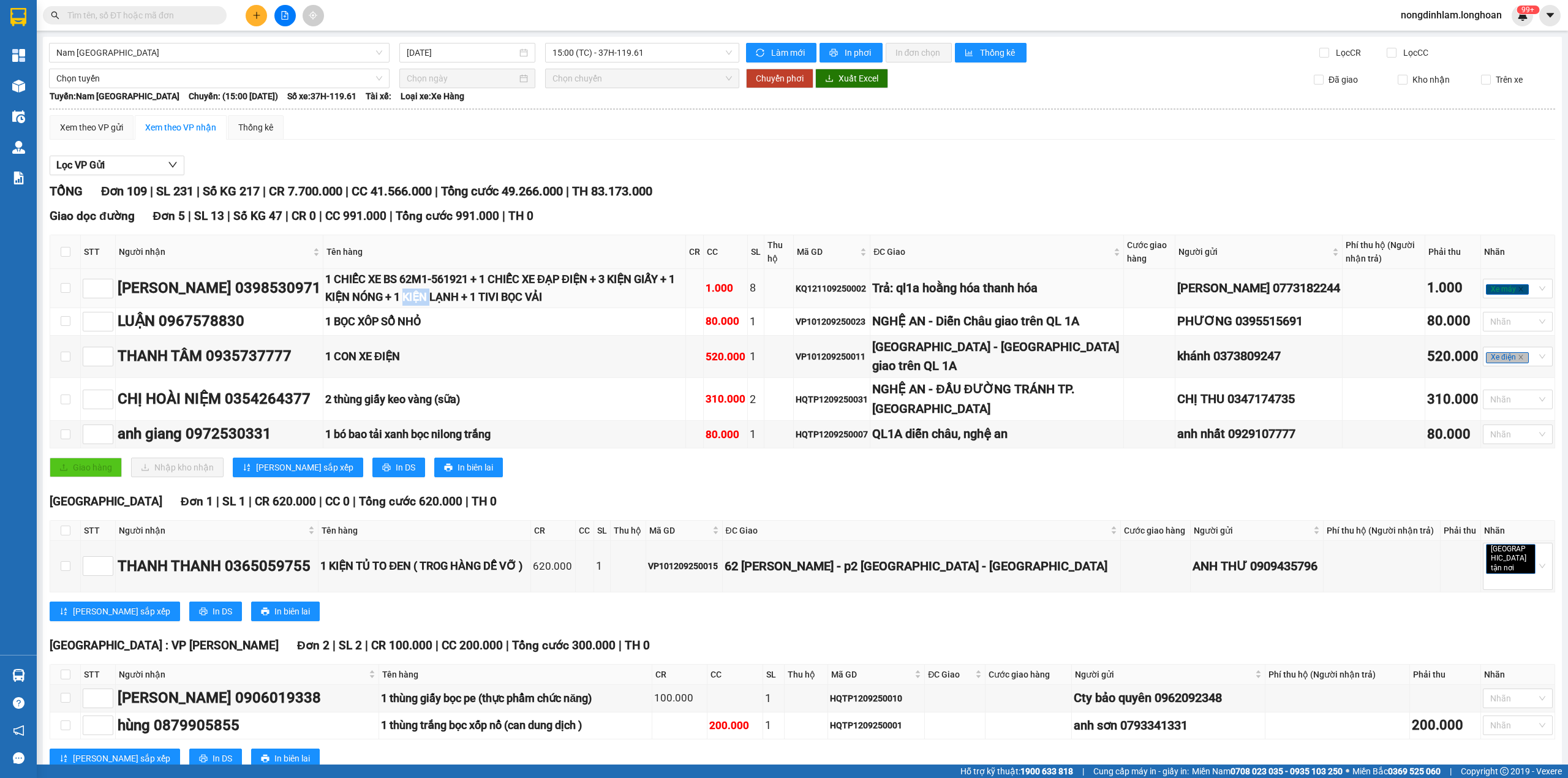
click at [393, 295] on div "1 CHIẾC XE BS 62M1-561921 + 1 CHIẾC XE ĐẠP ĐIỆN + 3 KIỆN GIẤY + 1 KIỆN NÓNG + 1…" at bounding box center [504, 288] width 358 height 35
click at [400, 326] on div "1 BỌC XÔP SỔ NHỎ" at bounding box center [504, 322] width 358 height 17
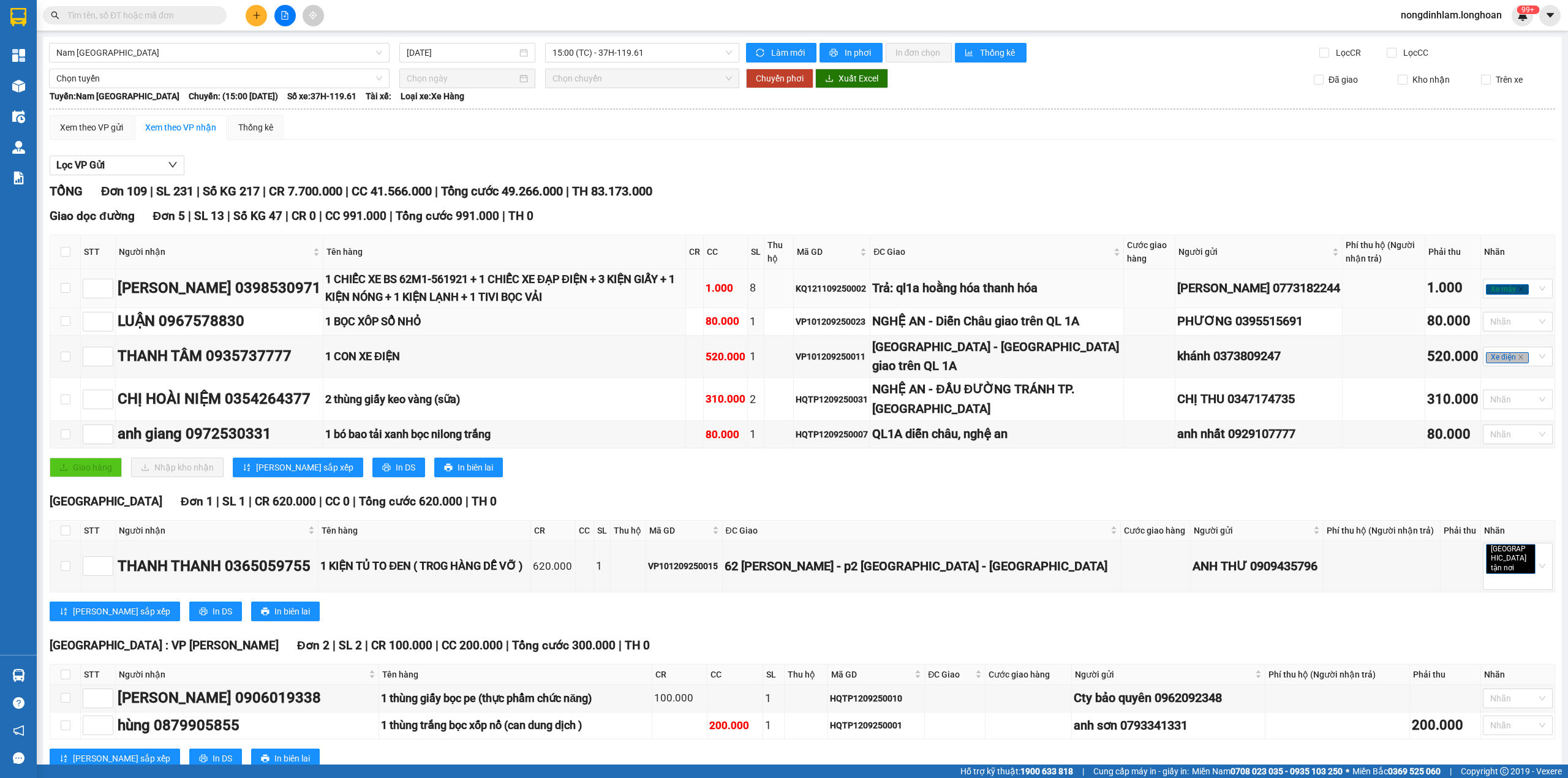
click at [444, 305] on div "1 CHIẾC XE BS 62M1-561921 + 1 CHIẾC XE ĐẠP ĐIỆN + 3 KIỆN GIẤY + 1 KIỆN NÓNG + 1…" at bounding box center [504, 288] width 358 height 35
click at [447, 305] on div "1 CHIẾC XE BS 62M1-561921 + 1 CHIẾC XE ĐẠP ĐIỆN + 3 KIỆN GIẤY + 1 KIỆN NÓNG + 1…" at bounding box center [504, 288] width 358 height 35
click at [404, 336] on td "1 BỌC XÔP SỔ NHỎ" at bounding box center [504, 321] width 363 height 27
click at [406, 330] on div "1 BỌC XÔP SỔ NHỎ" at bounding box center [504, 322] width 358 height 17
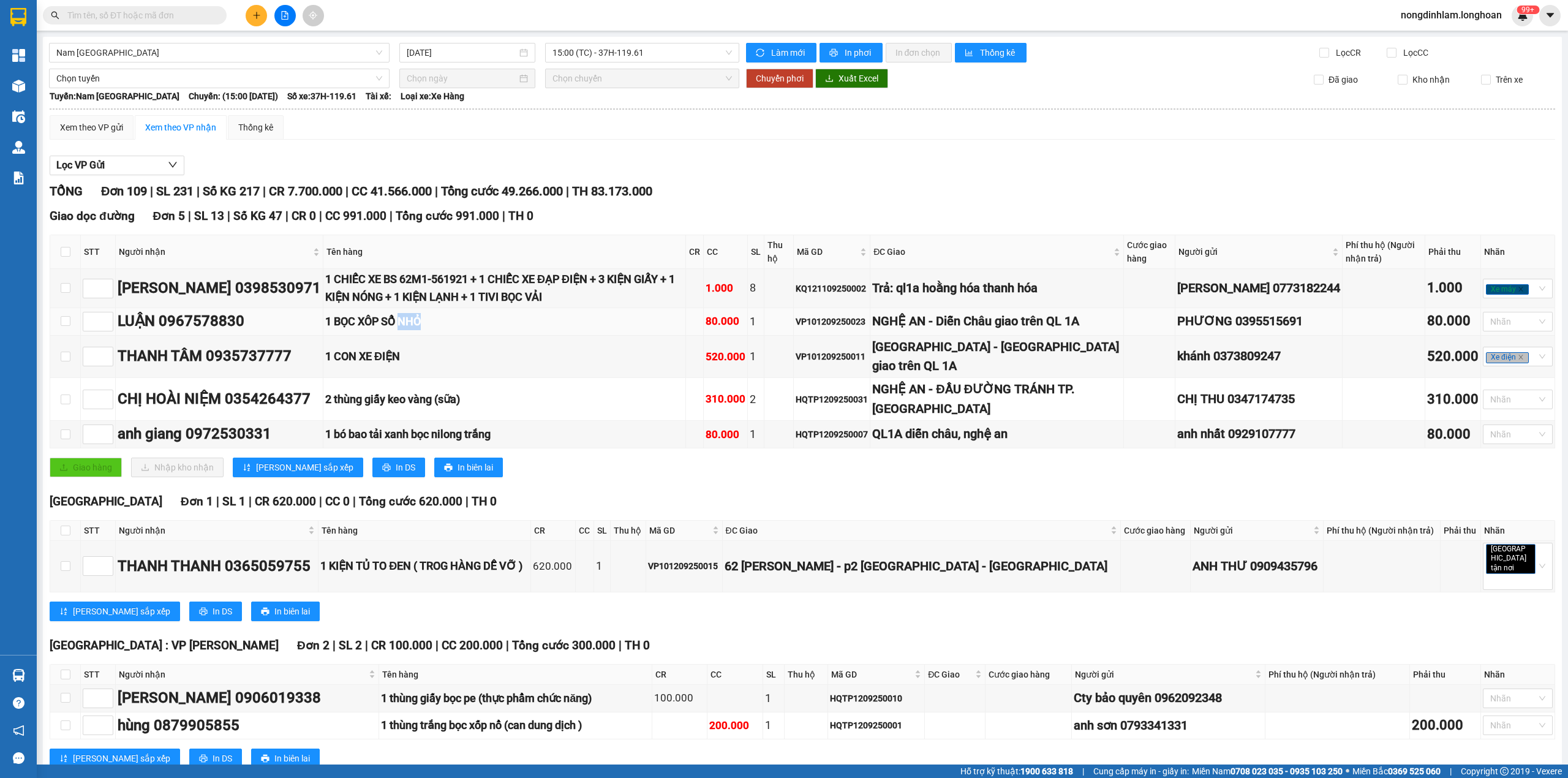
click at [406, 330] on div "1 BỌC XÔP SỔ NHỎ" at bounding box center [504, 322] width 358 height 17
click at [374, 365] on div "1 CON XE ĐIỆN" at bounding box center [504, 357] width 358 height 17
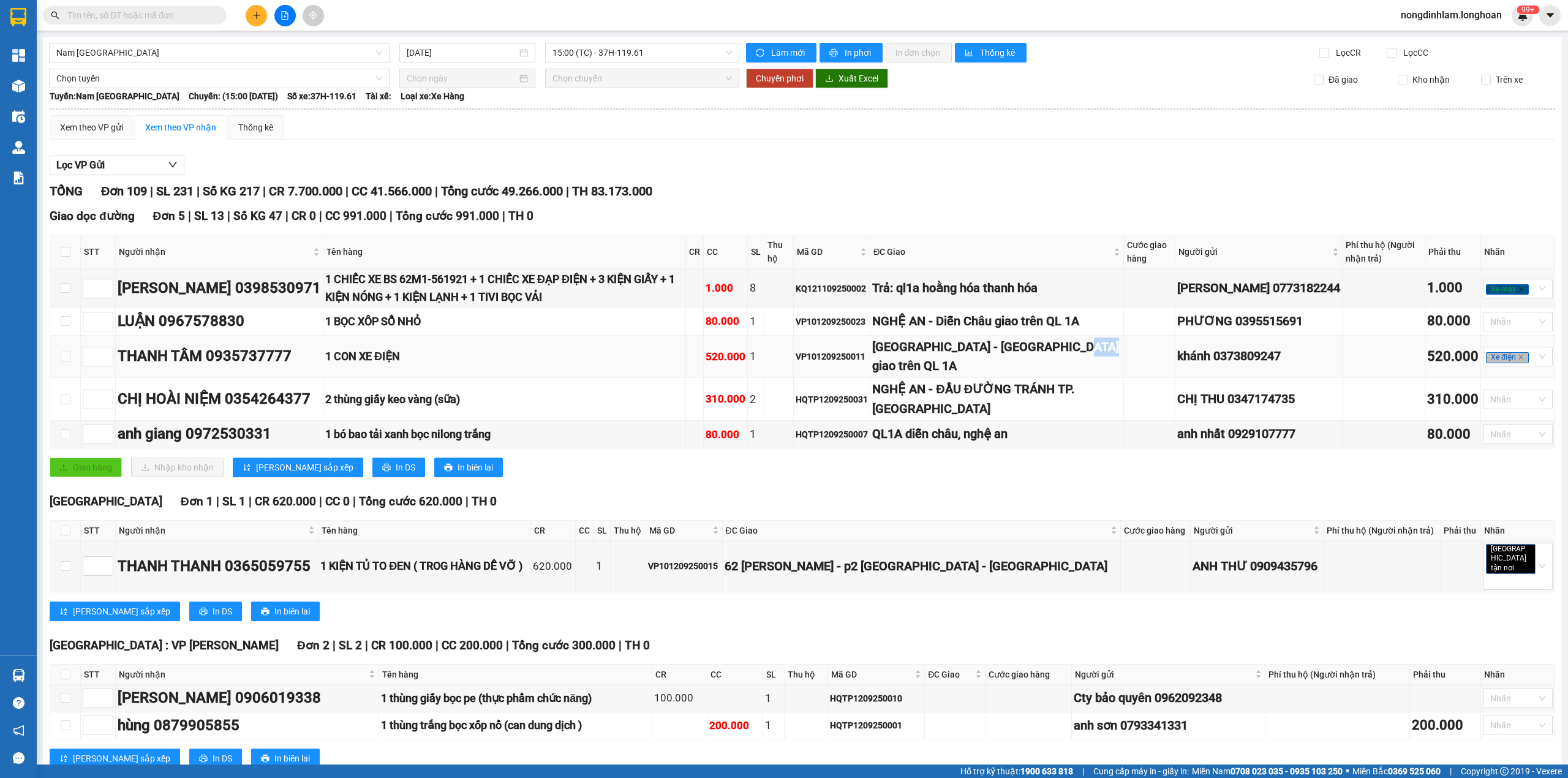
drag, startPoint x: 978, startPoint y: 383, endPoint x: 954, endPoint y: 381, distance: 24.1
click at [954, 376] on div "[GEOGRAPHIC_DATA] - [GEOGRAPHIC_DATA] giao trên QL 1A" at bounding box center [996, 357] width 249 height 39
type input "1"
click at [106, 358] on span "Increase Value" at bounding box center [106, 353] width 13 height 11
drag, startPoint x: 999, startPoint y: 339, endPoint x: 970, endPoint y: 339, distance: 29.0
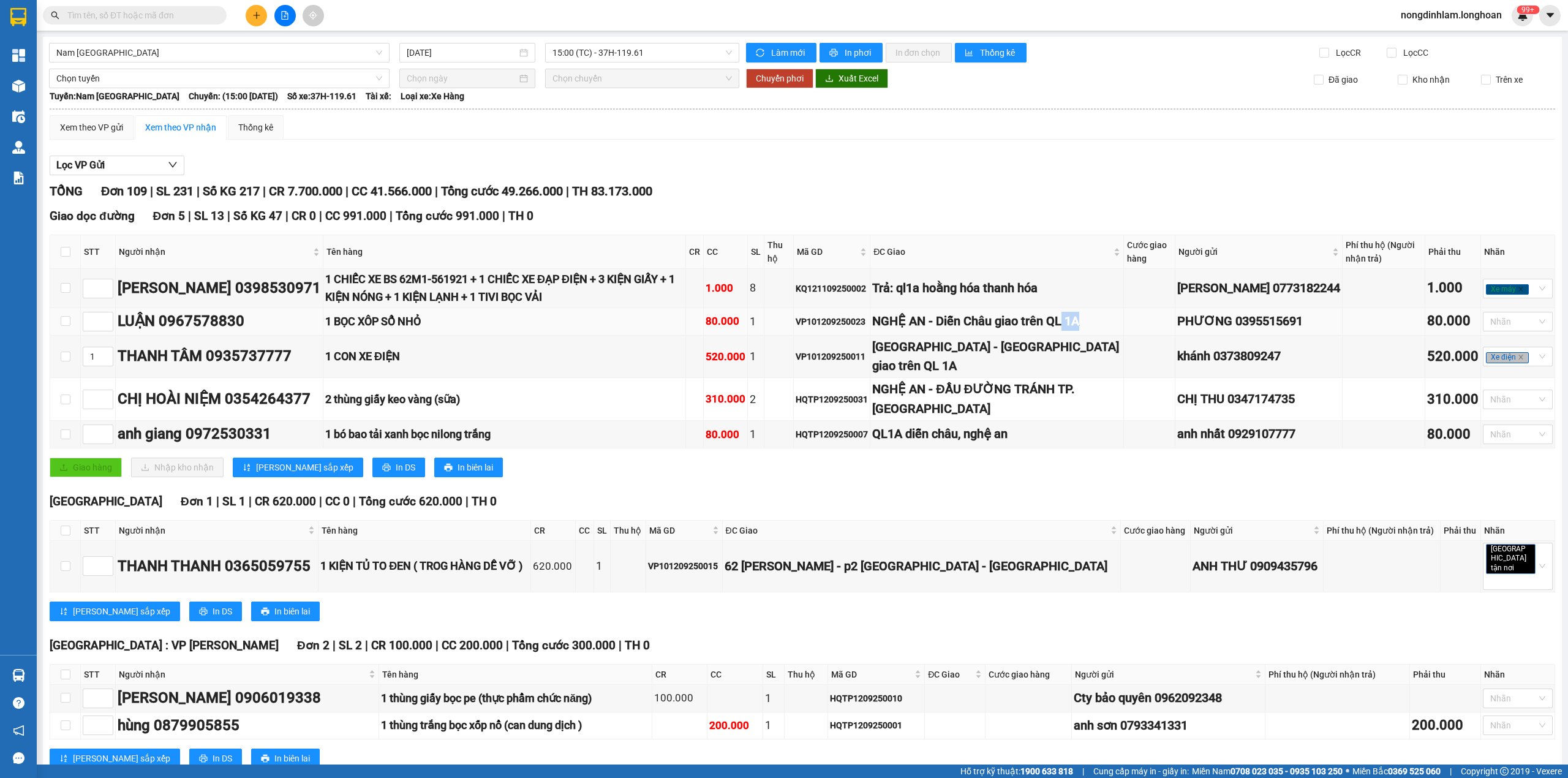
click at [970, 331] on div "NGHỆ AN - Diễn Châu giao trên QL 1A" at bounding box center [996, 321] width 249 height 19
drag, startPoint x: 1008, startPoint y: 400, endPoint x: 991, endPoint y: 400, distance: 17.0
click at [991, 400] on div "NGHỆ AN - ĐẦU ĐƯỜNG TRÁNH TP. [GEOGRAPHIC_DATA]" at bounding box center [996, 399] width 249 height 39
click at [1000, 444] on div "QL1A diễn châu, nghệ an" at bounding box center [996, 434] width 249 height 19
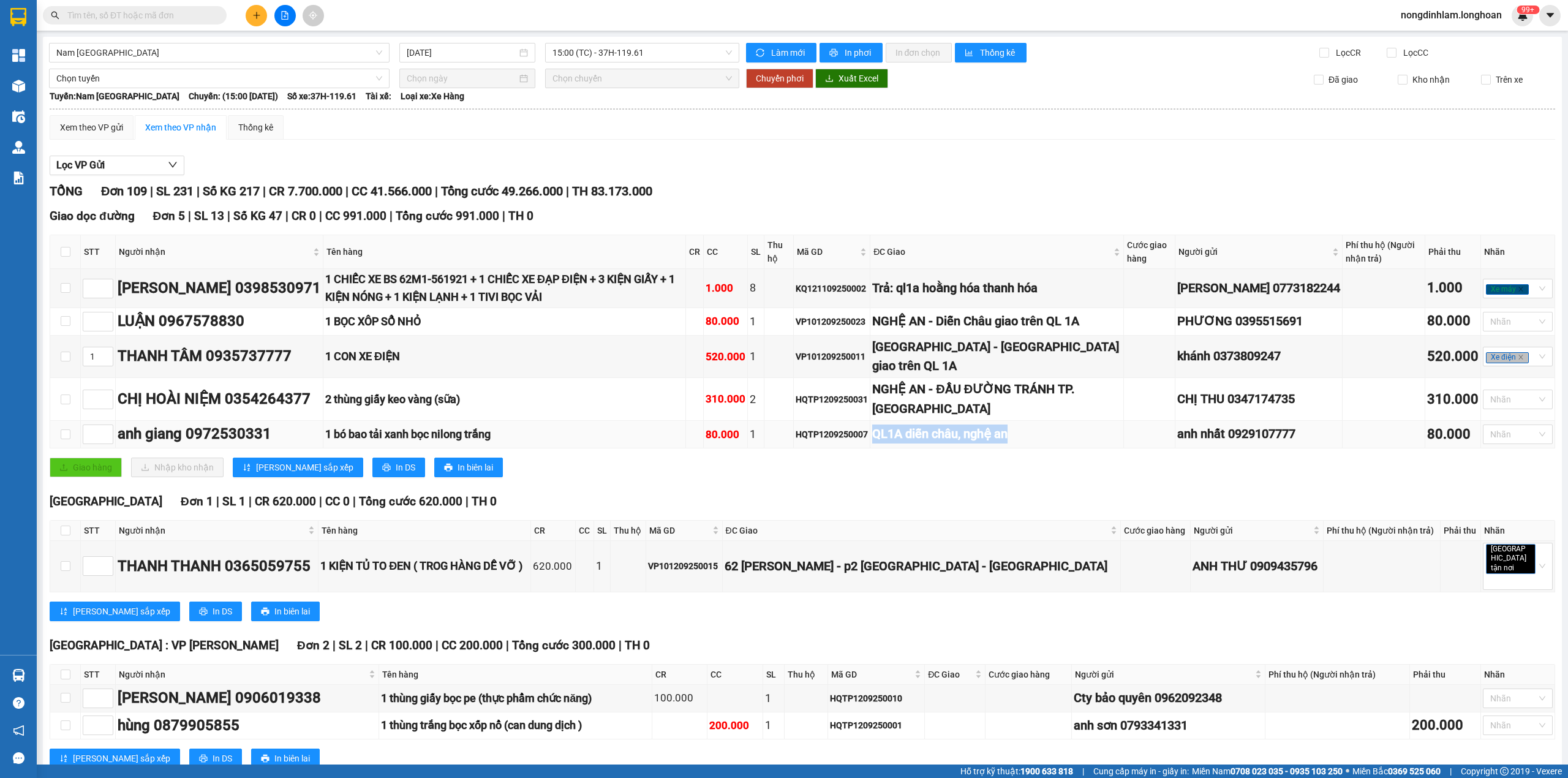
click at [998, 444] on div "QL1A diễn châu, nghệ an" at bounding box center [996, 434] width 249 height 19
click at [978, 331] on div "NGHỆ AN - Diễn Châu giao trên QL 1A" at bounding box center [996, 321] width 249 height 19
click at [997, 407] on div "NGHỆ AN - ĐẦU ĐƯỜNG TRÁNH TP. [GEOGRAPHIC_DATA]" at bounding box center [996, 399] width 249 height 39
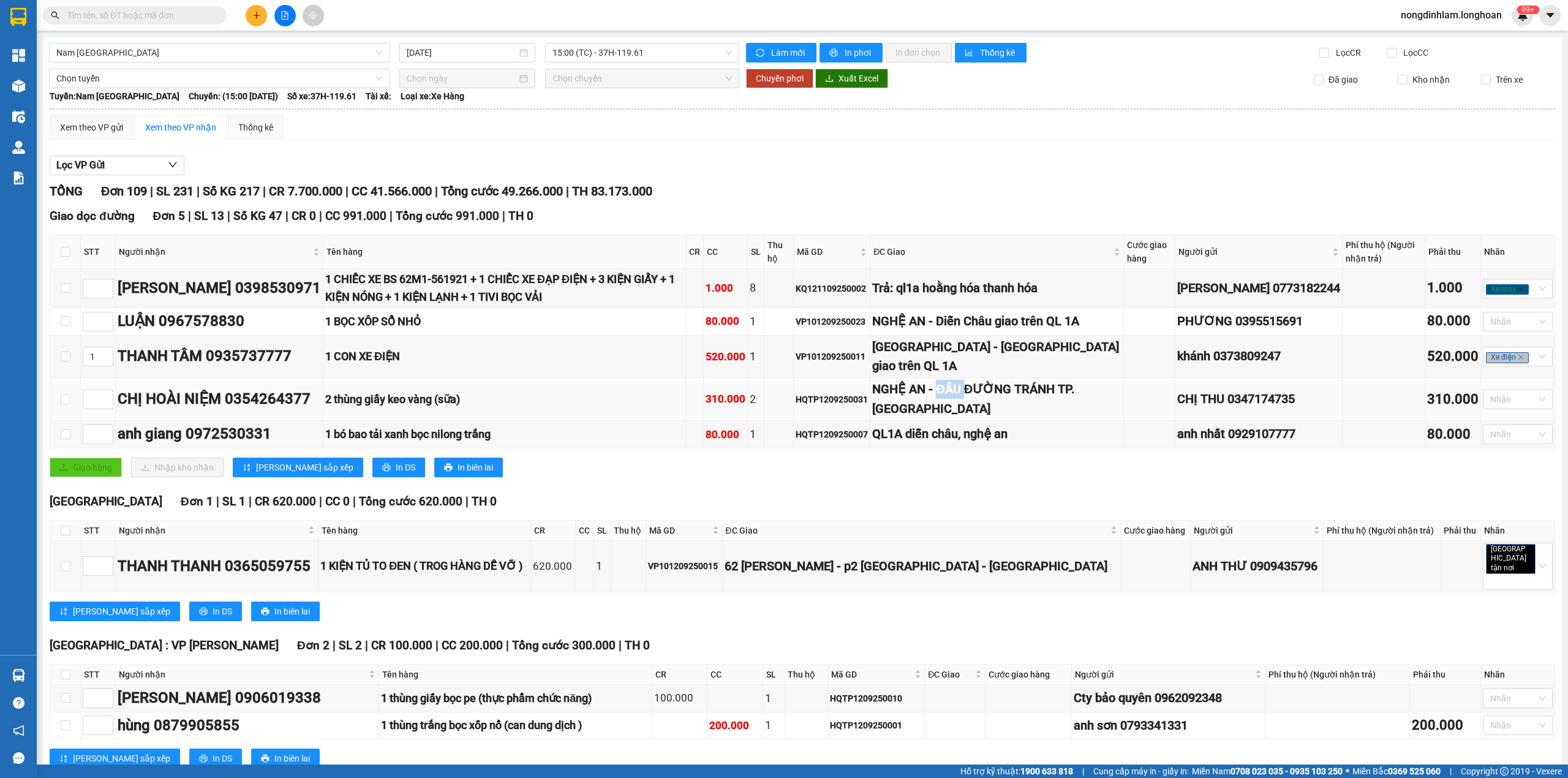
click at [997, 407] on div "NGHỆ AN - ĐẦU ĐƯỜNG TRÁNH TP. [GEOGRAPHIC_DATA]" at bounding box center [996, 399] width 249 height 39
click at [996, 406] on div "NGHỆ AN - ĐẦU ĐƯỜNG TRÁNH TP. [GEOGRAPHIC_DATA]" at bounding box center [996, 399] width 249 height 39
click at [1003, 444] on div "QL1A diễn châu, nghệ an" at bounding box center [996, 434] width 249 height 19
click at [987, 418] on div "NGHỆ AN - ĐẦU ĐƯỜNG TRÁNH TP. [GEOGRAPHIC_DATA]" at bounding box center [996, 399] width 249 height 39
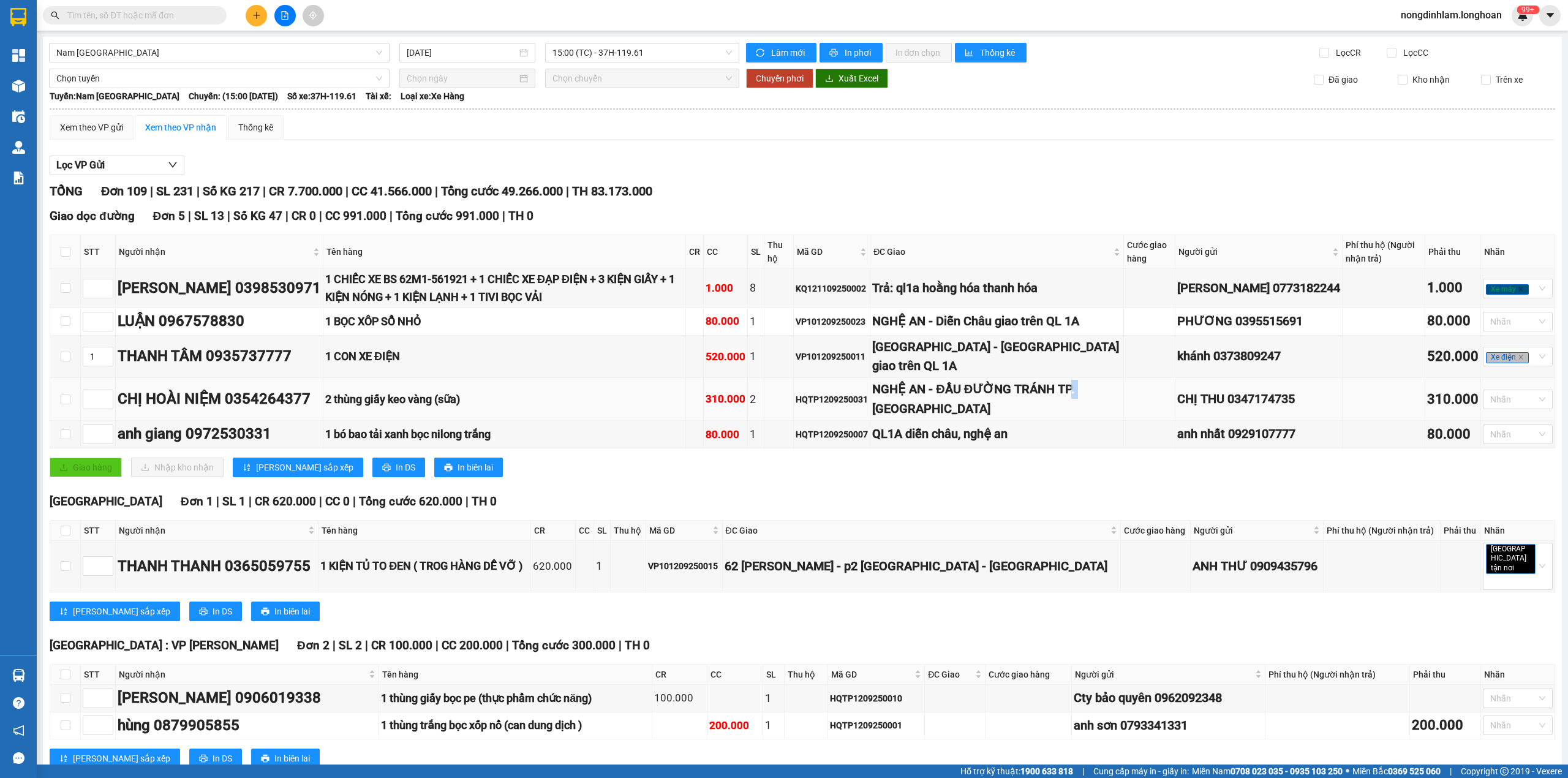
click at [987, 418] on div "NGHỆ AN - ĐẦU ĐƯỜNG TRÁNH TP. [GEOGRAPHIC_DATA]" at bounding box center [996, 399] width 249 height 39
click at [106, 400] on span "up" at bounding box center [106, 396] width 7 height 7
type input "2"
click at [106, 400] on span "up" at bounding box center [106, 396] width 7 height 7
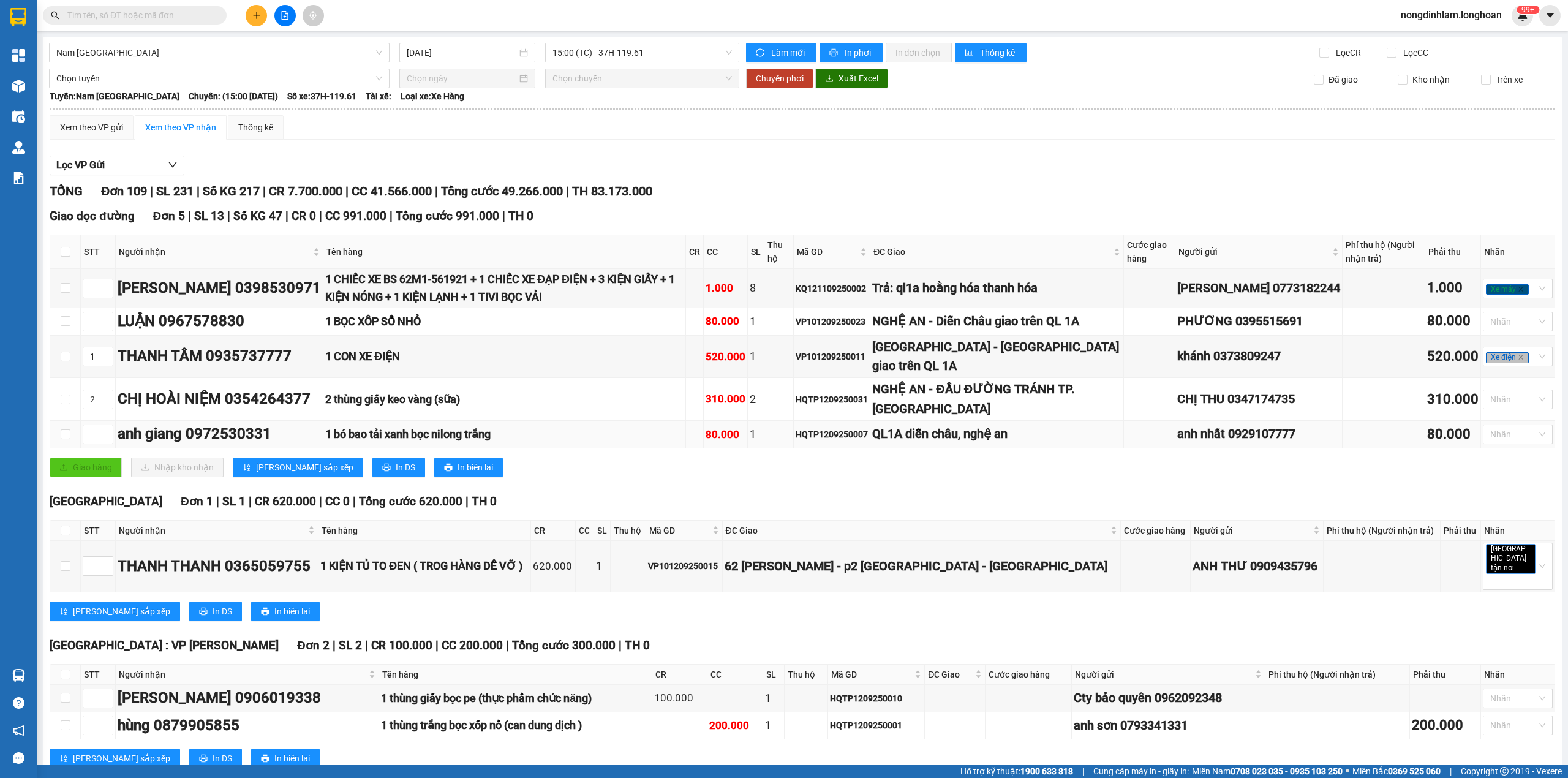
click at [1007, 444] on div "QL1A diễn châu, nghệ an" at bounding box center [996, 434] width 249 height 19
click at [1016, 418] on div "NGHỆ AN - ĐẦU ĐƯỜNG TRÁNH TP. [GEOGRAPHIC_DATA]" at bounding box center [996, 399] width 249 height 39
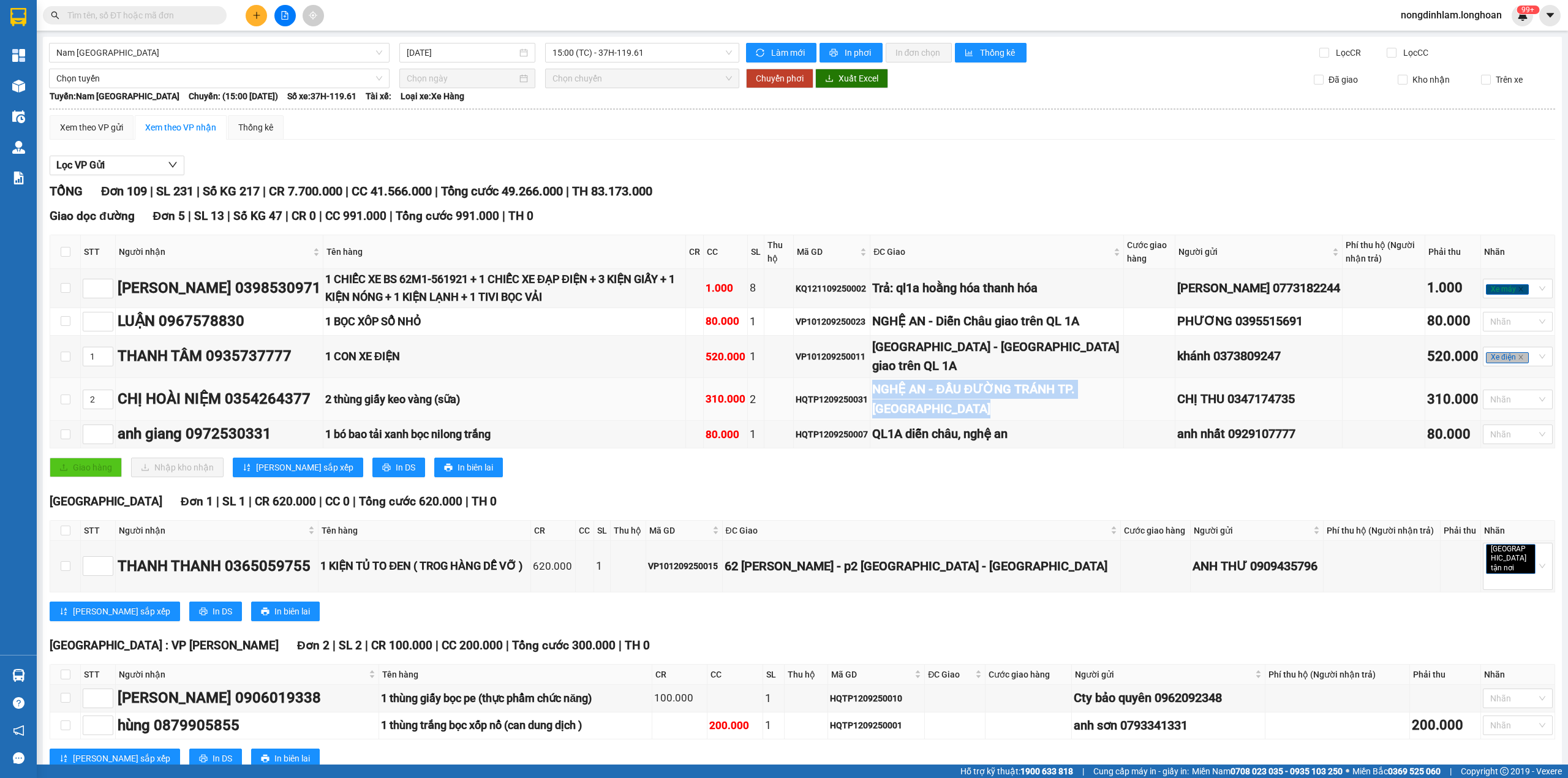
click at [1016, 418] on div "NGHỆ AN - ĐẦU ĐƯỜNG TRÁNH TP. [GEOGRAPHIC_DATA]" at bounding box center [996, 399] width 249 height 39
click at [1033, 324] on div "NGHỆ AN - Diễn Châu giao trên QL 1A" at bounding box center [996, 321] width 249 height 19
click at [103, 323] on span "up" at bounding box center [106, 318] width 7 height 7
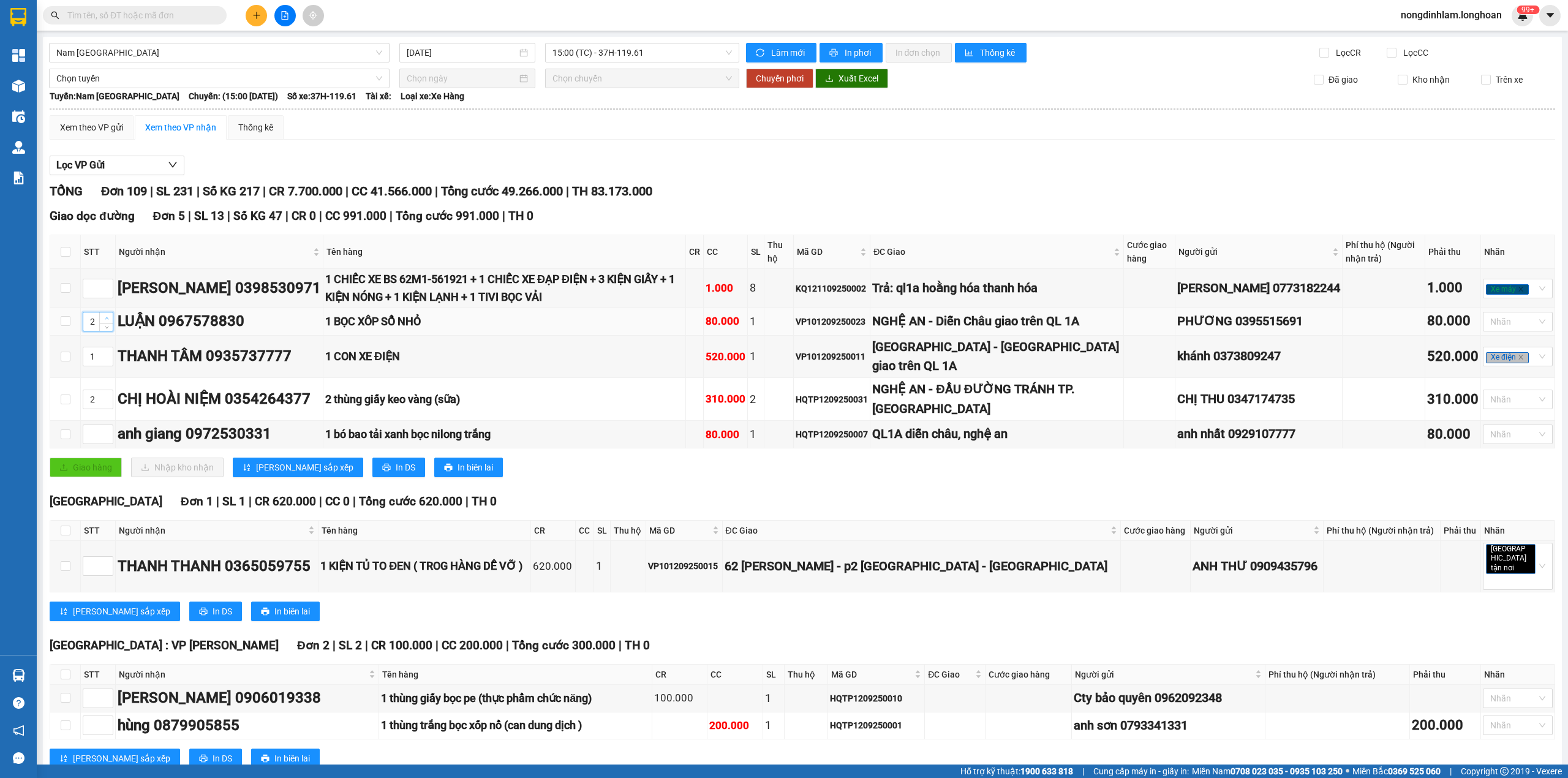
click at [103, 323] on span "up" at bounding box center [106, 318] width 7 height 7
type input "3"
click at [103, 323] on span "up" at bounding box center [106, 318] width 7 height 7
click at [105, 434] on icon "up" at bounding box center [107, 431] width 5 height 5
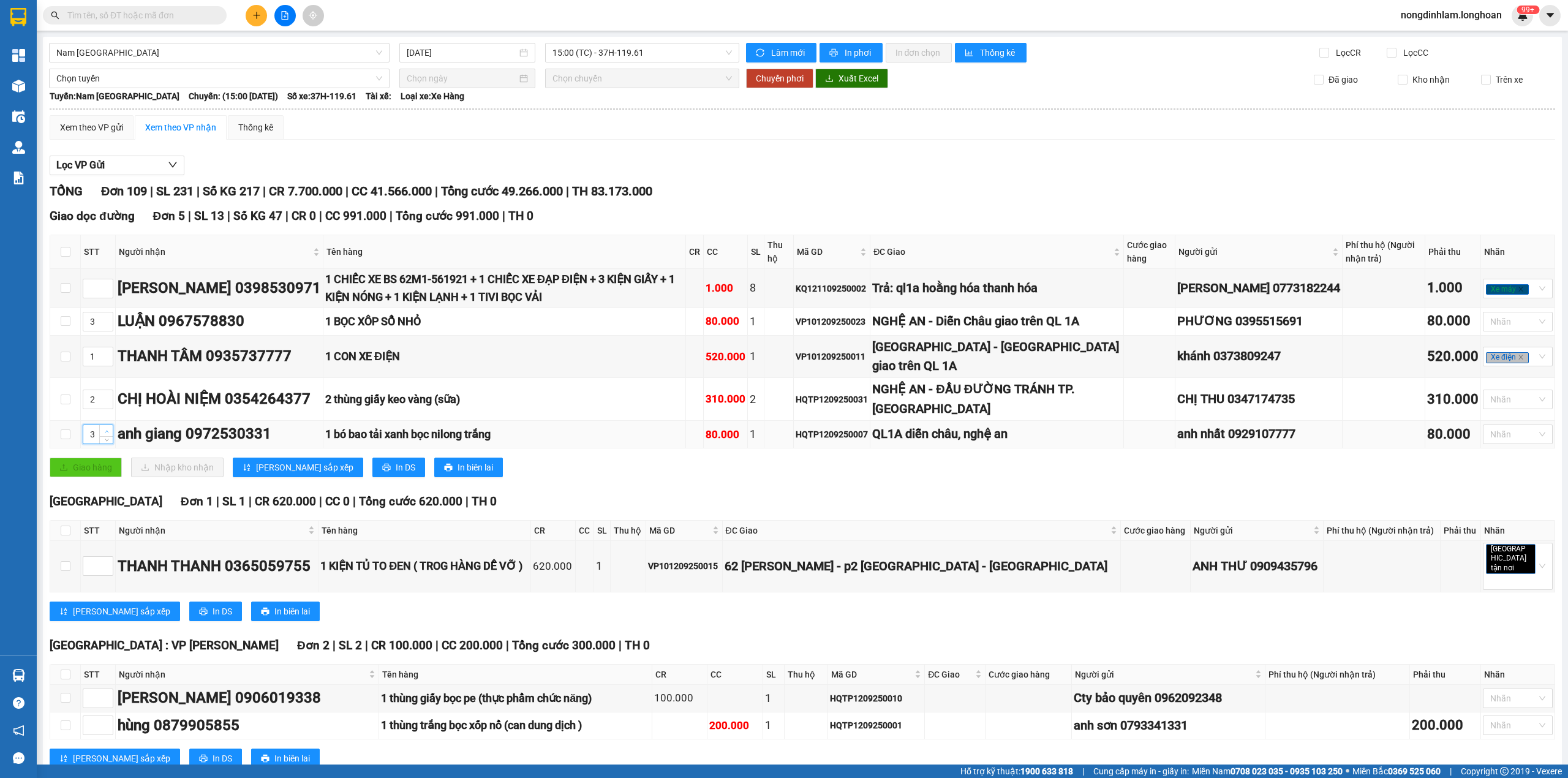
click at [105, 434] on icon "up" at bounding box center [107, 431] width 5 height 5
type input "4"
click at [105, 434] on icon "up" at bounding box center [107, 431] width 5 height 5
click at [97, 288] on input at bounding box center [98, 288] width 30 height 19
type input "5"
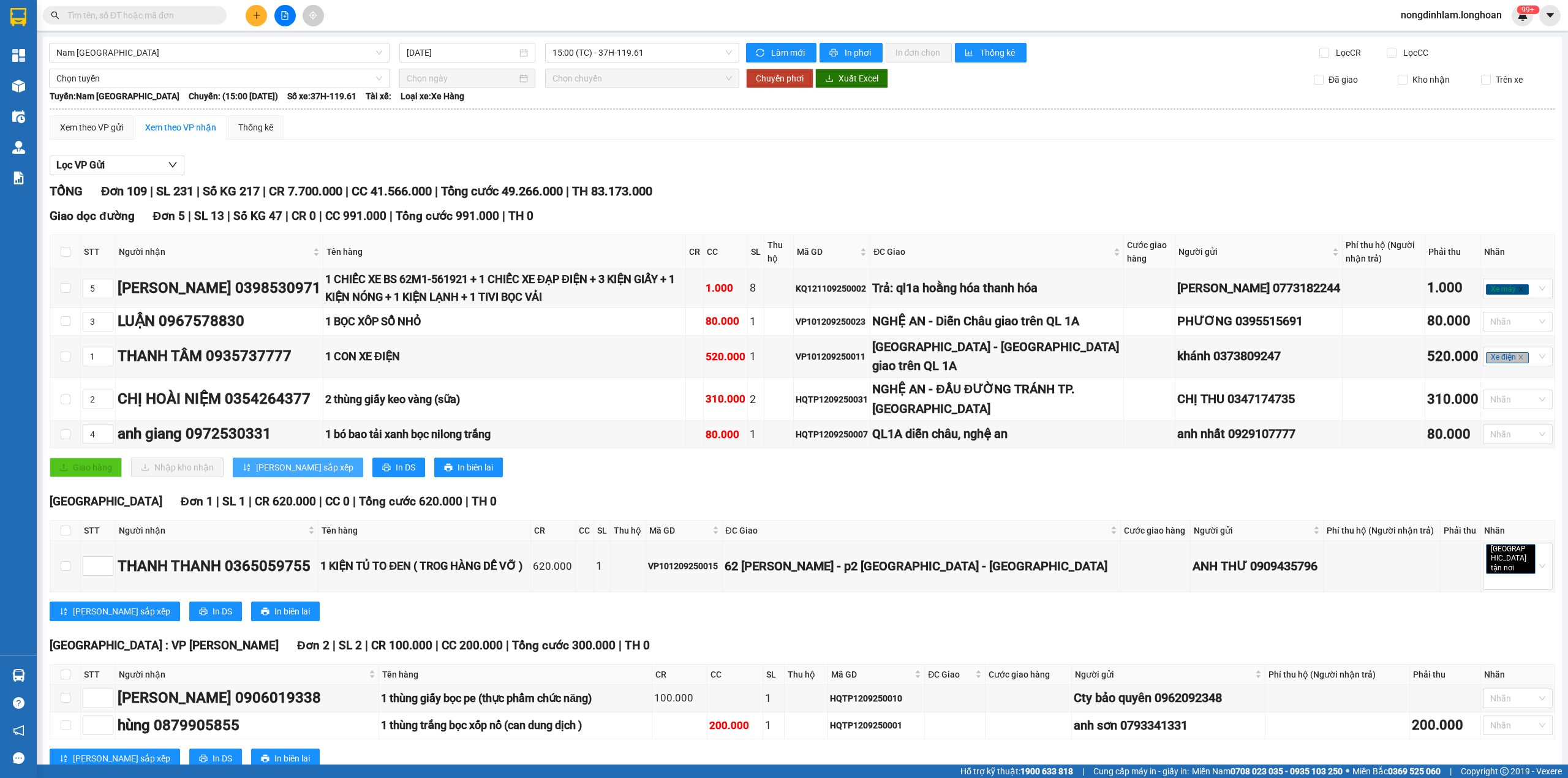
click at [280, 474] on span "[PERSON_NAME] sắp xếp" at bounding box center [304, 467] width 97 height 13
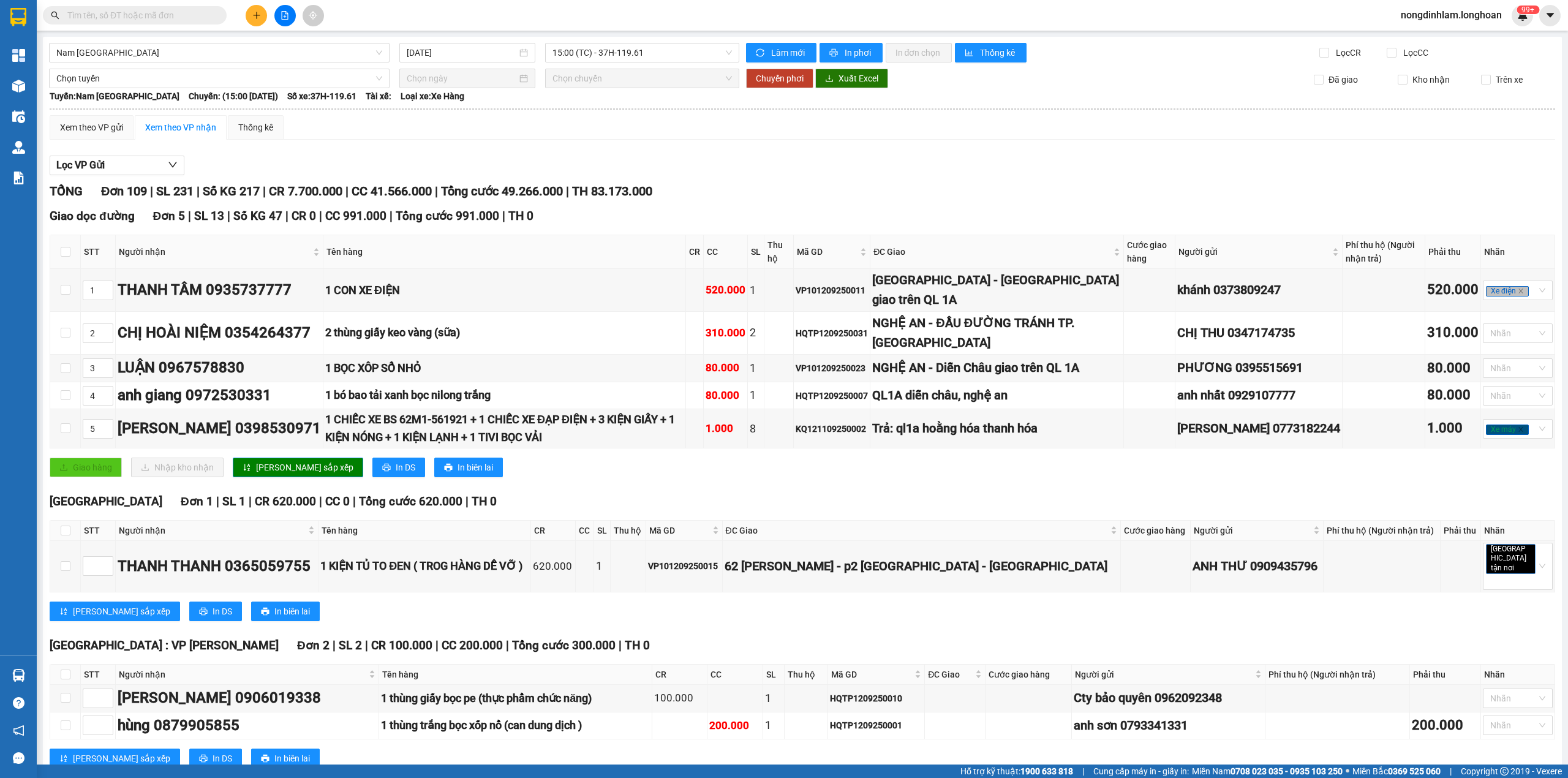
click at [1409, 487] on div "Giao dọc đường Đơn 5 | SL 13 | Số KG 47 | CR 0 | CC 991.000 | Tổng cước 991.000…" at bounding box center [802, 346] width 1505 height 279
click at [520, 446] on div "1 CHIẾC XE BS 62M1-561921 + 1 CHIẾC XE ĐẠP ĐIỆN + 3 KIỆN GIẤY + 1 KIỆN NÓNG + 1…" at bounding box center [504, 428] width 358 height 35
click at [599, 437] on div "1 CHIẾC XE BS 62M1-561921 + 1 CHIẾC XE ĐẠP ĐIỆN + 3 KIỆN GIẤY + 1 KIỆN NÓNG + 1…" at bounding box center [504, 428] width 358 height 35
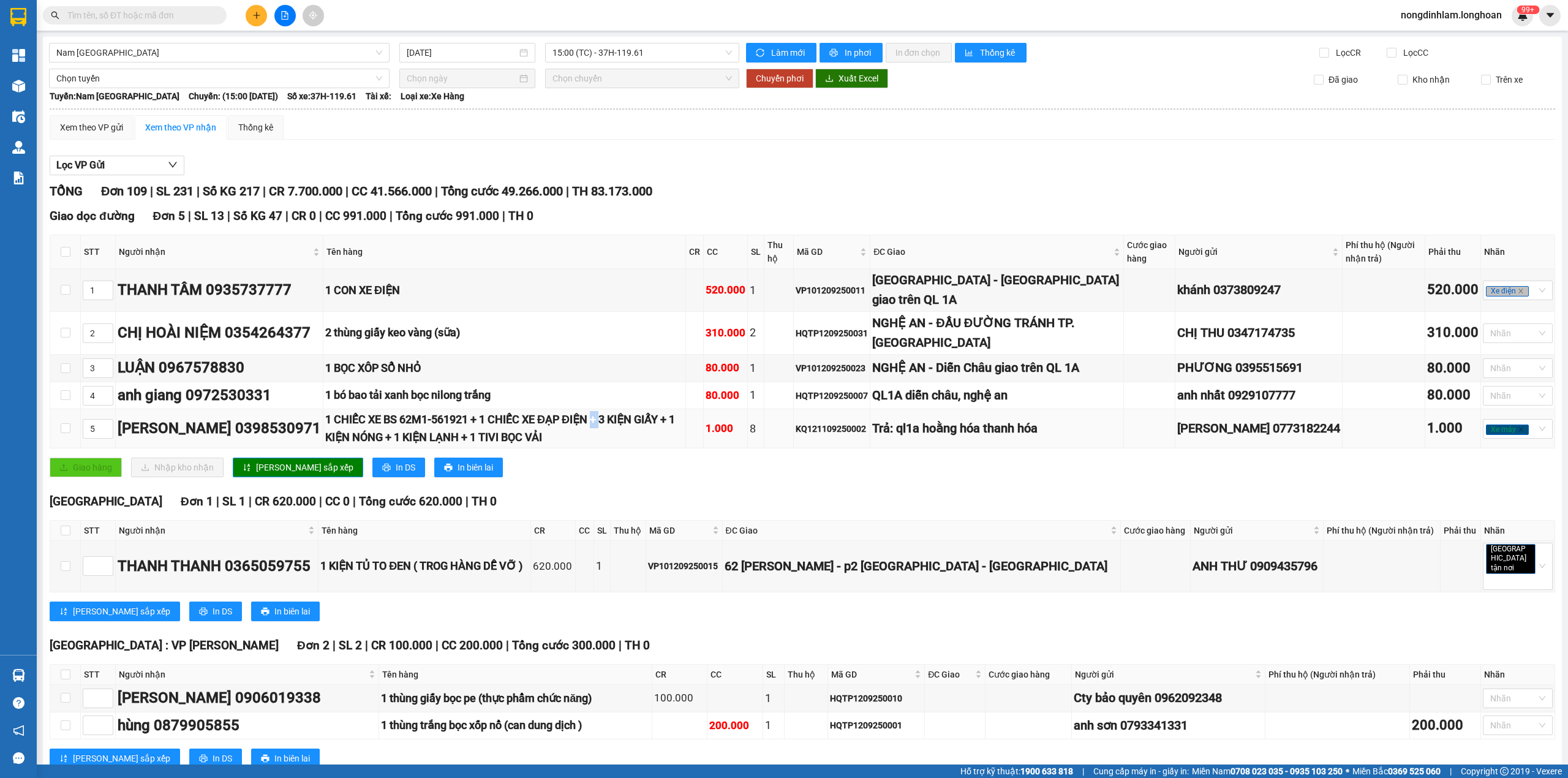
click at [599, 437] on div "1 CHIẾC XE BS 62M1-561921 + 1 CHIẾC XE ĐẠP ĐIỆN + 3 KIỆN GIẤY + 1 KIỆN NÓNG + 1…" at bounding box center [504, 428] width 358 height 35
click at [169, 441] on div "[PERSON_NAME] 0398530971" at bounding box center [219, 429] width 204 height 23
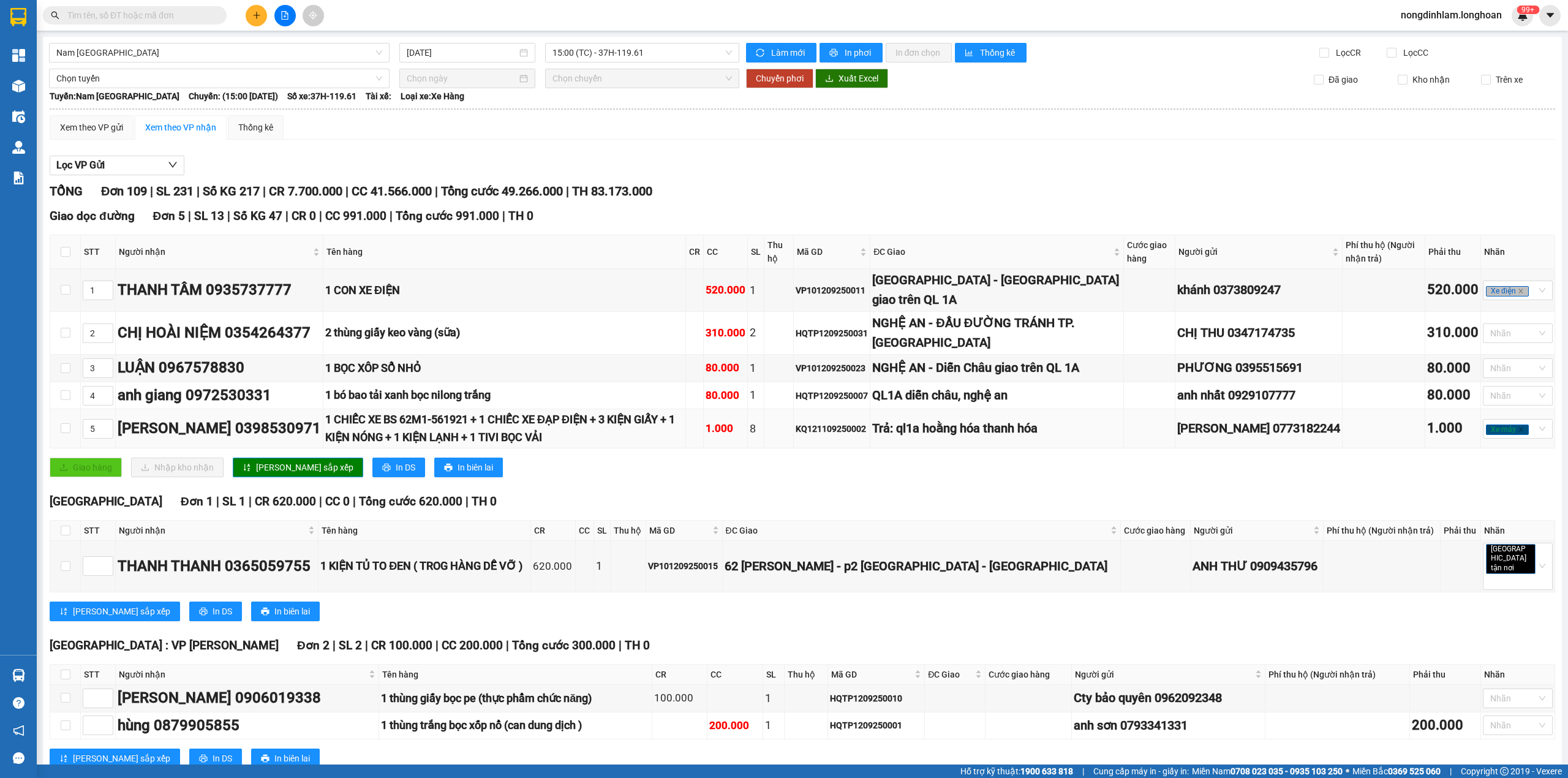
click at [1084, 438] on div "Trả: ql1a hoằng hóa thanh hóa" at bounding box center [996, 428] width 249 height 19
click at [1079, 438] on div "Trả: ql1a hoằng hóa thanh hóa" at bounding box center [996, 428] width 249 height 19
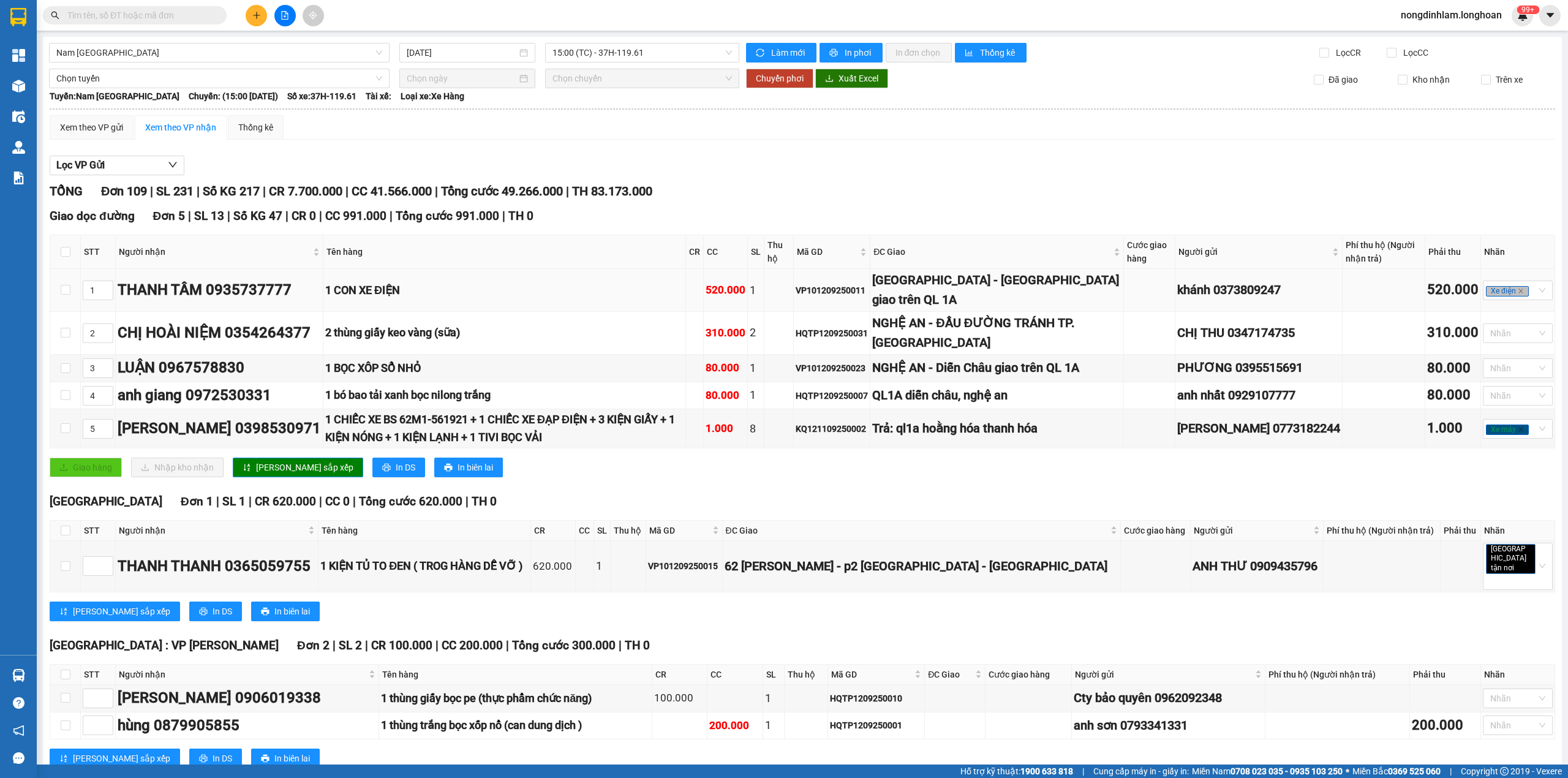
click at [686, 305] on td "1 CON XE ĐIỆN" at bounding box center [504, 290] width 363 height 43
click at [461, 334] on div "2 thùng giấy keo vàng (sữa)" at bounding box center [504, 333] width 358 height 17
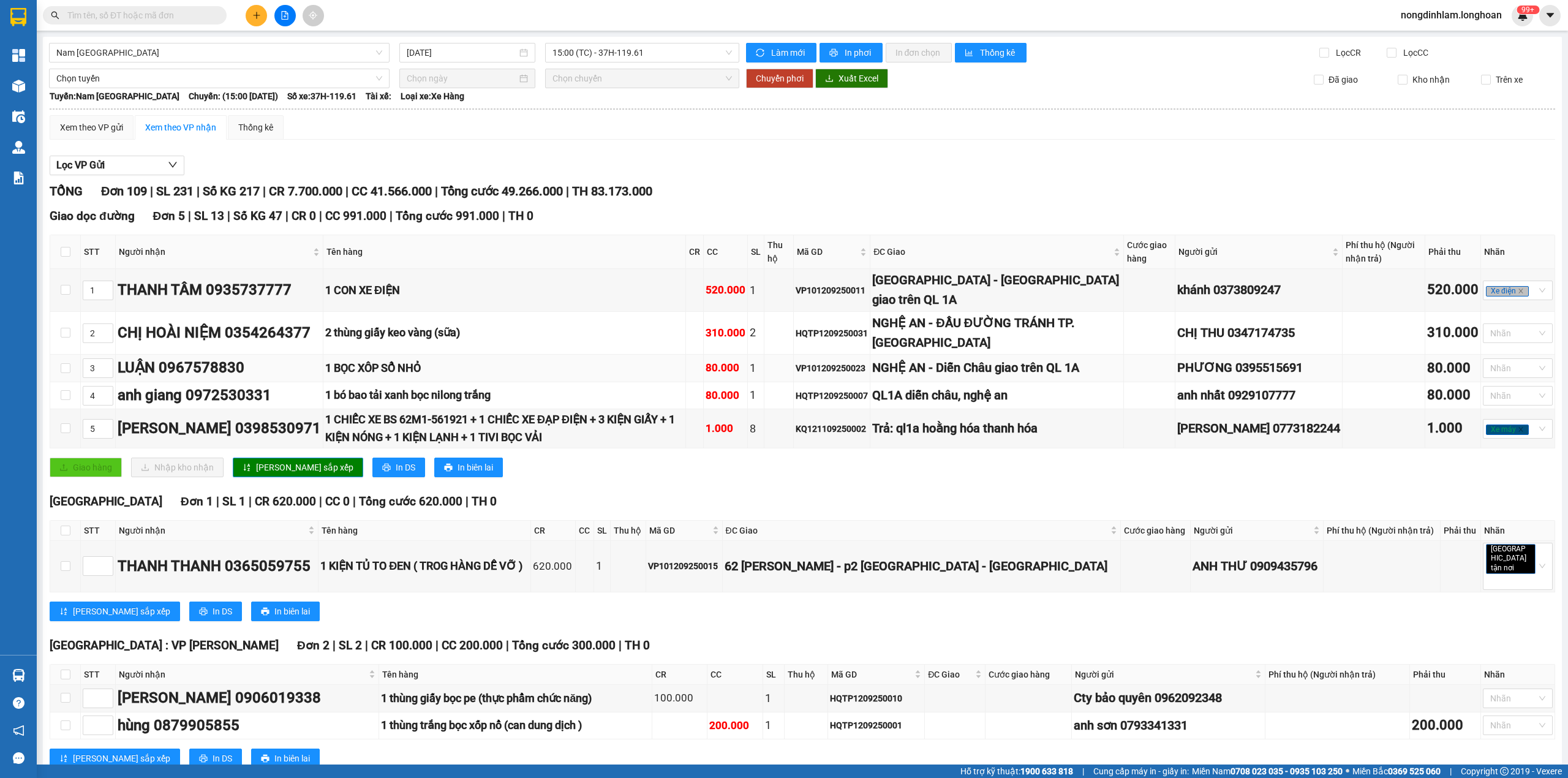
click at [431, 375] on div "1 BỌC XÔP SỔ NHỎ" at bounding box center [504, 368] width 358 height 17
click at [420, 375] on div "1 BỌC XÔP SỔ NHỎ" at bounding box center [504, 368] width 358 height 17
click at [452, 403] on div "1 bó bao tải xanh bọc nilong trắng" at bounding box center [504, 395] width 358 height 17
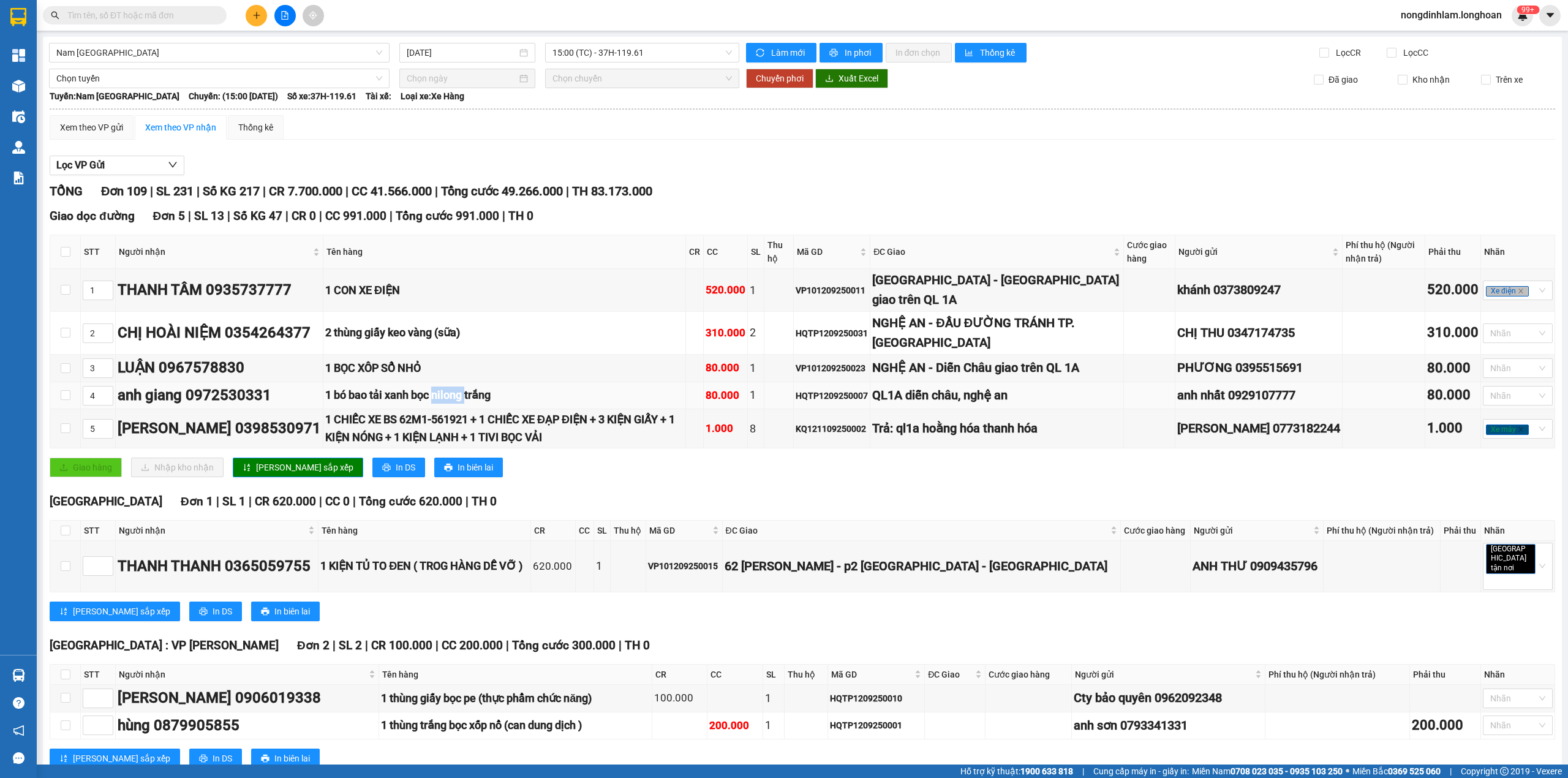
click at [452, 403] on div "1 bó bao tải xanh bọc nilong trắng" at bounding box center [504, 395] width 358 height 17
click at [461, 441] on div "1 CHIẾC XE BS 62M1-561921 + 1 CHIẾC XE ĐẠP ĐIỆN + 3 KIỆN GIẤY + 1 KIỆN NÓNG + 1…" at bounding box center [504, 428] width 358 height 35
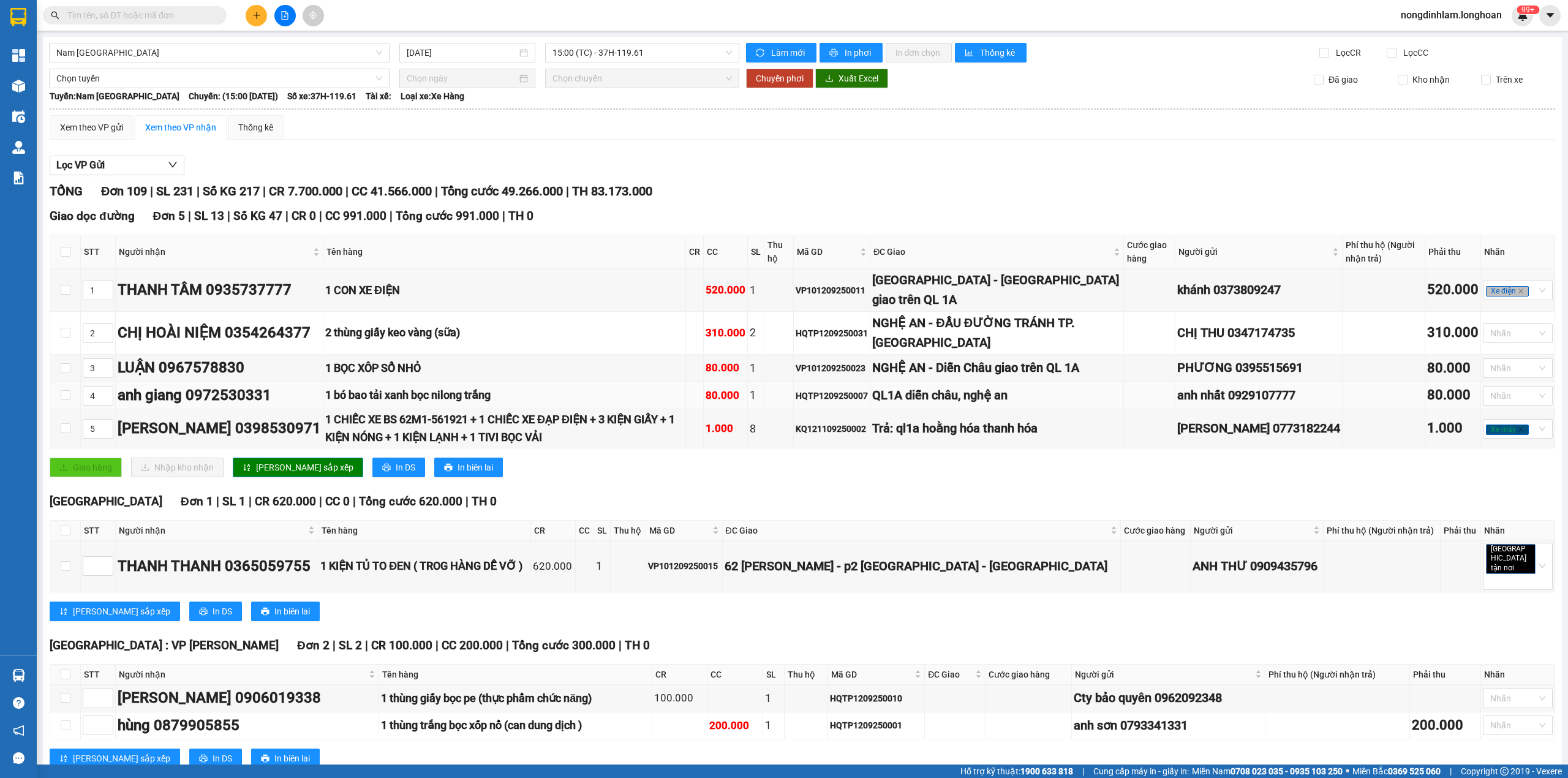
click at [625, 403] on td "1 bó bao tải xanh bọc nilong trắng" at bounding box center [504, 396] width 363 height 27
drag, startPoint x: 992, startPoint y: 337, endPoint x: 963, endPoint y: 336, distance: 29.0
click at [963, 336] on div "NGHỆ AN - ĐẦU ĐƯỜNG TRÁNH TP. [GEOGRAPHIC_DATA]" at bounding box center [996, 333] width 249 height 39
click at [1024, 347] on div "NGHỆ AN - ĐẦU ĐƯỜNG TRÁNH TP. [GEOGRAPHIC_DATA]" at bounding box center [996, 333] width 249 height 39
click at [1013, 372] on div "NGHỆ AN - Diễn Châu giao trên QL 1A" at bounding box center [996, 368] width 249 height 19
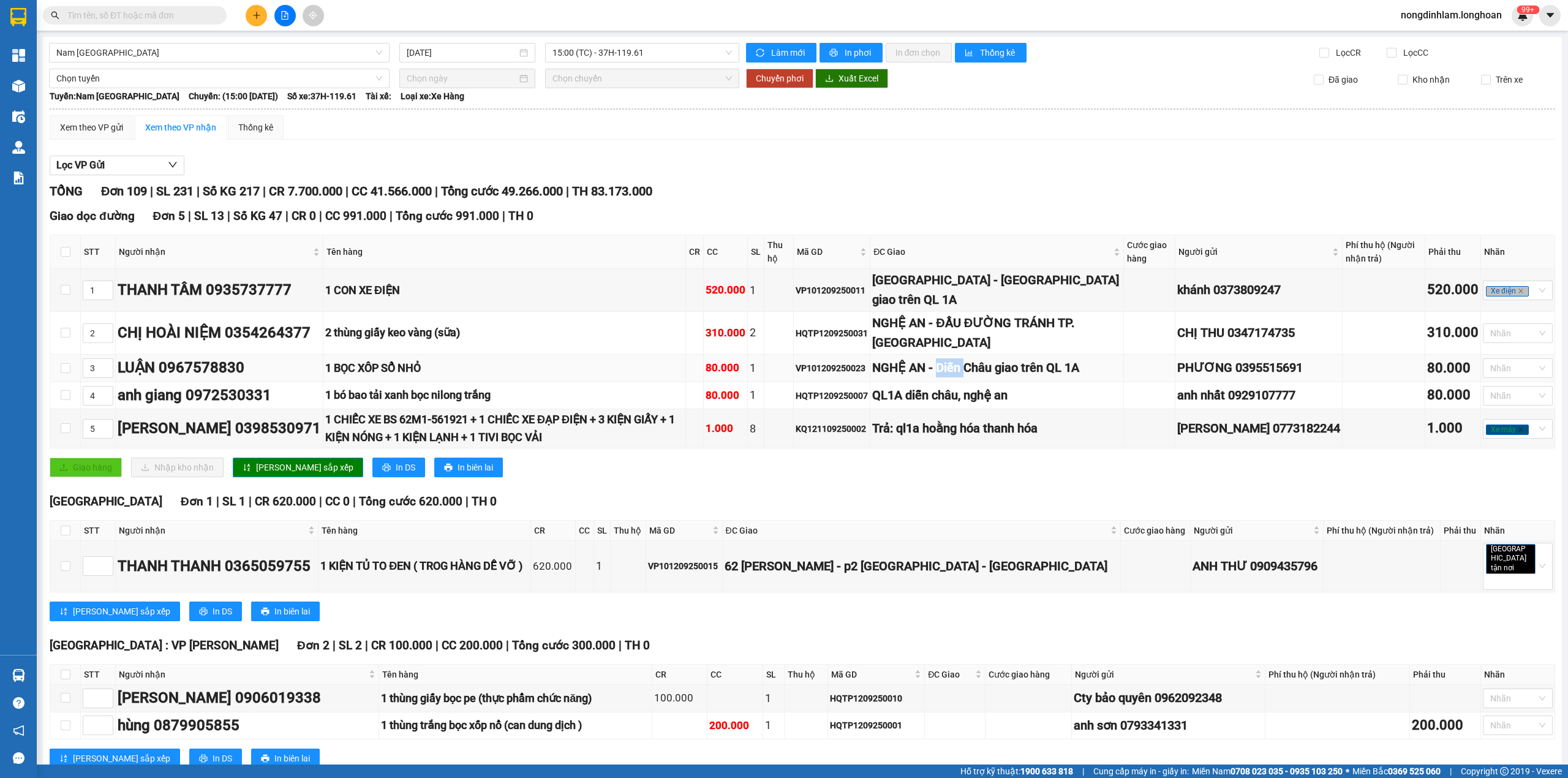
click at [1013, 372] on div "NGHỆ AN - Diễn Châu giao trên QL 1A" at bounding box center [996, 368] width 249 height 19
click at [992, 405] on div "QL1A diễn châu, nghệ an" at bounding box center [996, 396] width 249 height 19
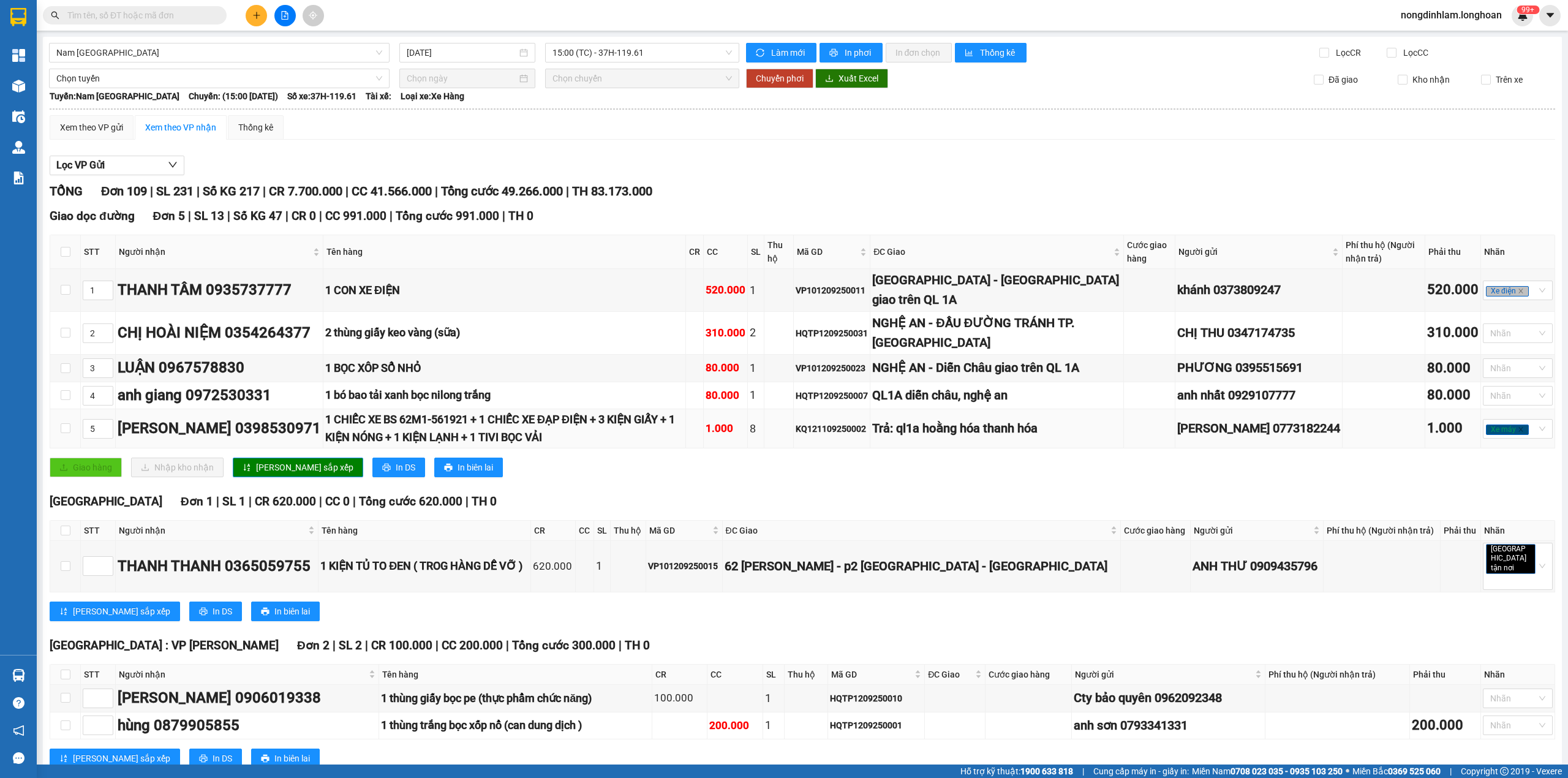
click at [992, 438] on div "Trả: ql1a hoằng hóa thanh hóa" at bounding box center [996, 428] width 249 height 19
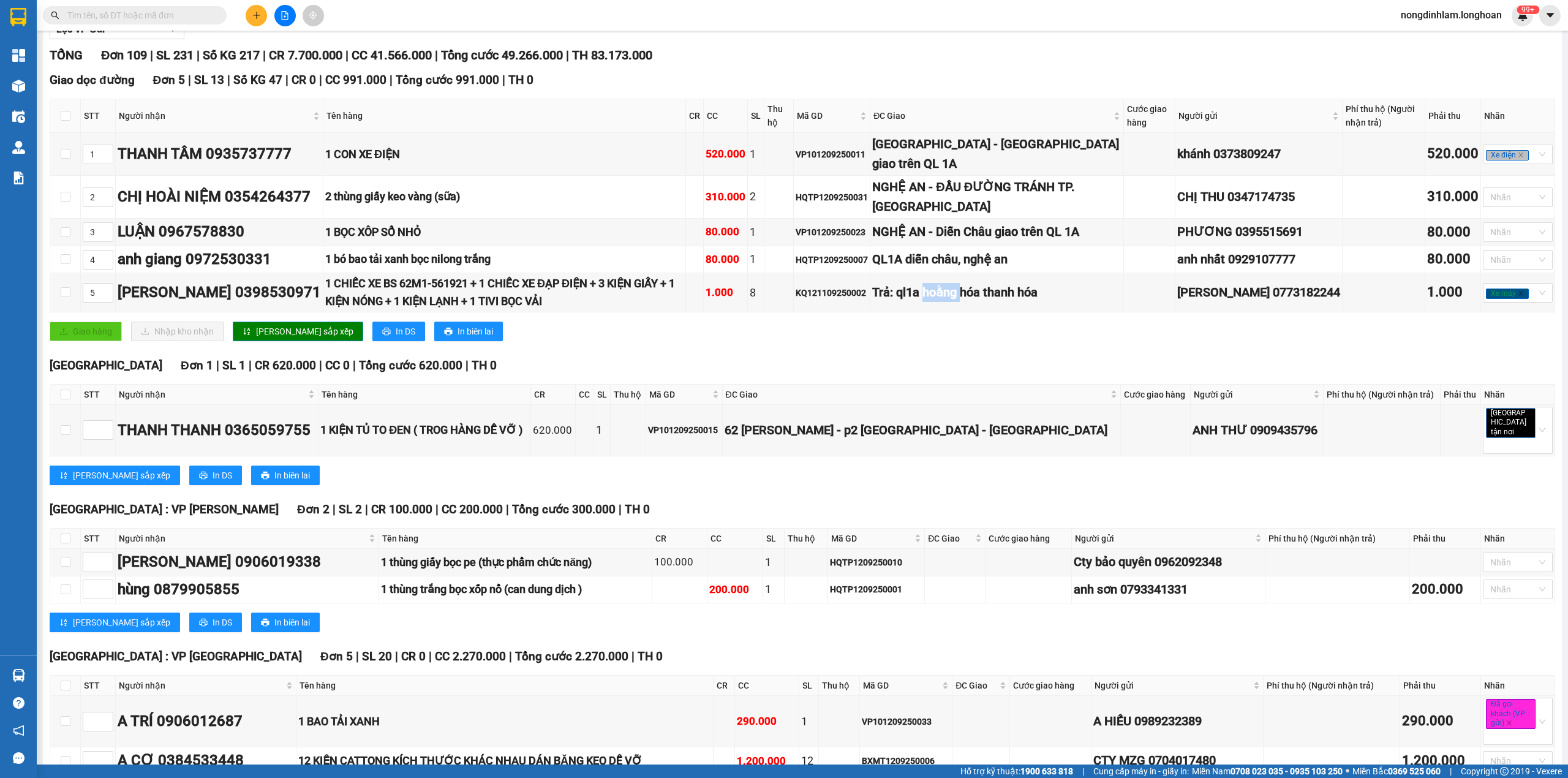
scroll to position [272, 0]
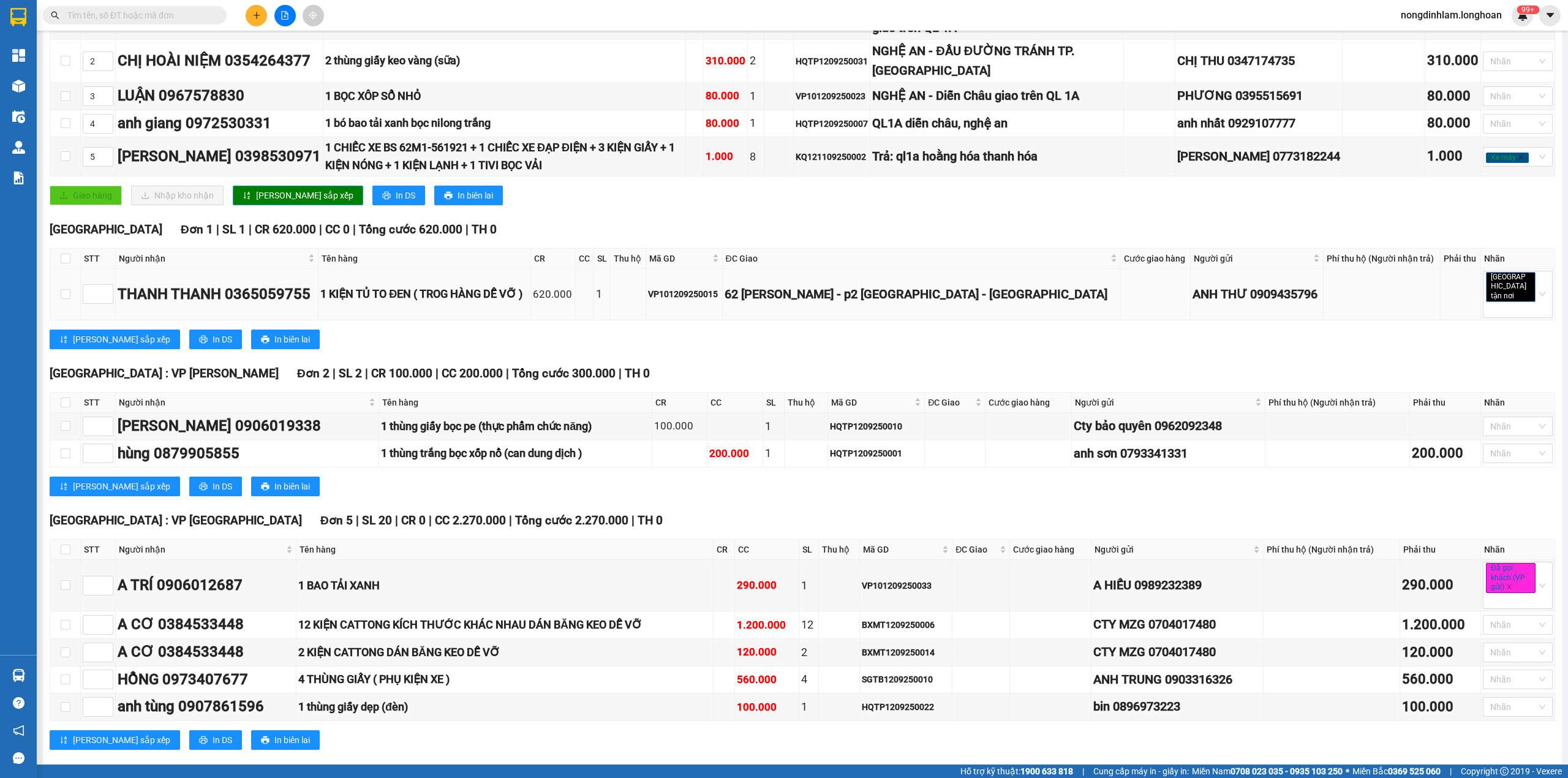
click at [909, 320] on td "62 [PERSON_NAME] - p2 [GEOGRAPHIC_DATA] - [GEOGRAPHIC_DATA]" at bounding box center [922, 295] width 398 height 51
click at [910, 320] on td "62 [PERSON_NAME] - p2 [GEOGRAPHIC_DATA] - [GEOGRAPHIC_DATA]" at bounding box center [922, 295] width 398 height 51
click at [449, 302] on div "1 KIỆN TỦ TO ĐEN ( TROG HÀNG DỄ VỠ )" at bounding box center [424, 294] width 208 height 17
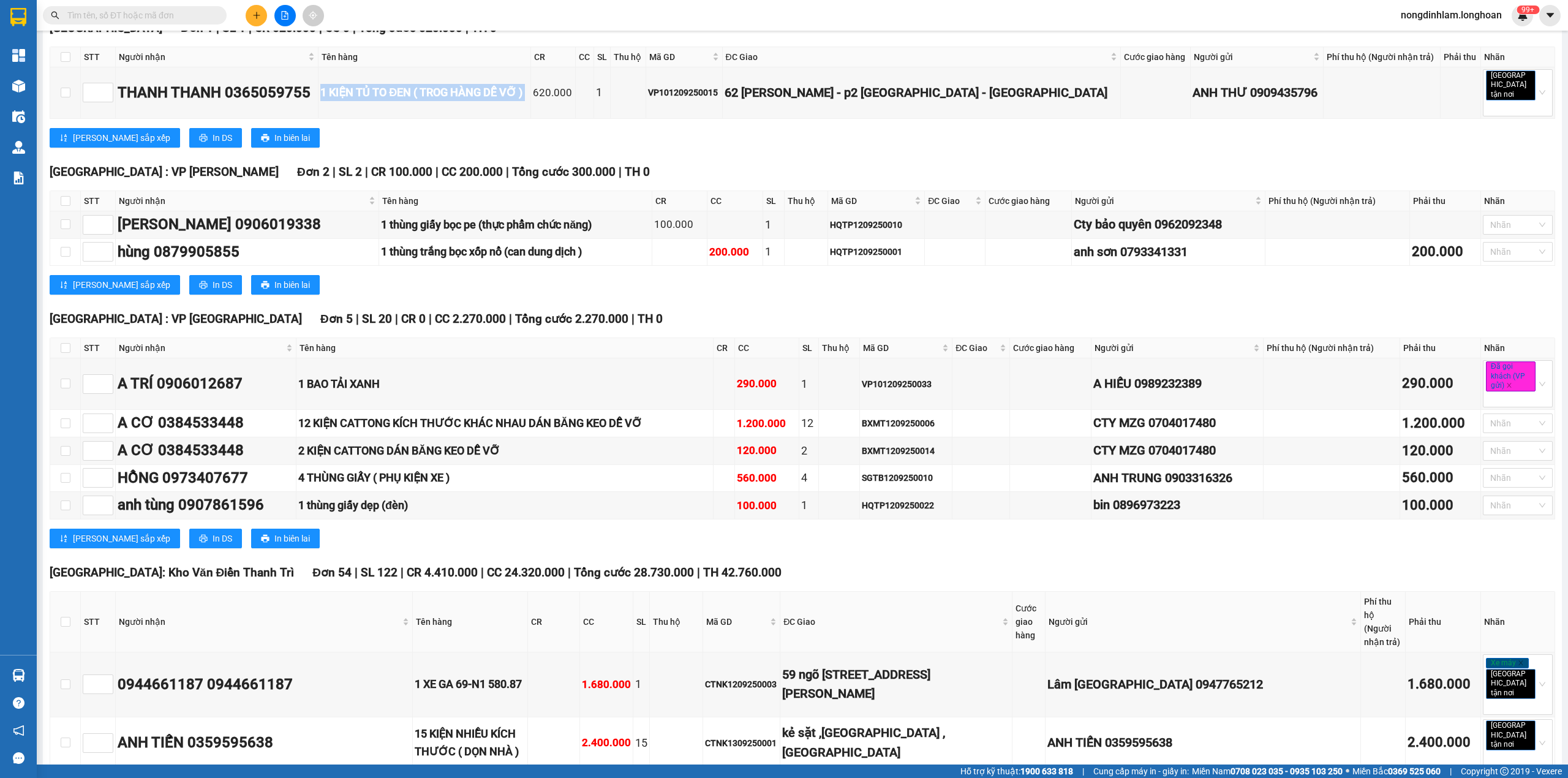
scroll to position [0, 0]
